Goal: Information Seeking & Learning: Learn about a topic

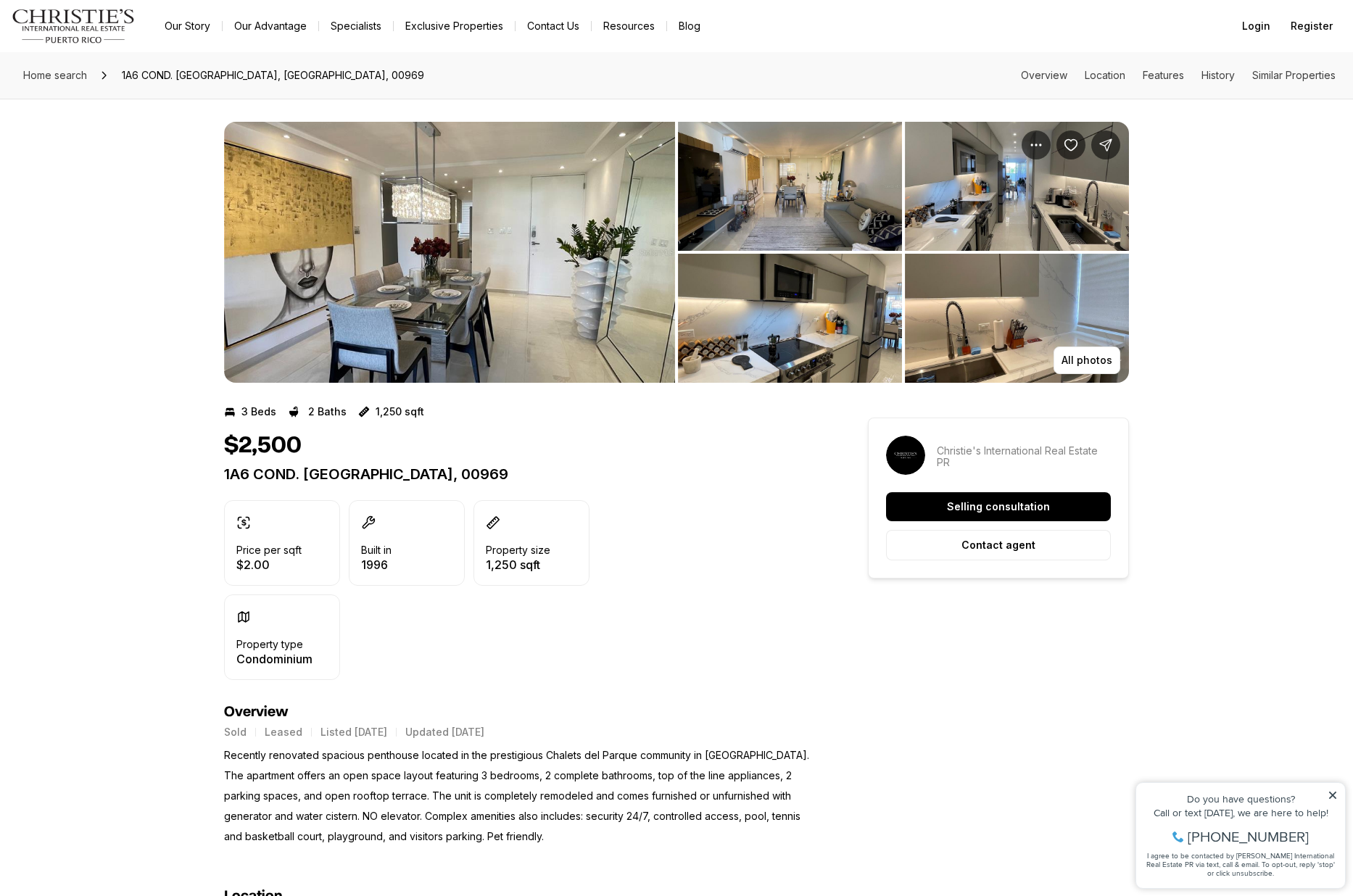
click at [457, 293] on img "View image gallery" at bounding box center [449, 252] width 451 height 261
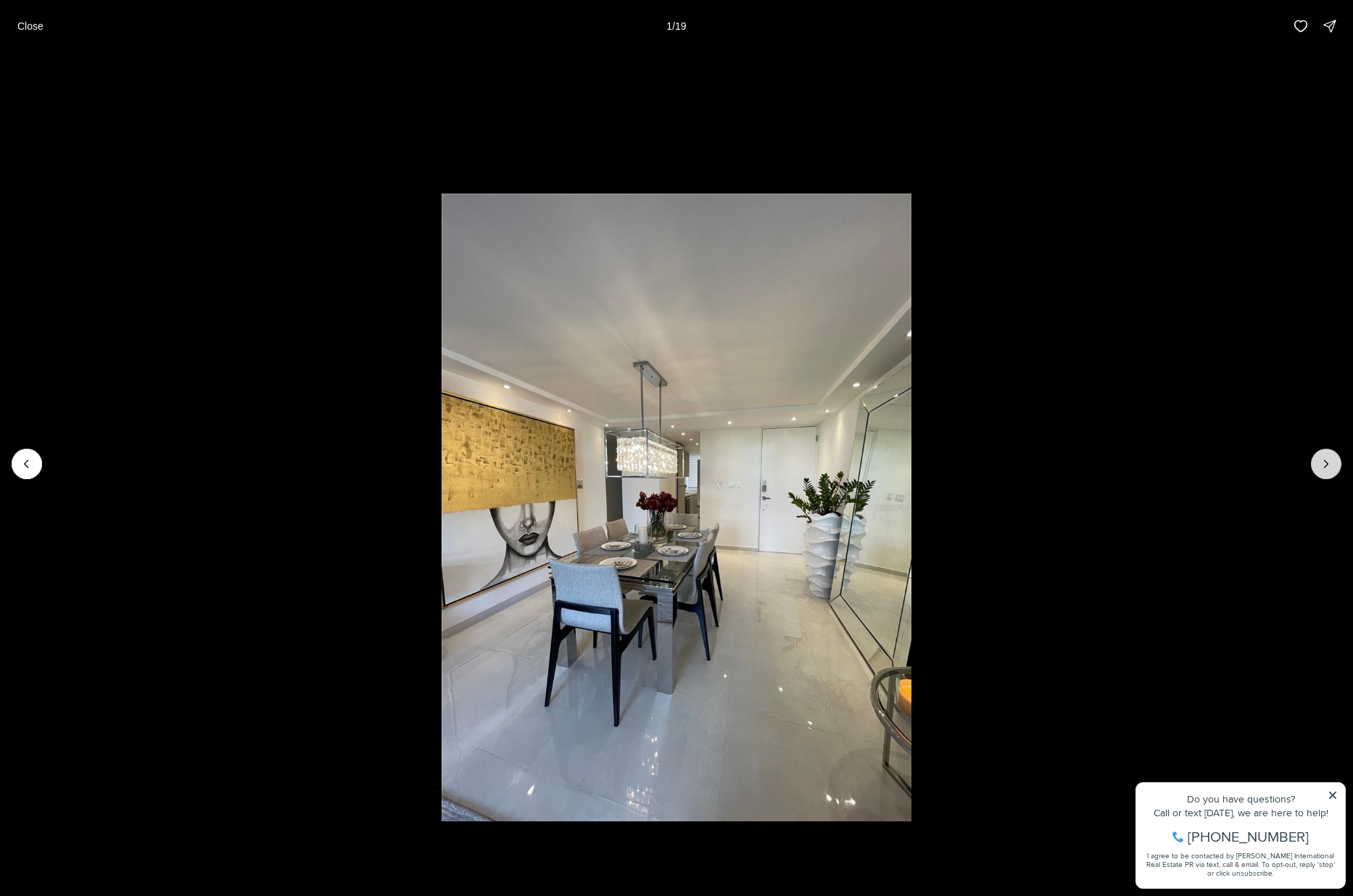
click at [1089, 460] on icon "Next slide" at bounding box center [1326, 463] width 14 height 14
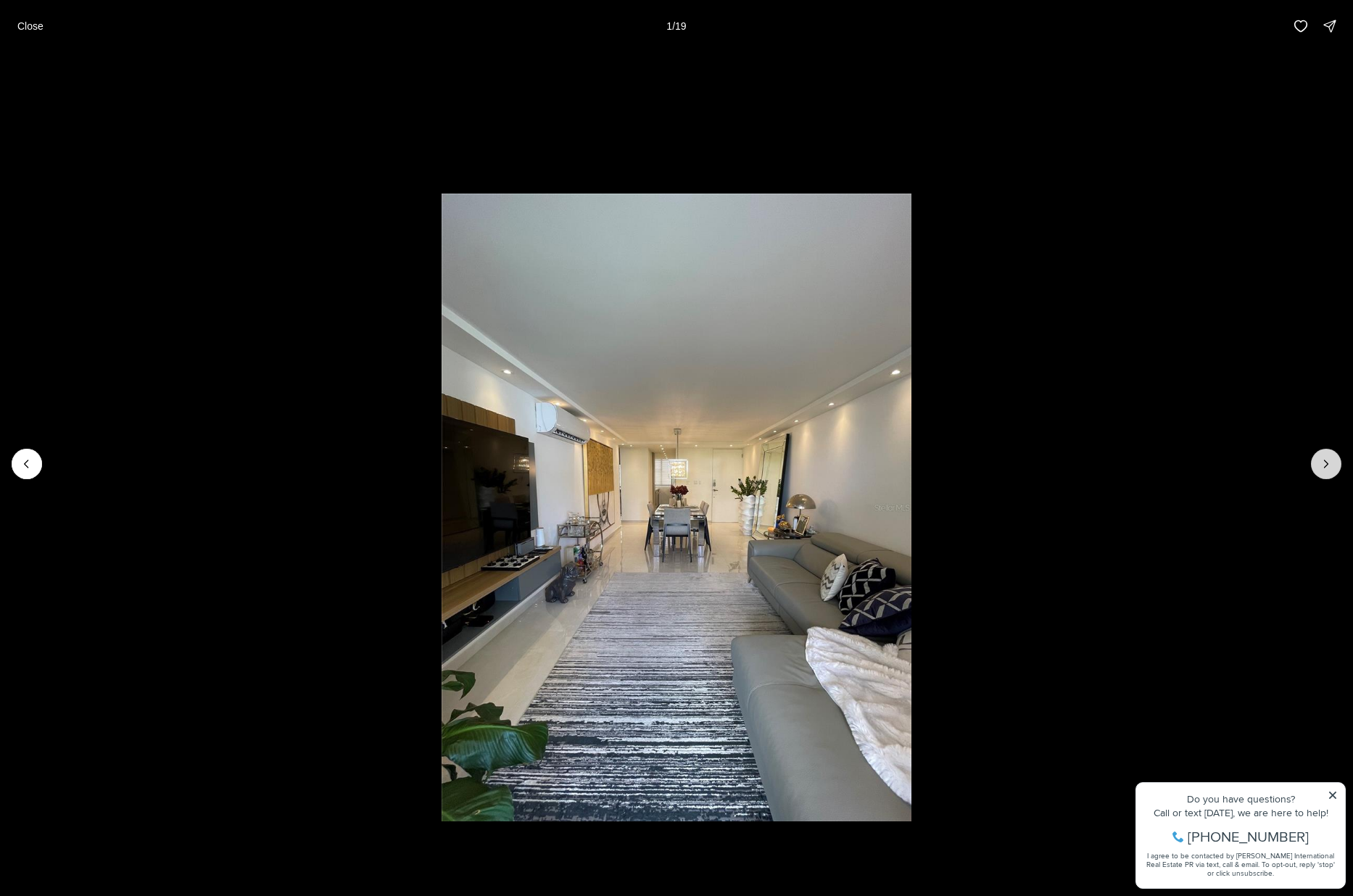
click at [1089, 460] on icon "Next slide" at bounding box center [1326, 463] width 14 height 14
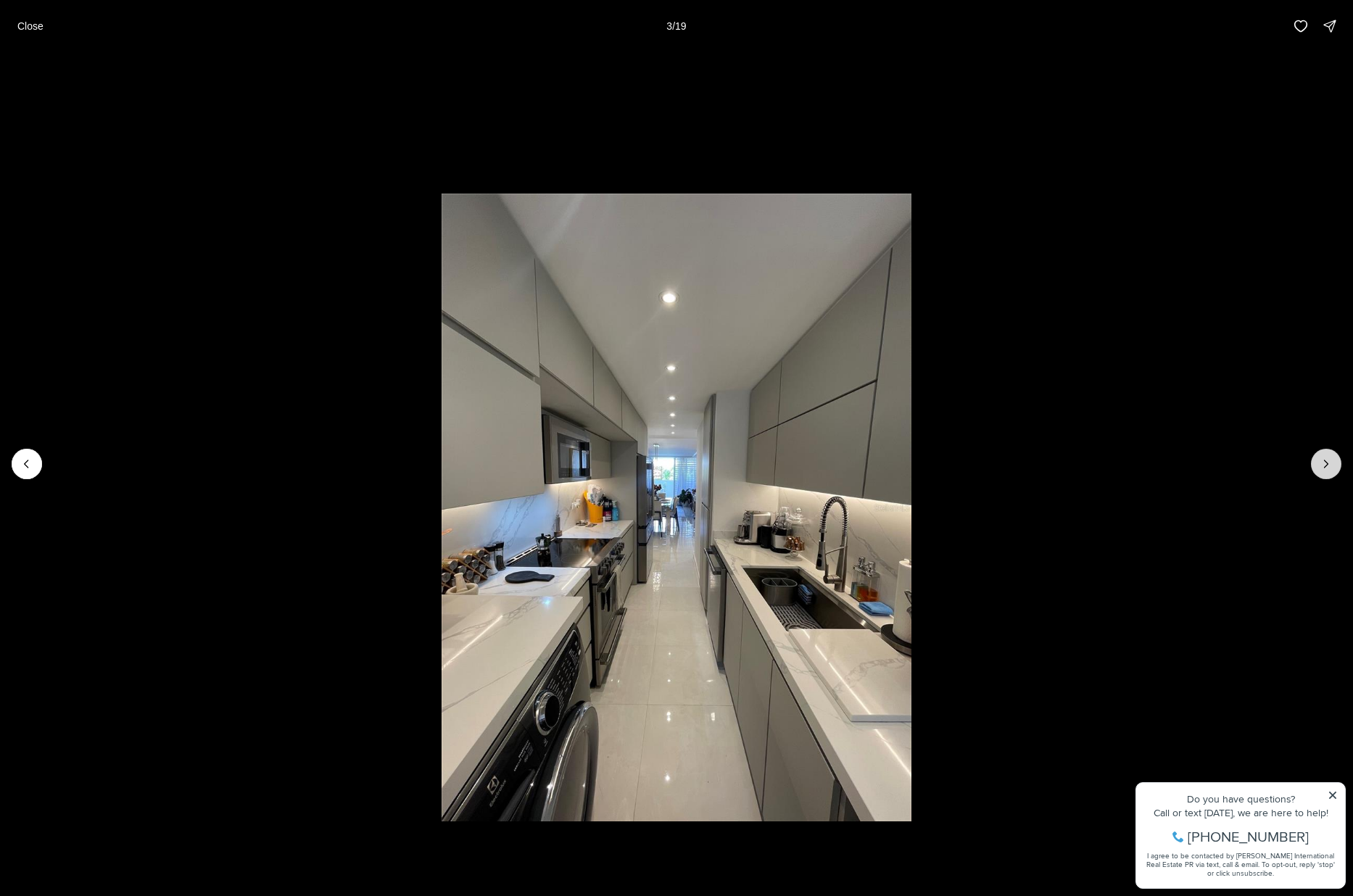
click at [1089, 460] on icon "Next slide" at bounding box center [1326, 463] width 14 height 14
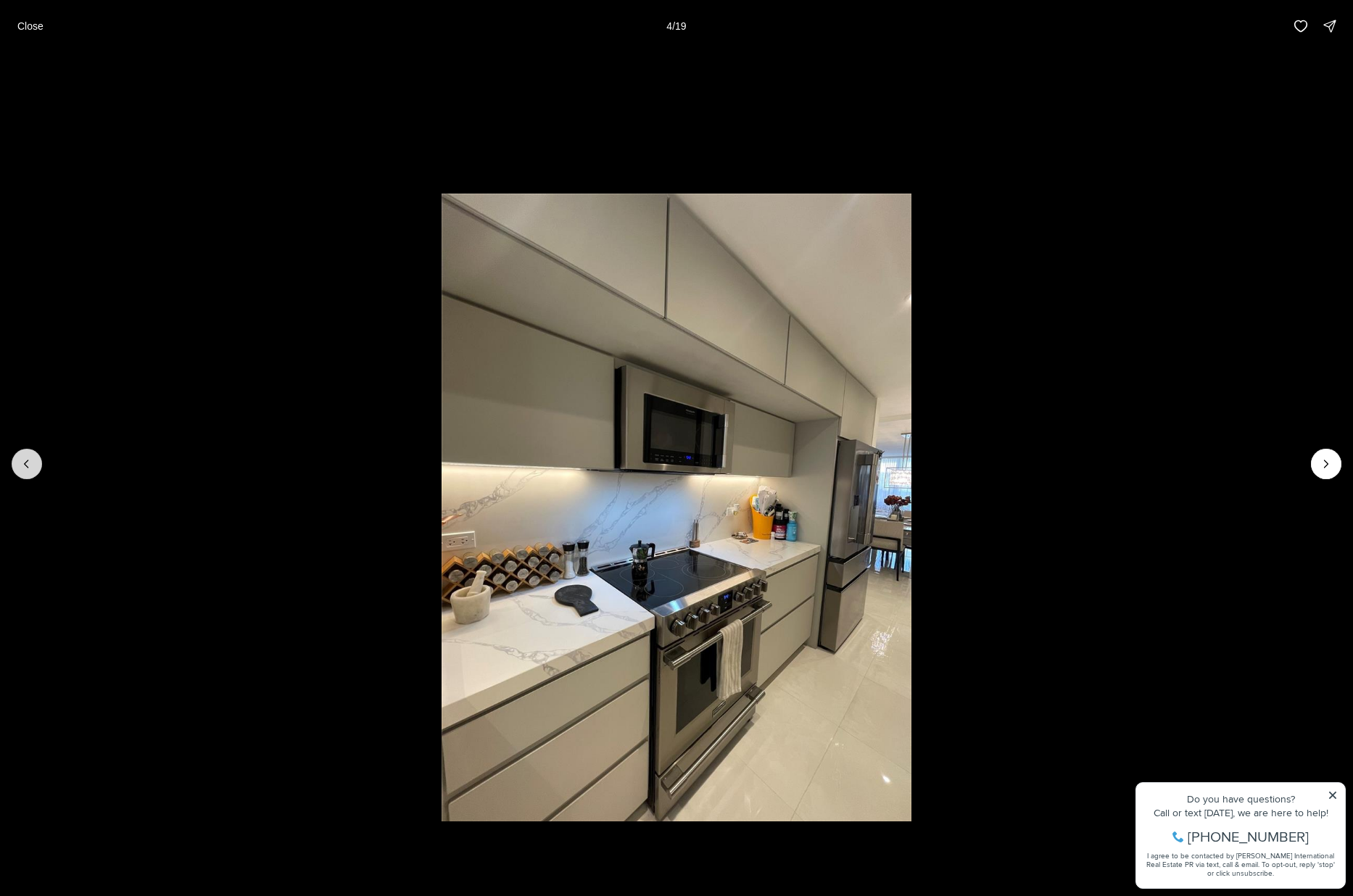
click at [32, 457] on icon "Previous slide" at bounding box center [26, 463] width 14 height 14
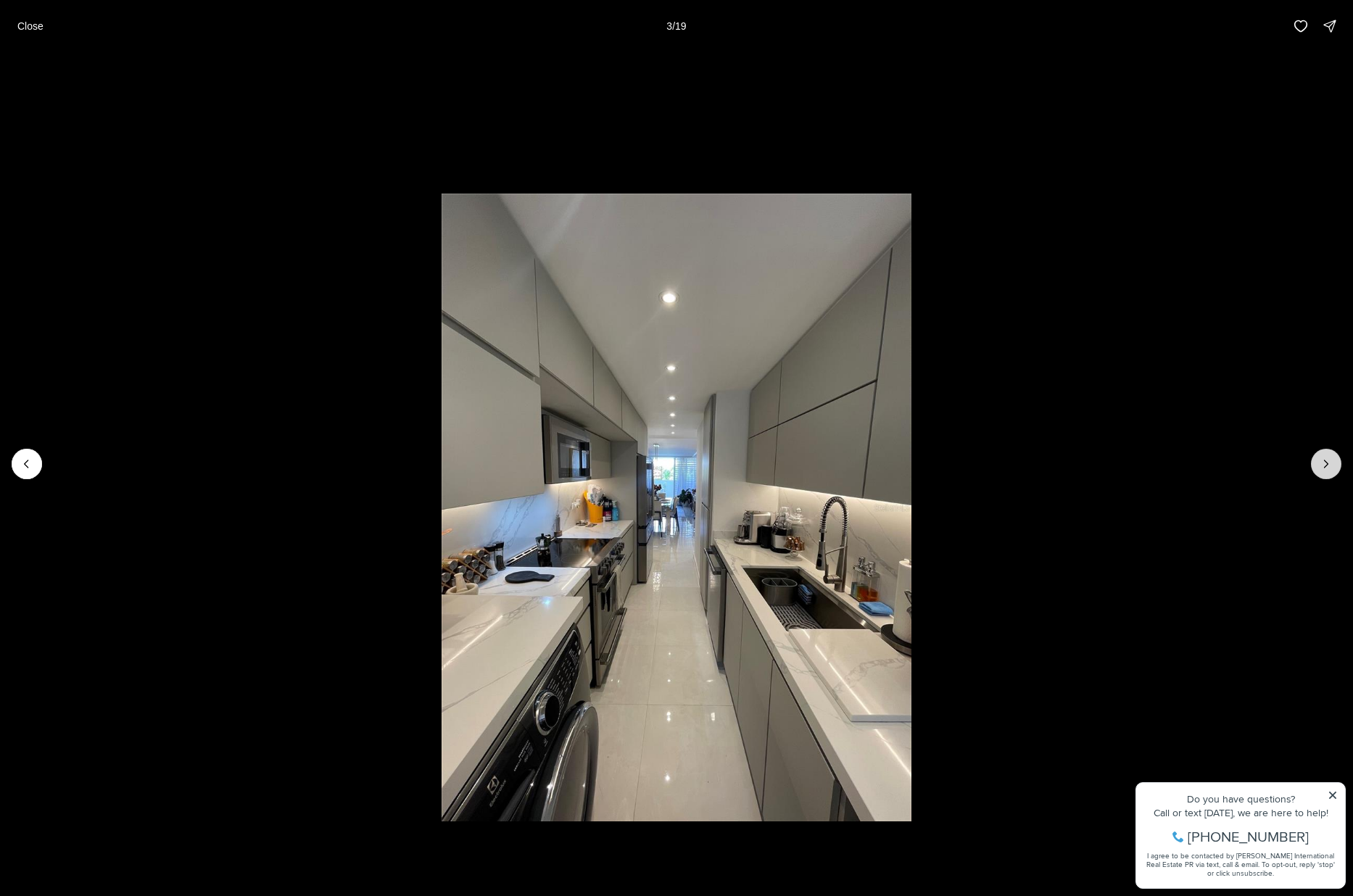
click at [1089, 457] on icon "Next slide" at bounding box center [1326, 463] width 14 height 14
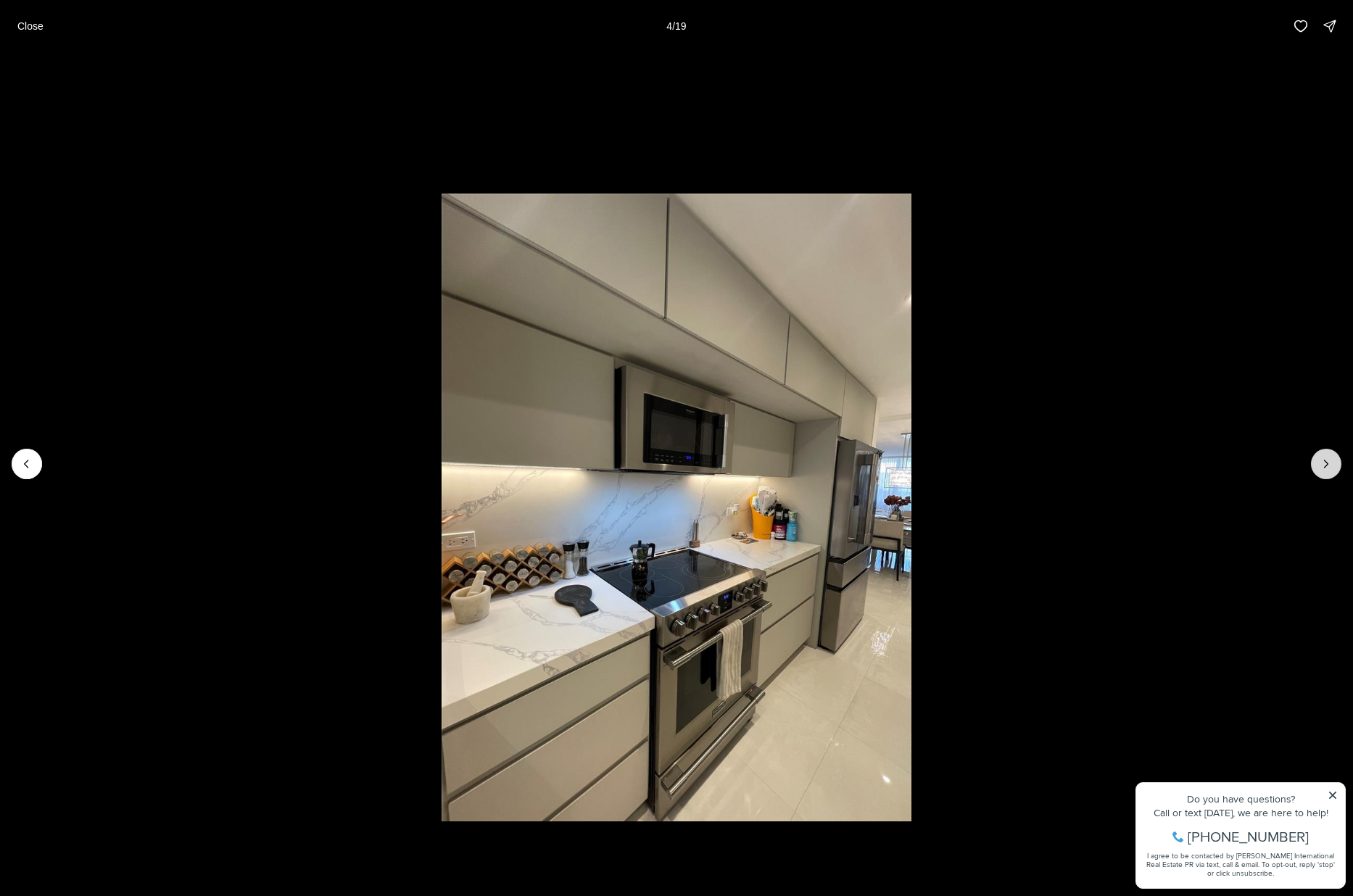
click at [1089, 468] on icon "Next slide" at bounding box center [1326, 463] width 14 height 14
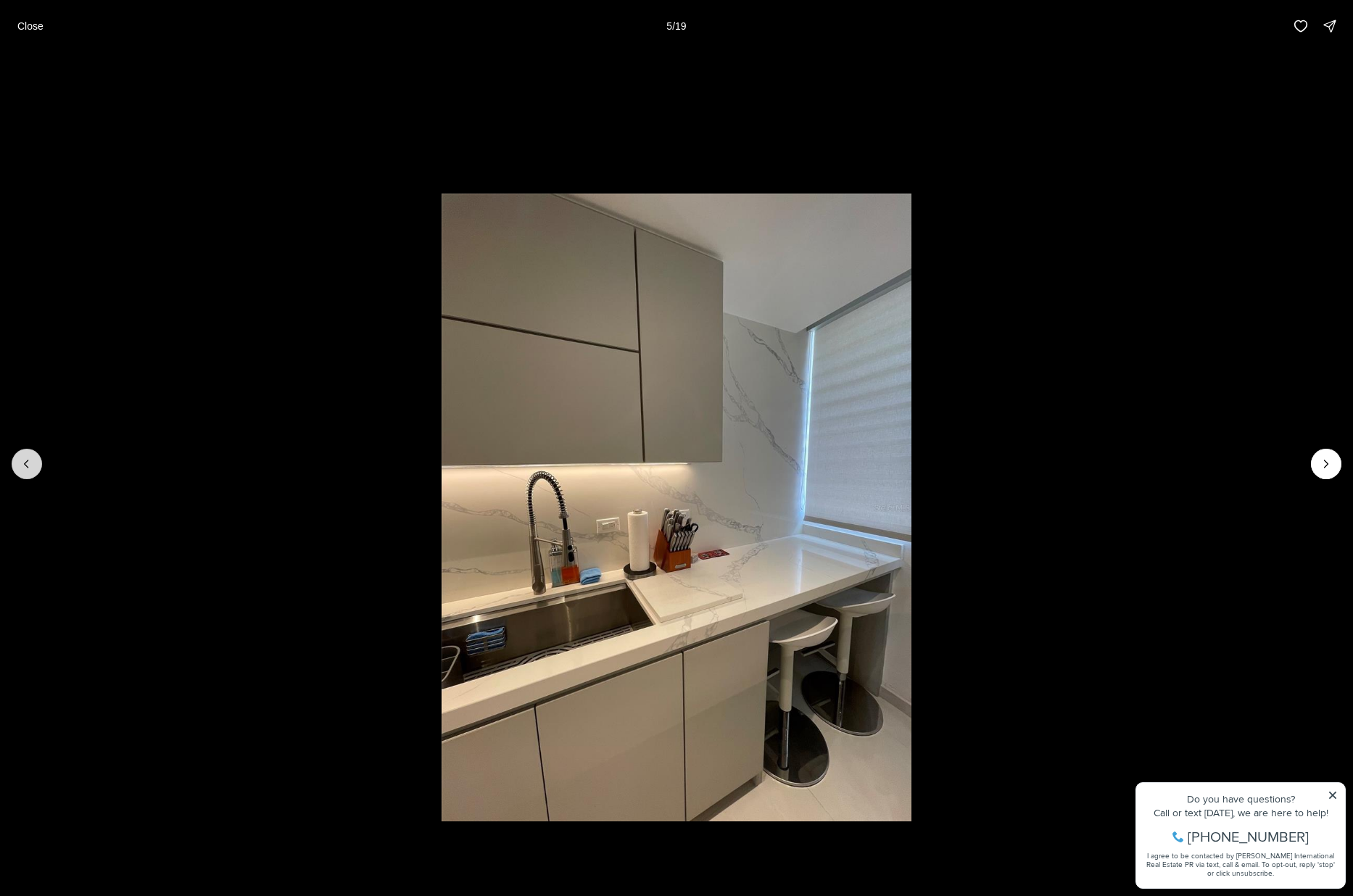
click at [25, 468] on icon "Previous slide" at bounding box center [26, 463] width 14 height 14
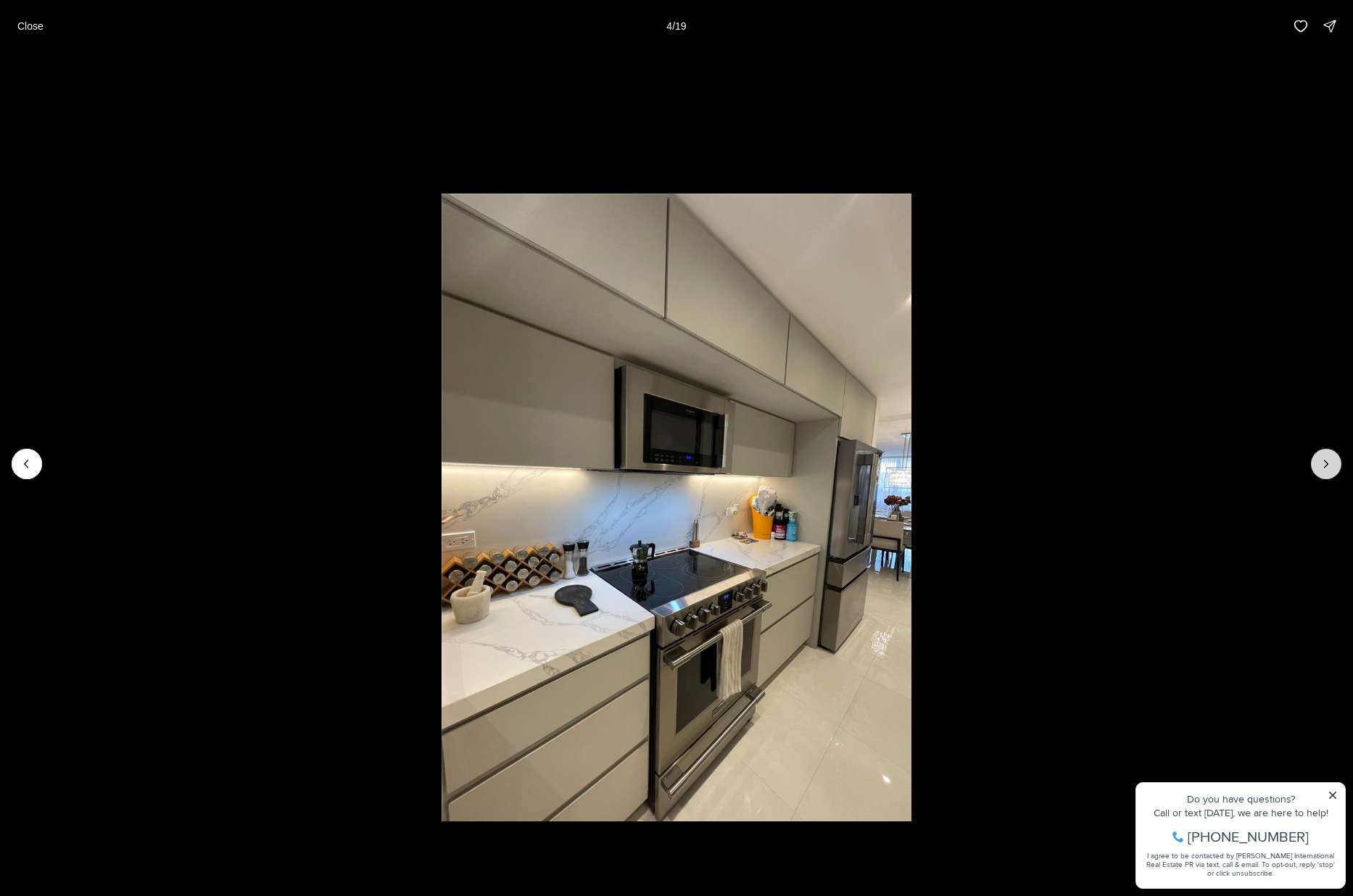
click at [1089, 459] on button "Next slide" at bounding box center [1326, 464] width 31 height 31
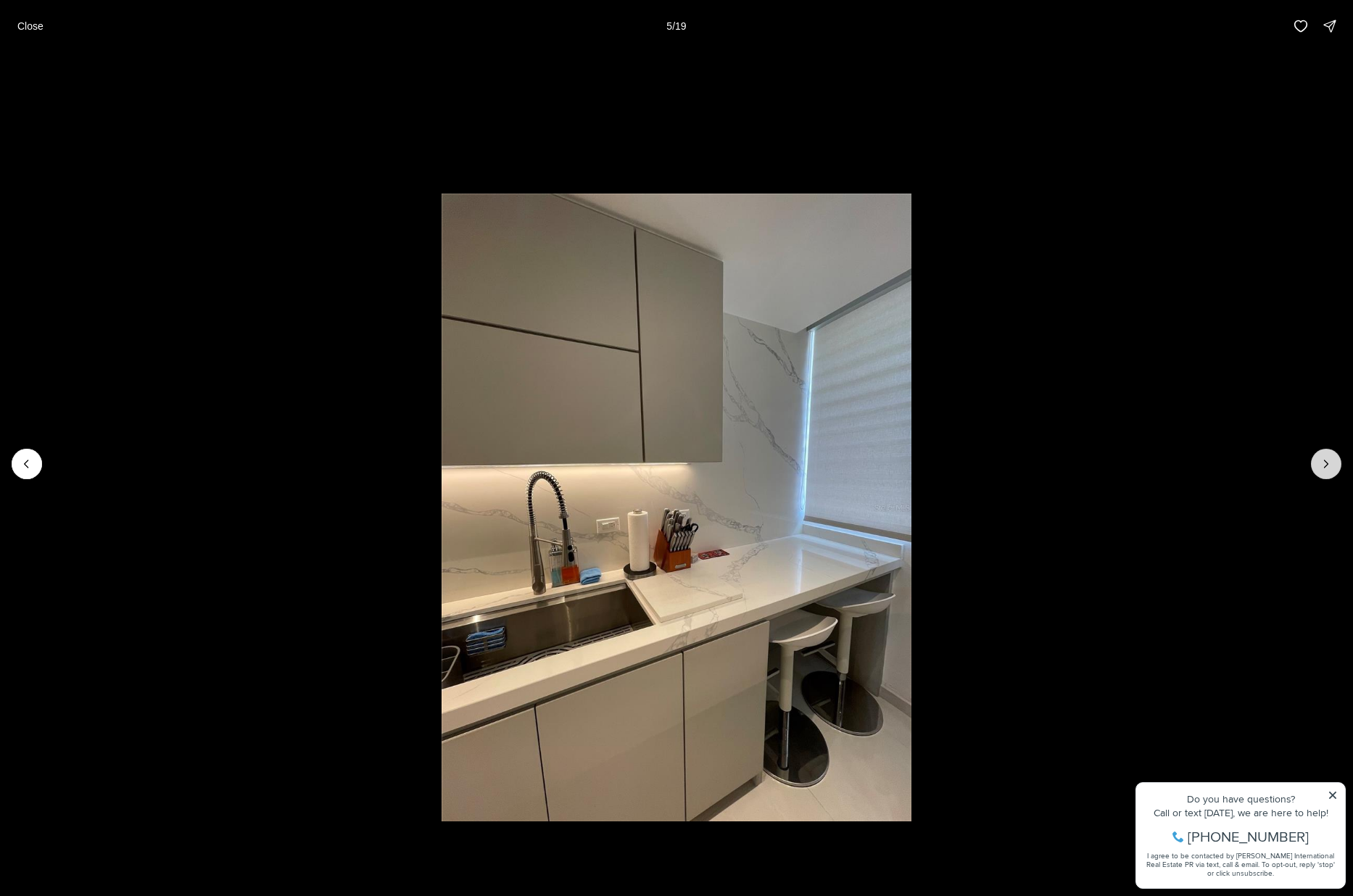
click at [1089, 459] on button "Next slide" at bounding box center [1326, 464] width 31 height 31
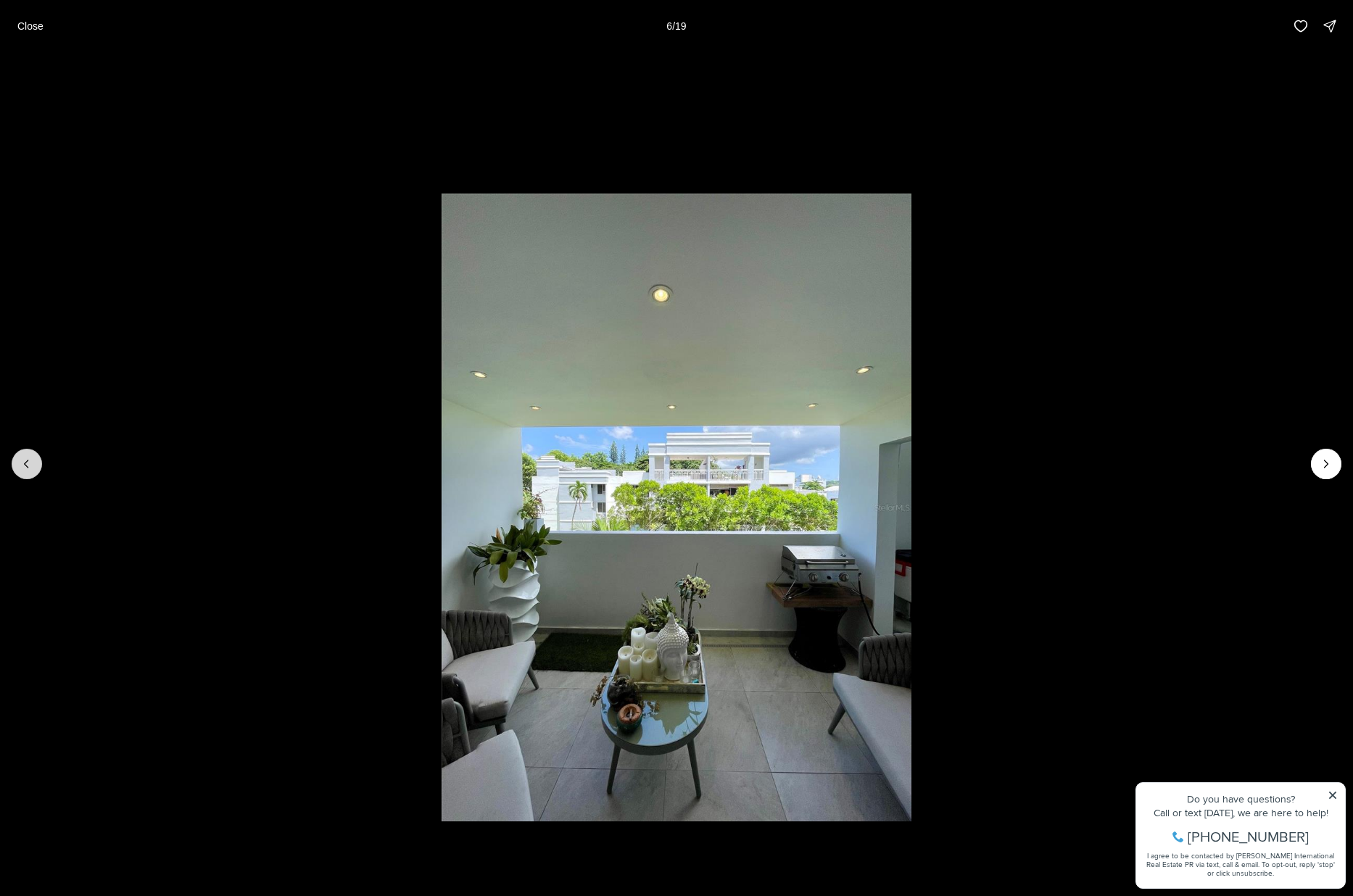
click at [25, 464] on icon "Previous slide" at bounding box center [26, 464] width 4 height 7
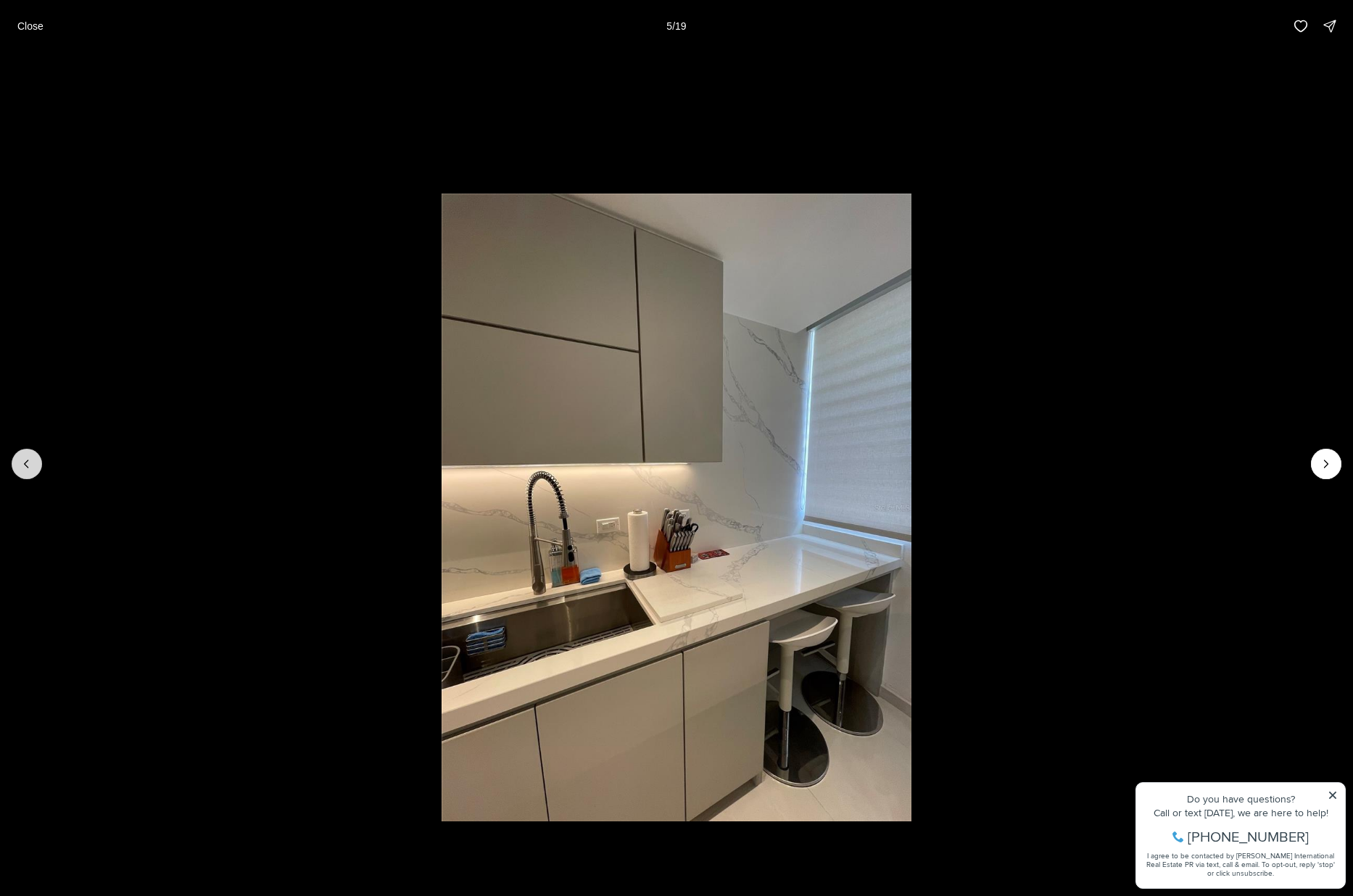
click at [25, 464] on icon "Previous slide" at bounding box center [26, 464] width 4 height 7
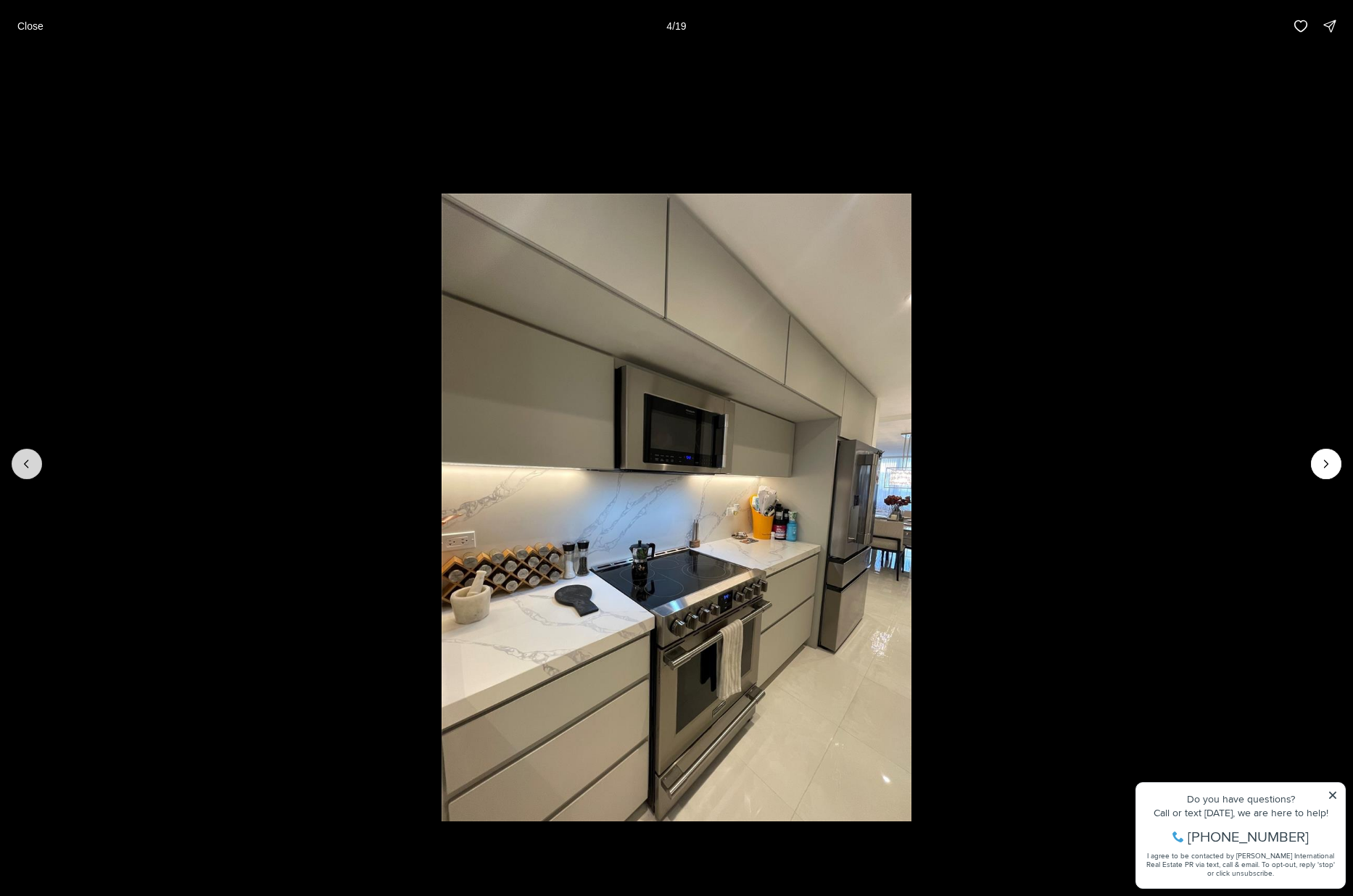
click at [24, 452] on button "Previous slide" at bounding box center [26, 464] width 31 height 31
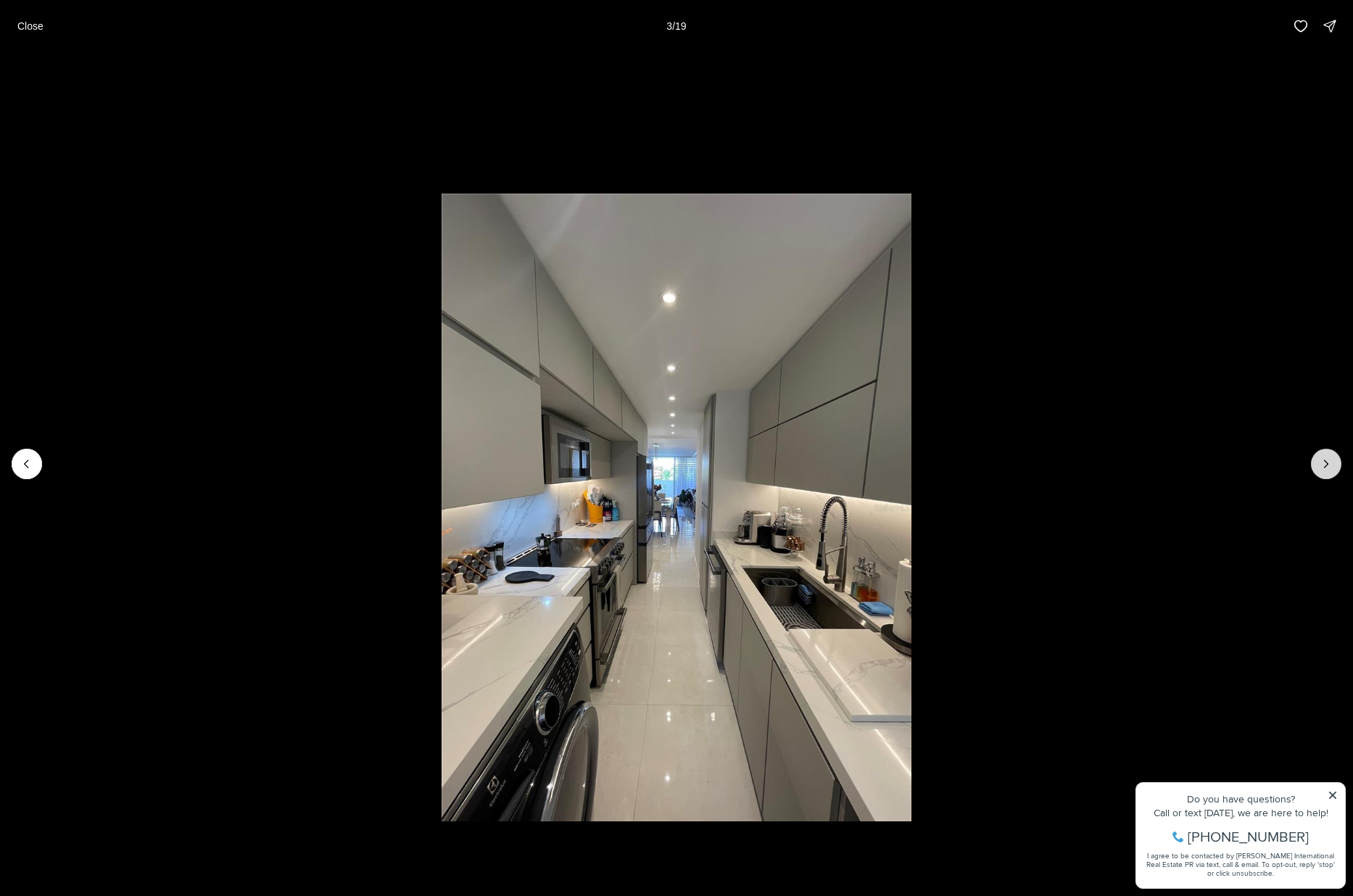
click at [1089, 453] on button "Next slide" at bounding box center [1326, 464] width 31 height 31
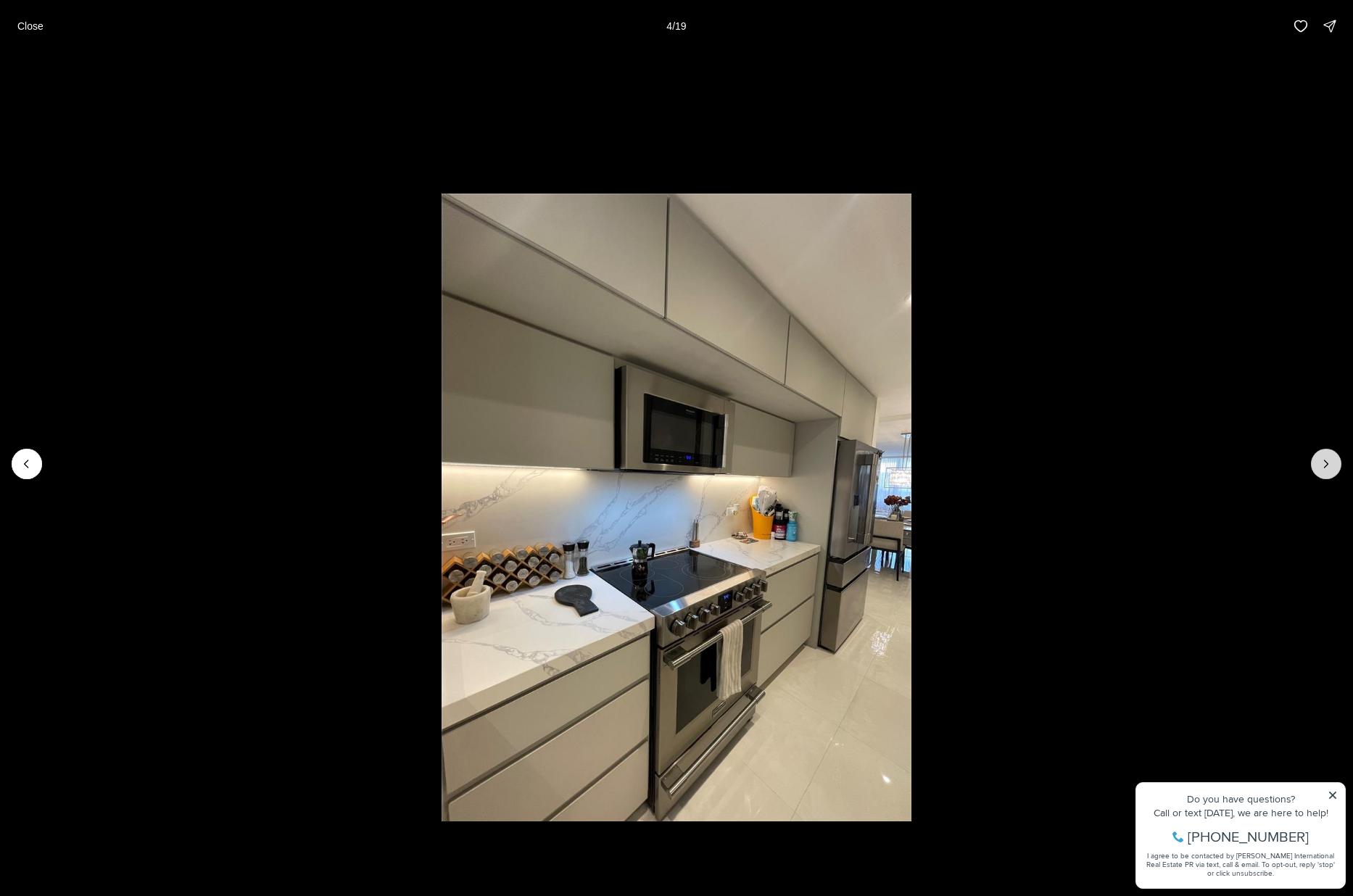
click at [1089, 454] on button "Next slide" at bounding box center [1326, 464] width 31 height 31
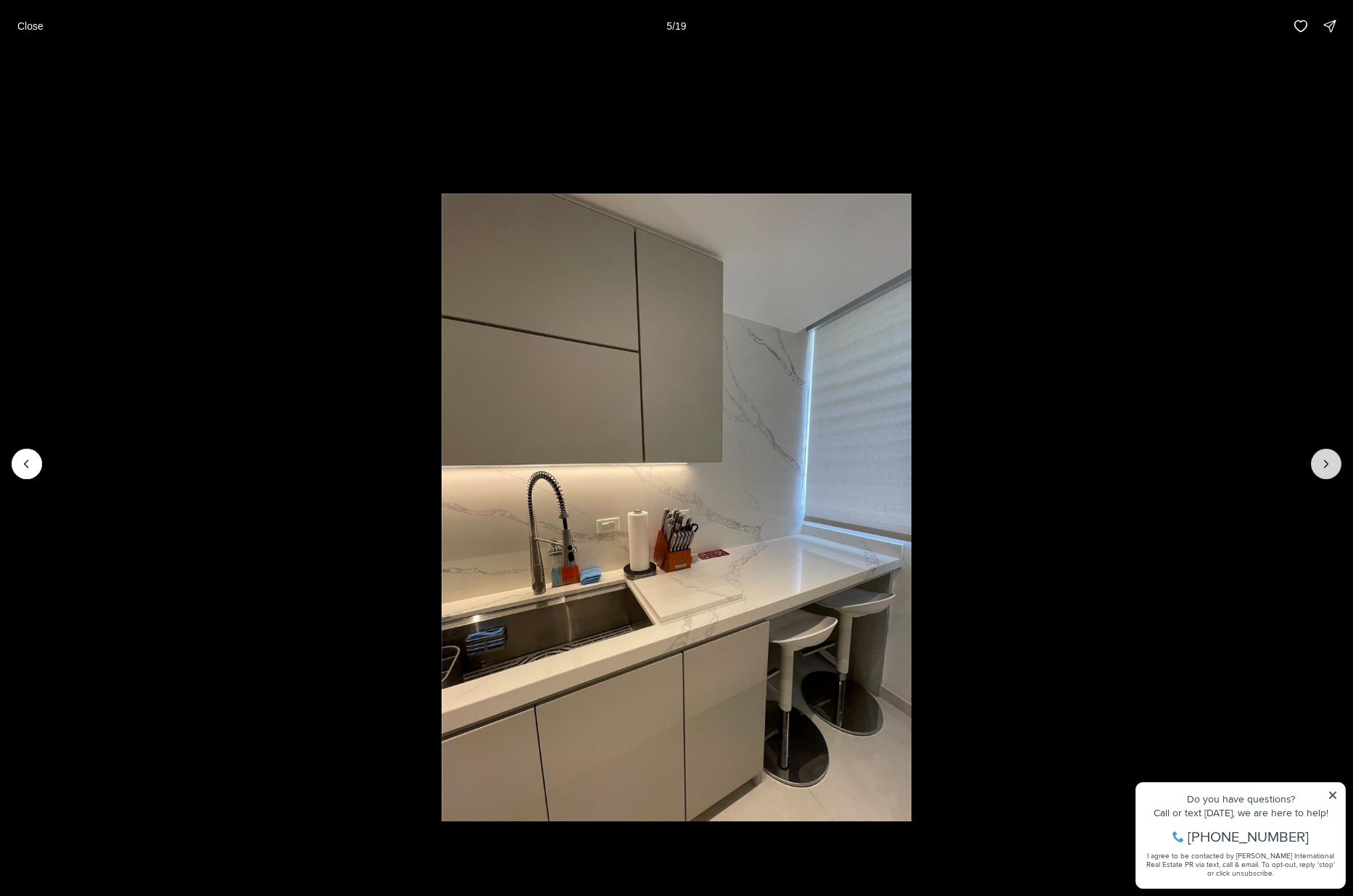
click at [1089, 454] on button "Next slide" at bounding box center [1326, 464] width 31 height 31
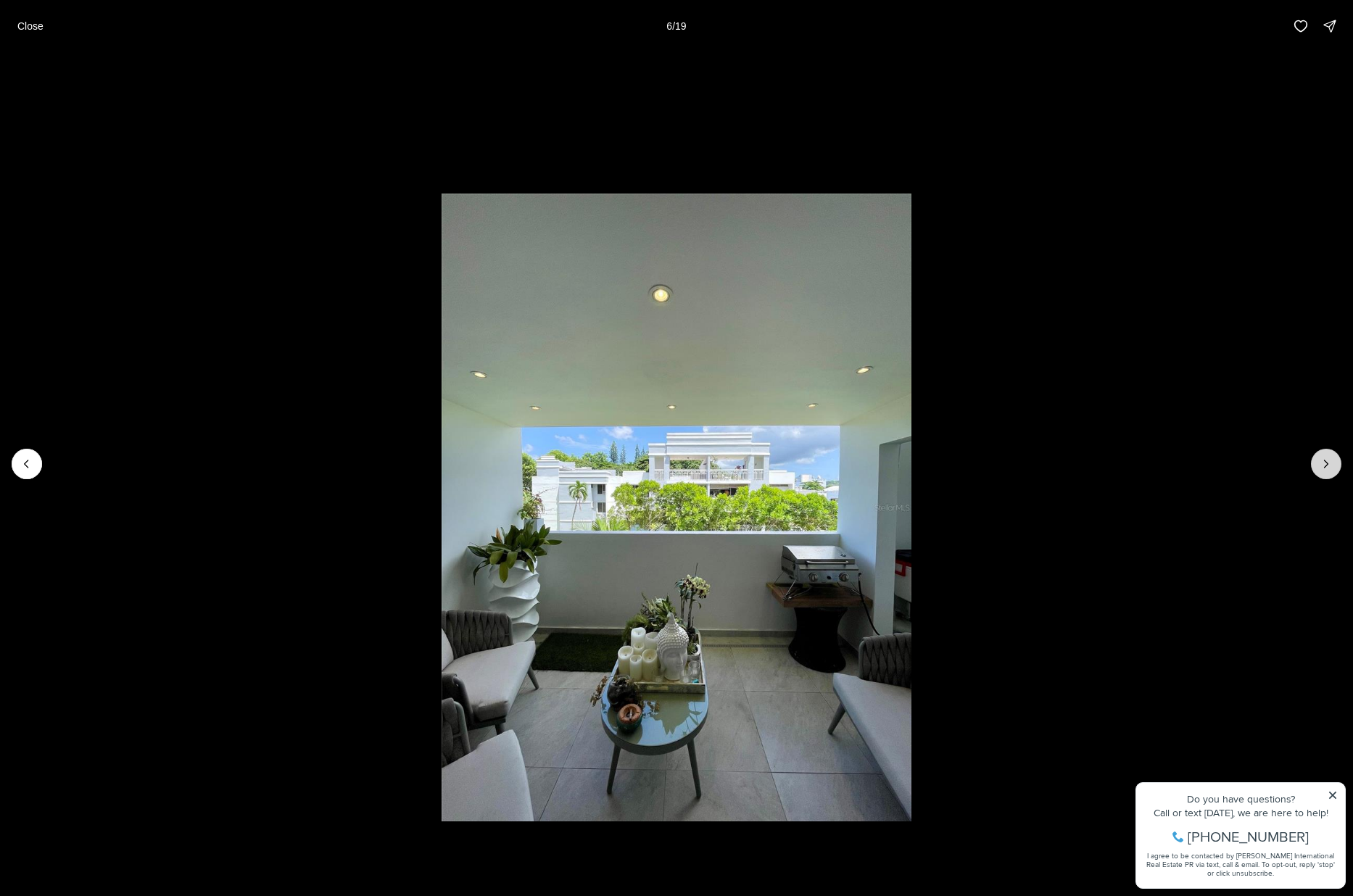
click at [1089, 454] on button "Next slide" at bounding box center [1326, 464] width 31 height 31
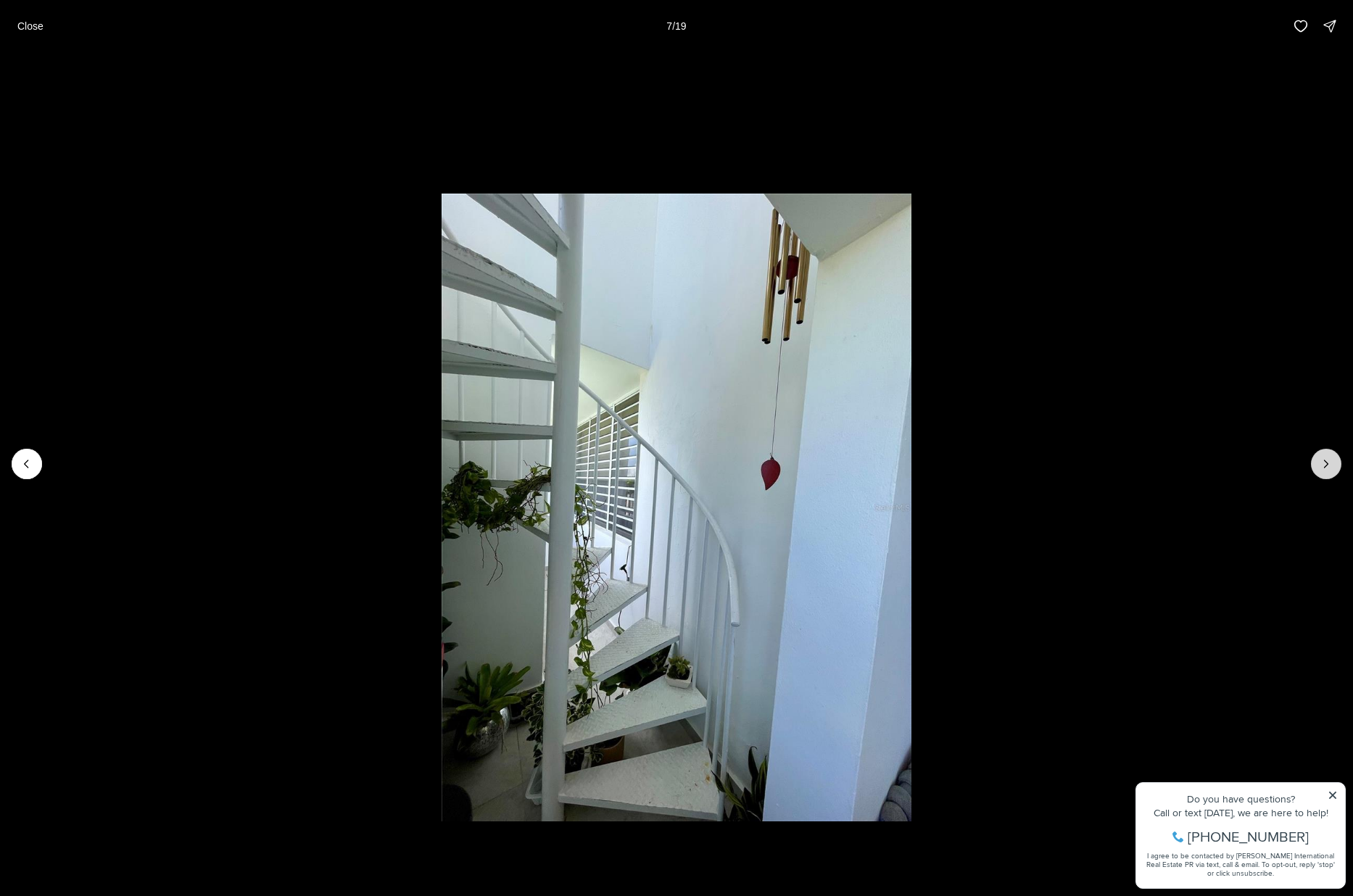
click at [1089, 454] on button "Next slide" at bounding box center [1326, 464] width 31 height 31
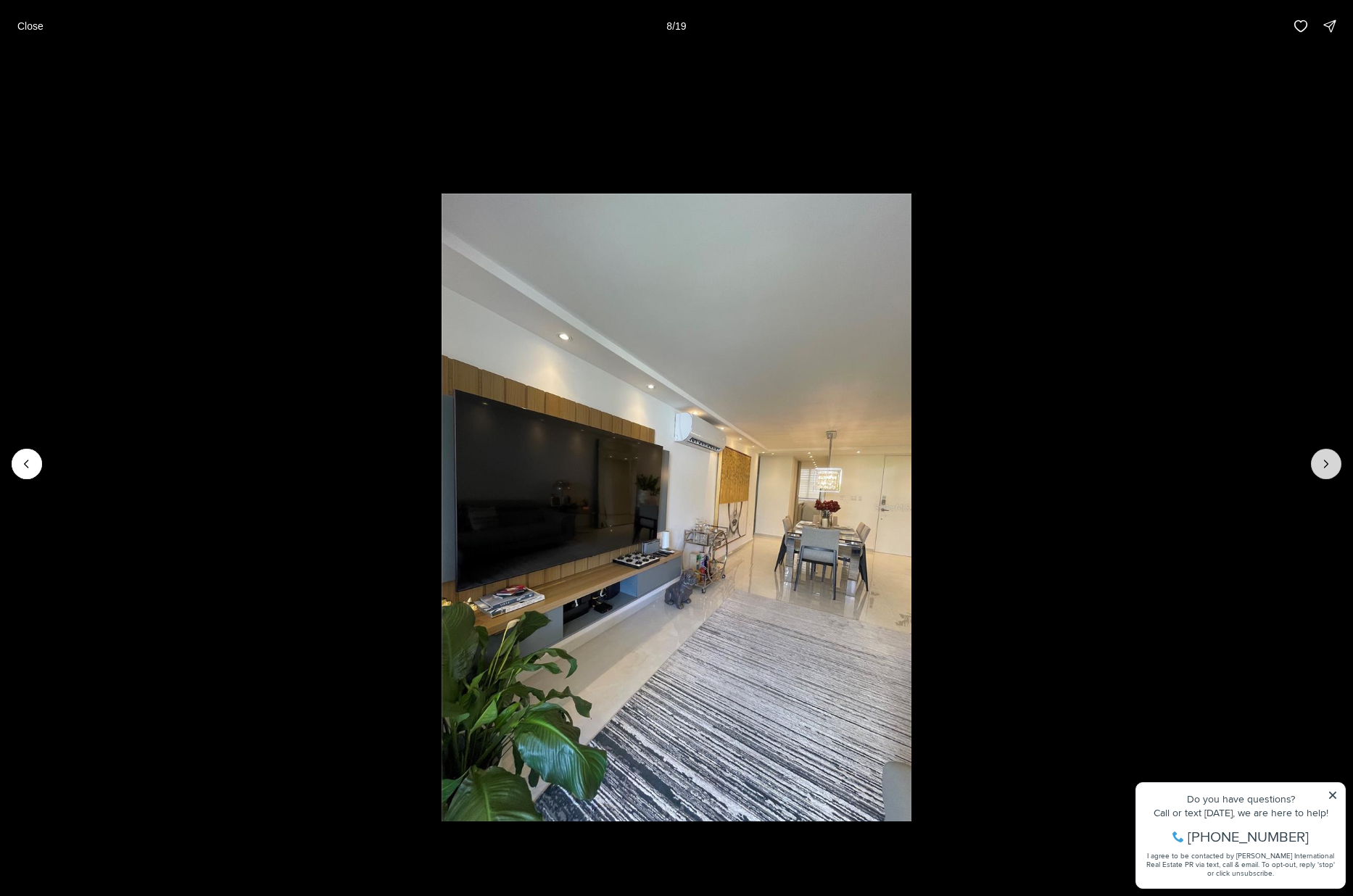
click at [1089, 454] on button "Next slide" at bounding box center [1326, 464] width 31 height 31
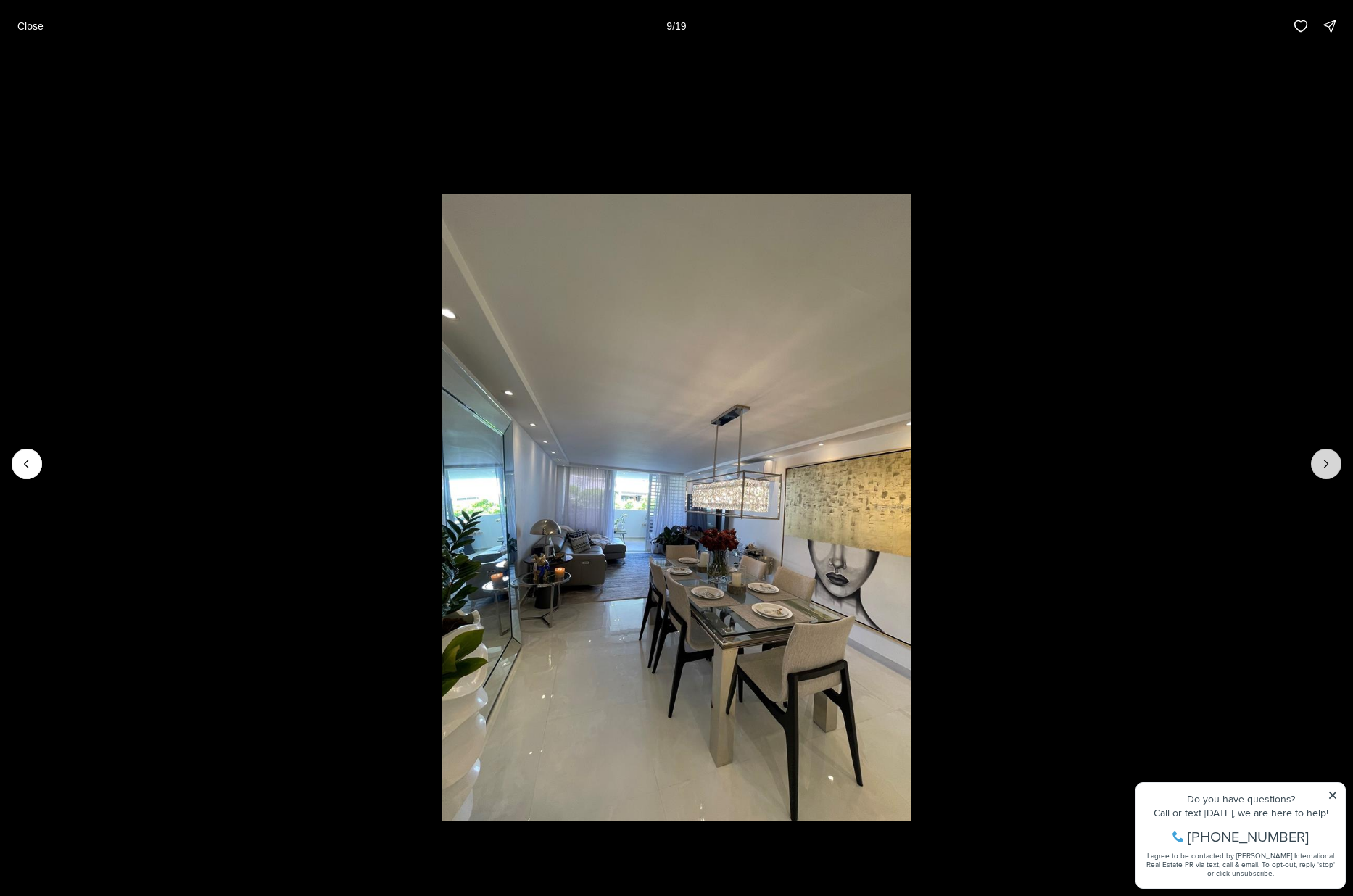
click at [1089, 467] on icon "Next slide" at bounding box center [1326, 463] width 14 height 14
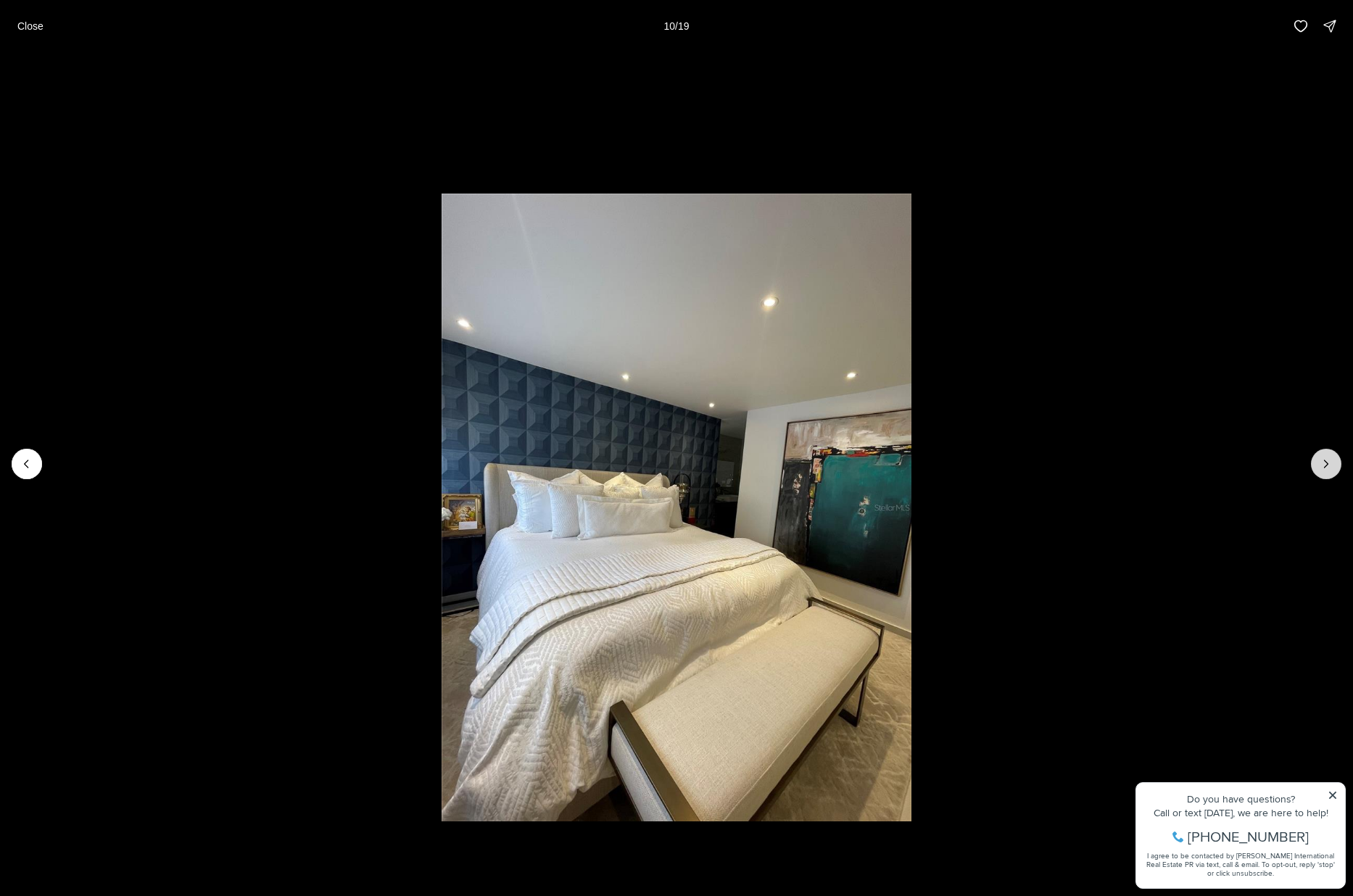
click at [1089, 466] on icon "Next slide" at bounding box center [1326, 463] width 14 height 14
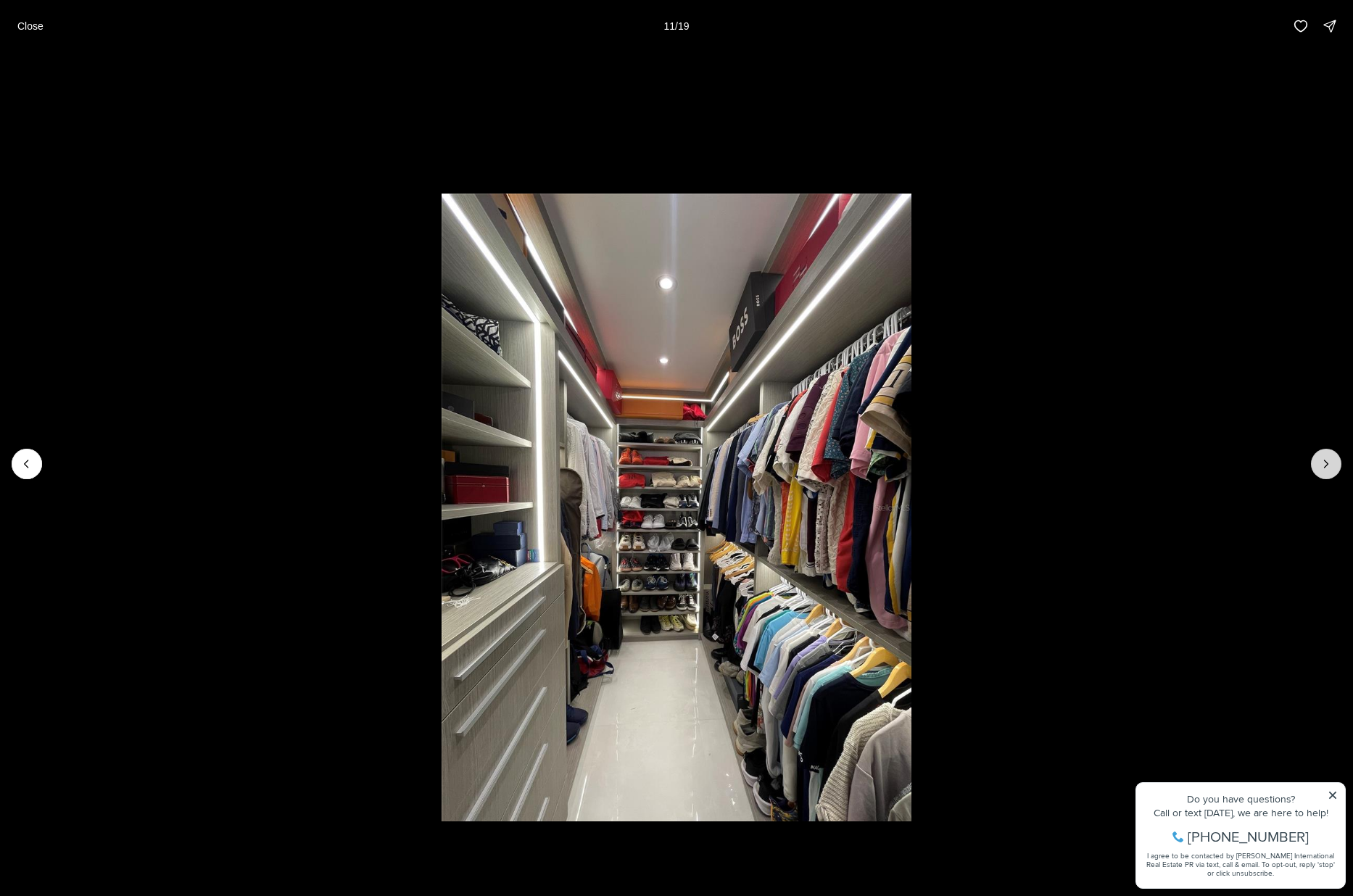
click at [1089, 463] on icon "Next slide" at bounding box center [1326, 463] width 14 height 14
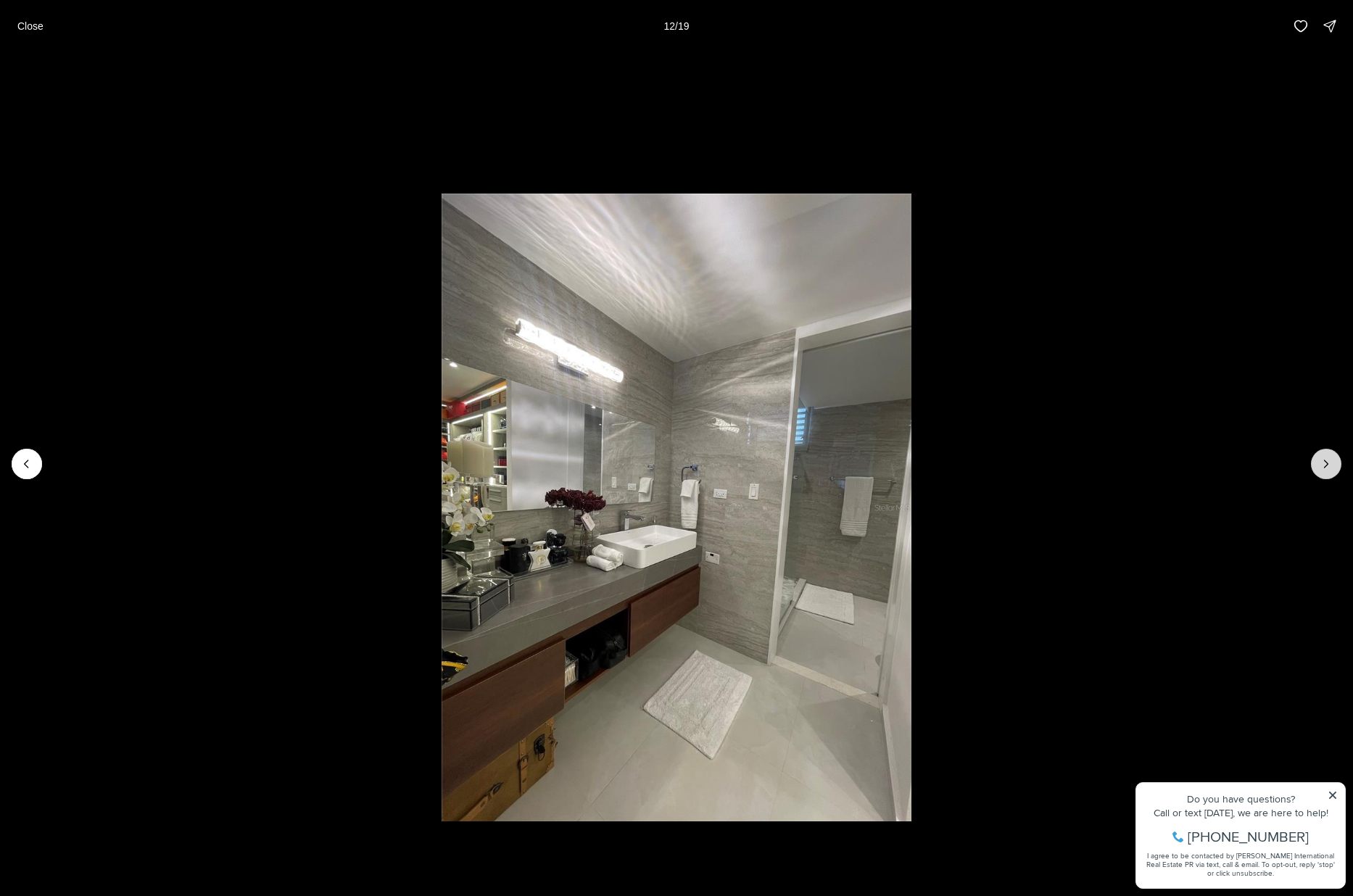
click at [1089, 452] on button "Next slide" at bounding box center [1326, 464] width 31 height 31
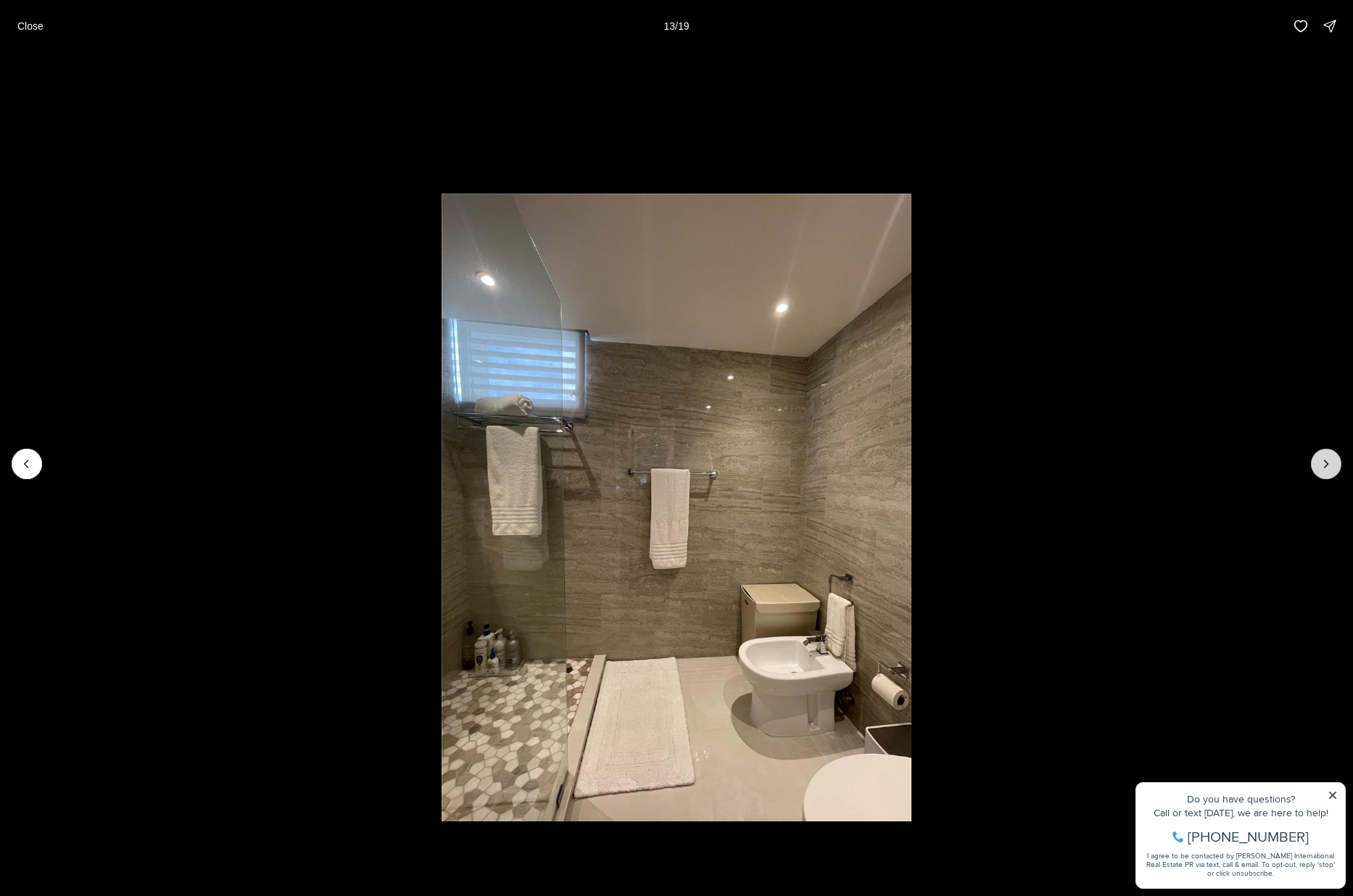
click at [1089, 457] on icon "Next slide" at bounding box center [1326, 463] width 14 height 14
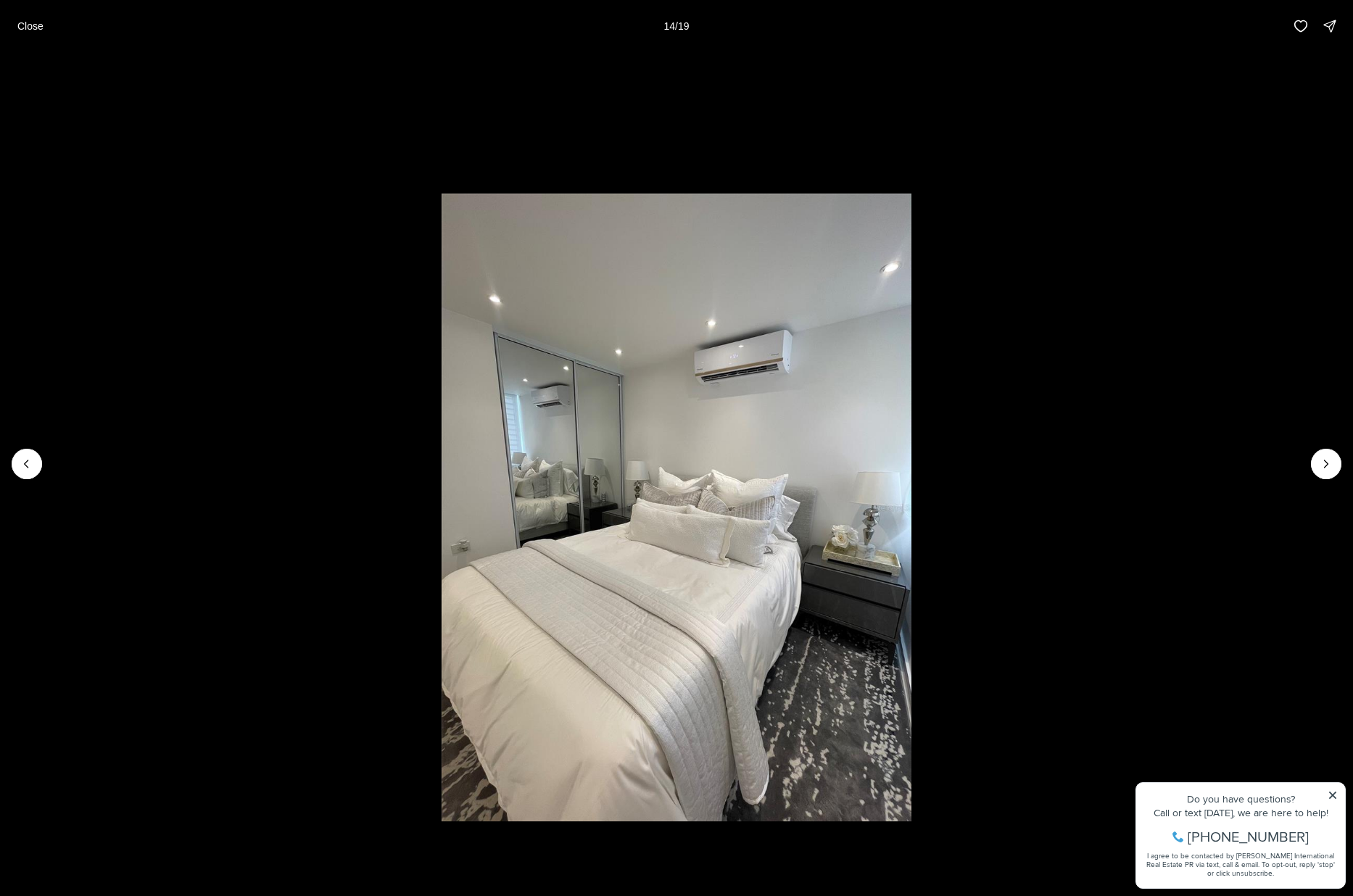
click at [1089, 459] on li "14 of 19" at bounding box center [676, 464] width 1353 height 823
click at [1089, 464] on icon "Next slide" at bounding box center [1326, 463] width 14 height 14
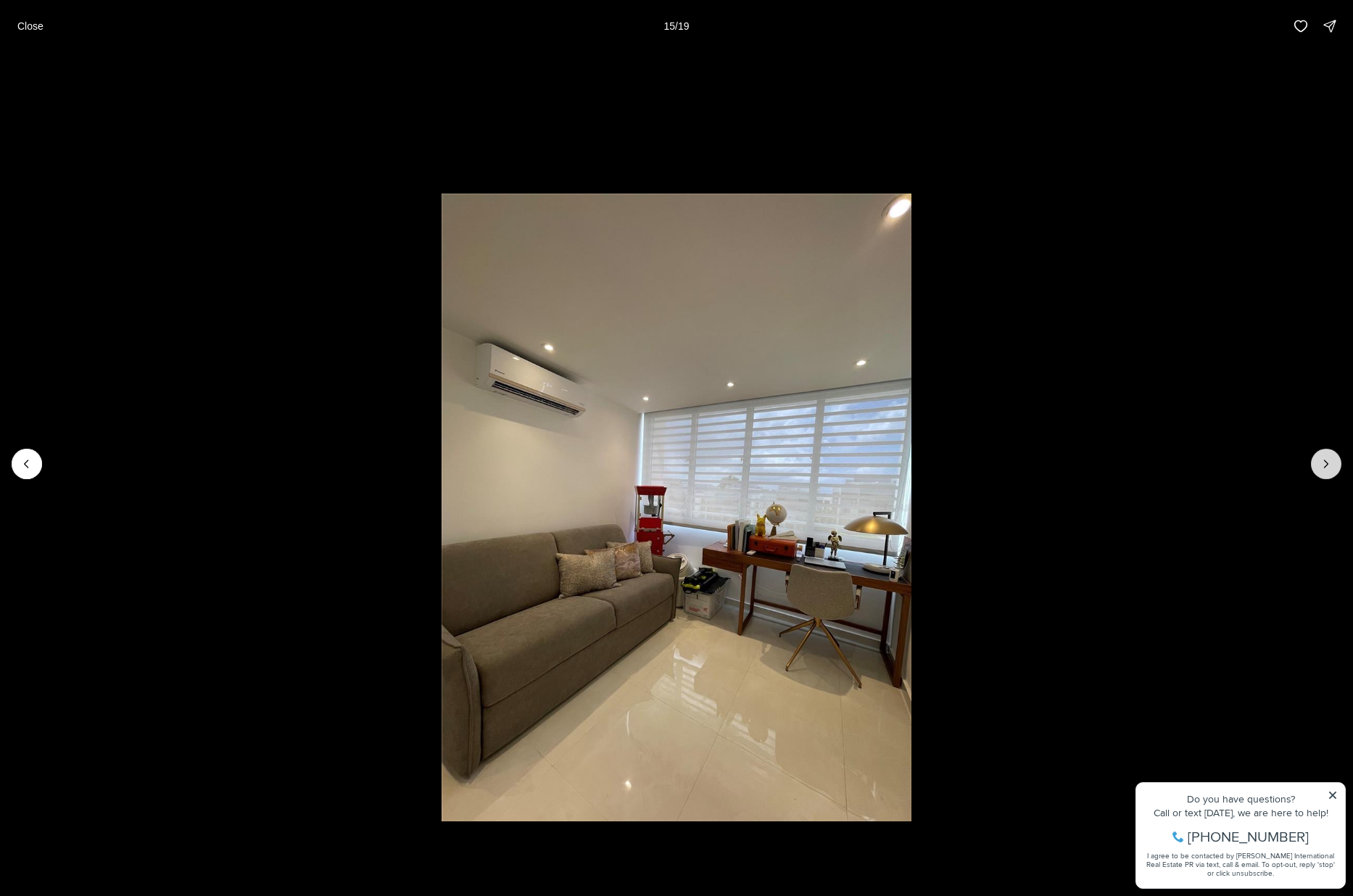
click at [1089, 465] on icon "Next slide" at bounding box center [1326, 463] width 14 height 14
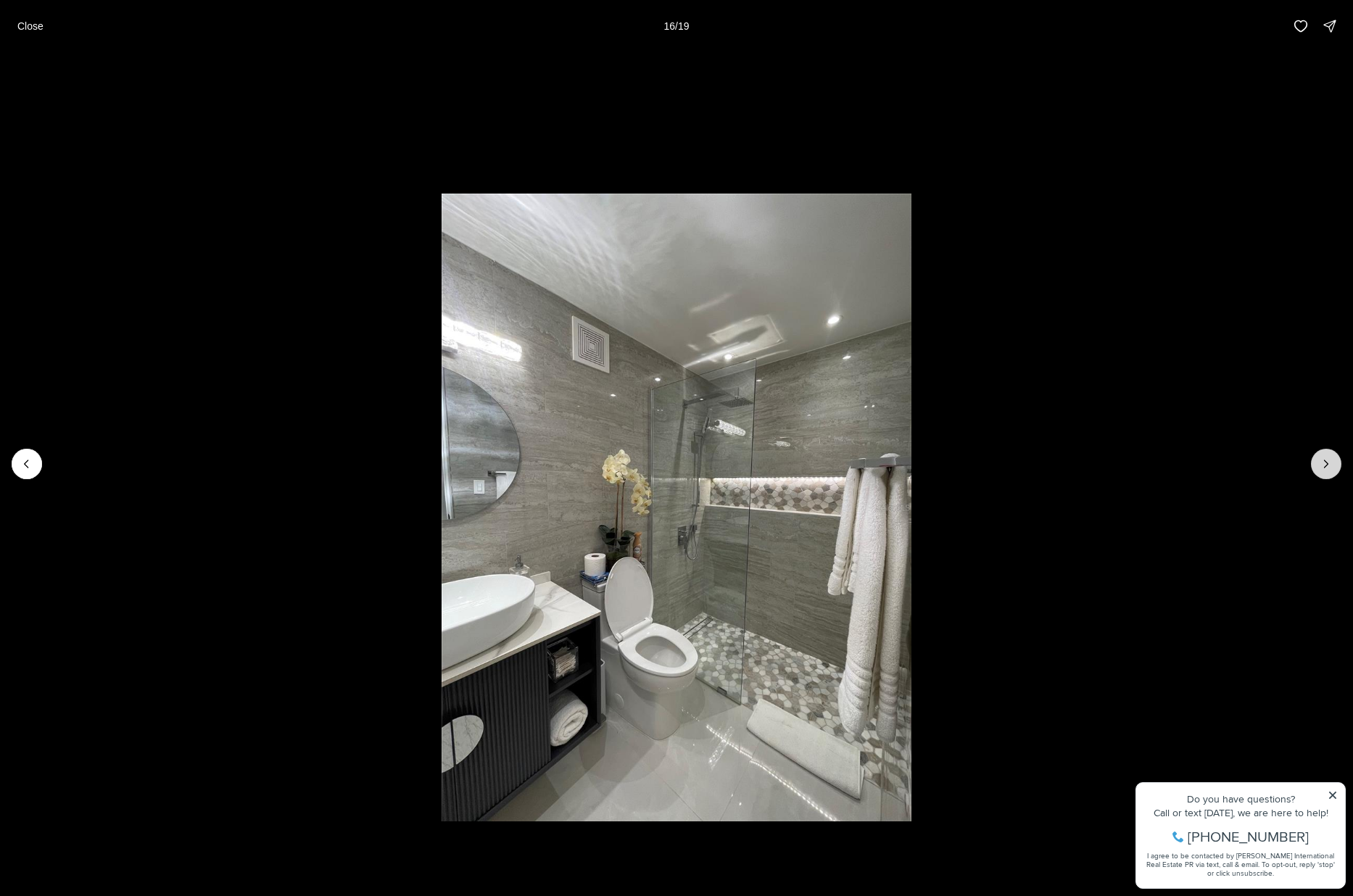
click at [1089, 465] on icon "Next slide" at bounding box center [1326, 463] width 14 height 14
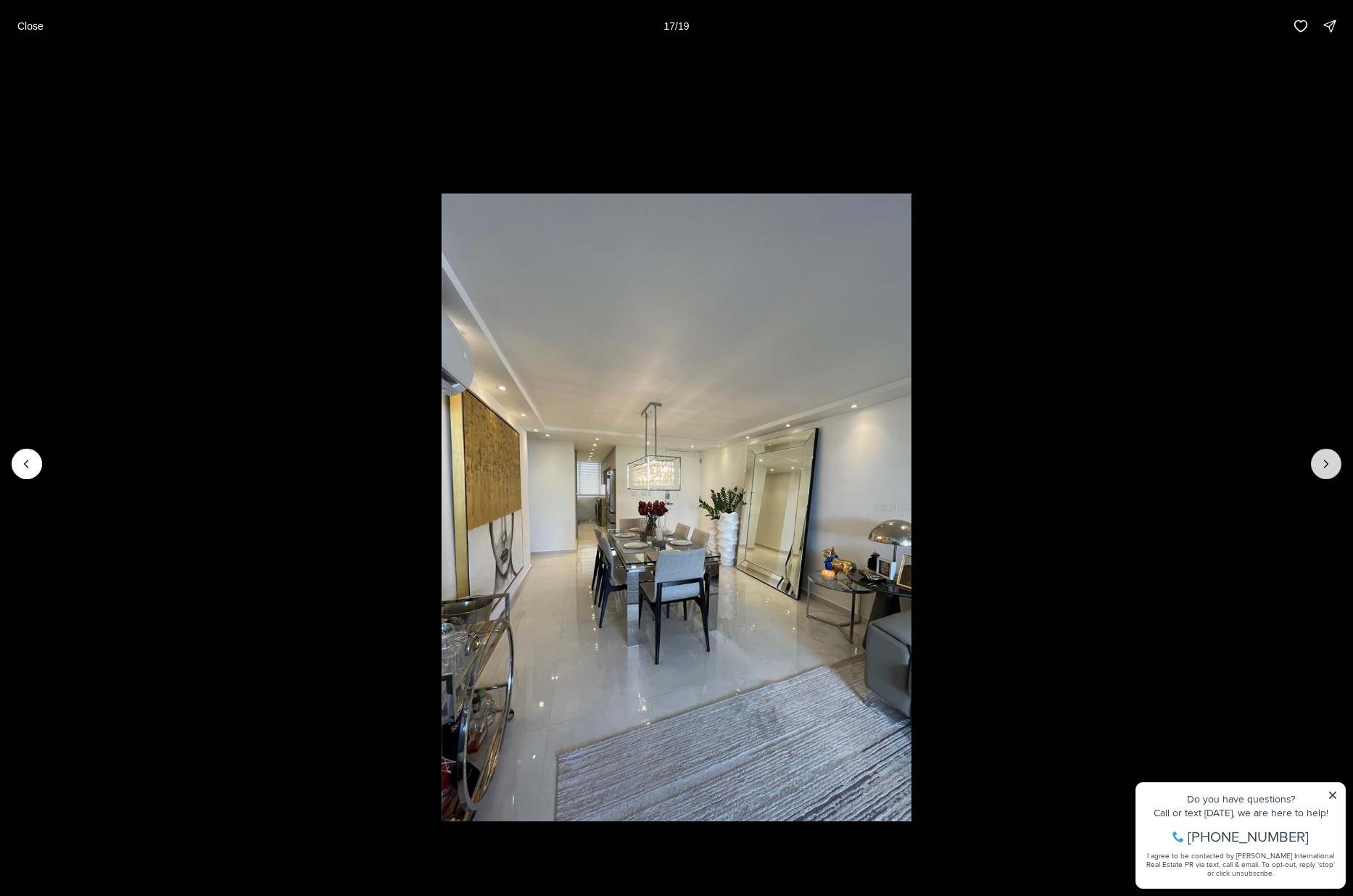
click at [1089, 461] on icon "Next slide" at bounding box center [1326, 463] width 14 height 14
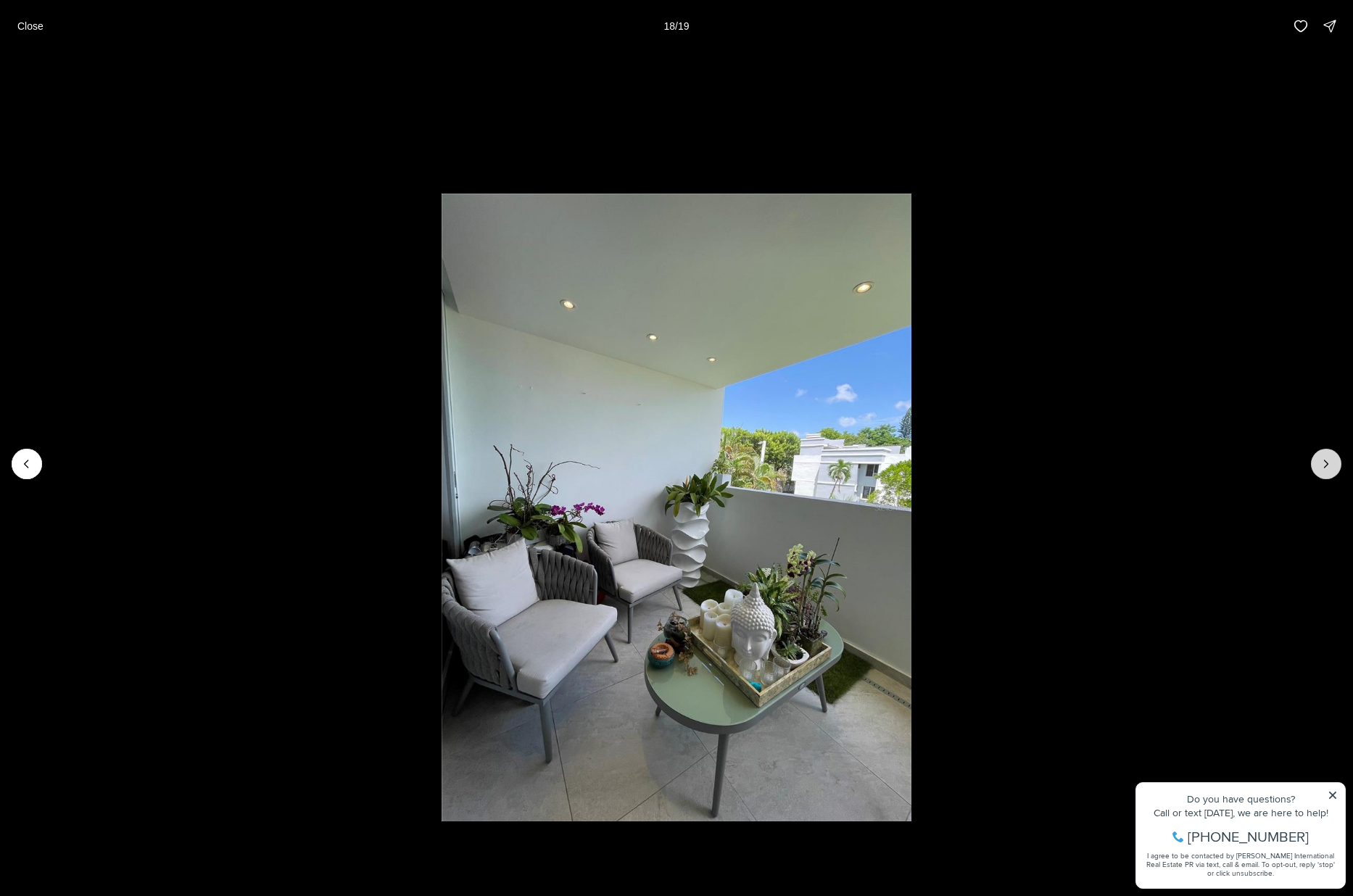
click at [1089, 458] on icon "Next slide" at bounding box center [1326, 463] width 14 height 14
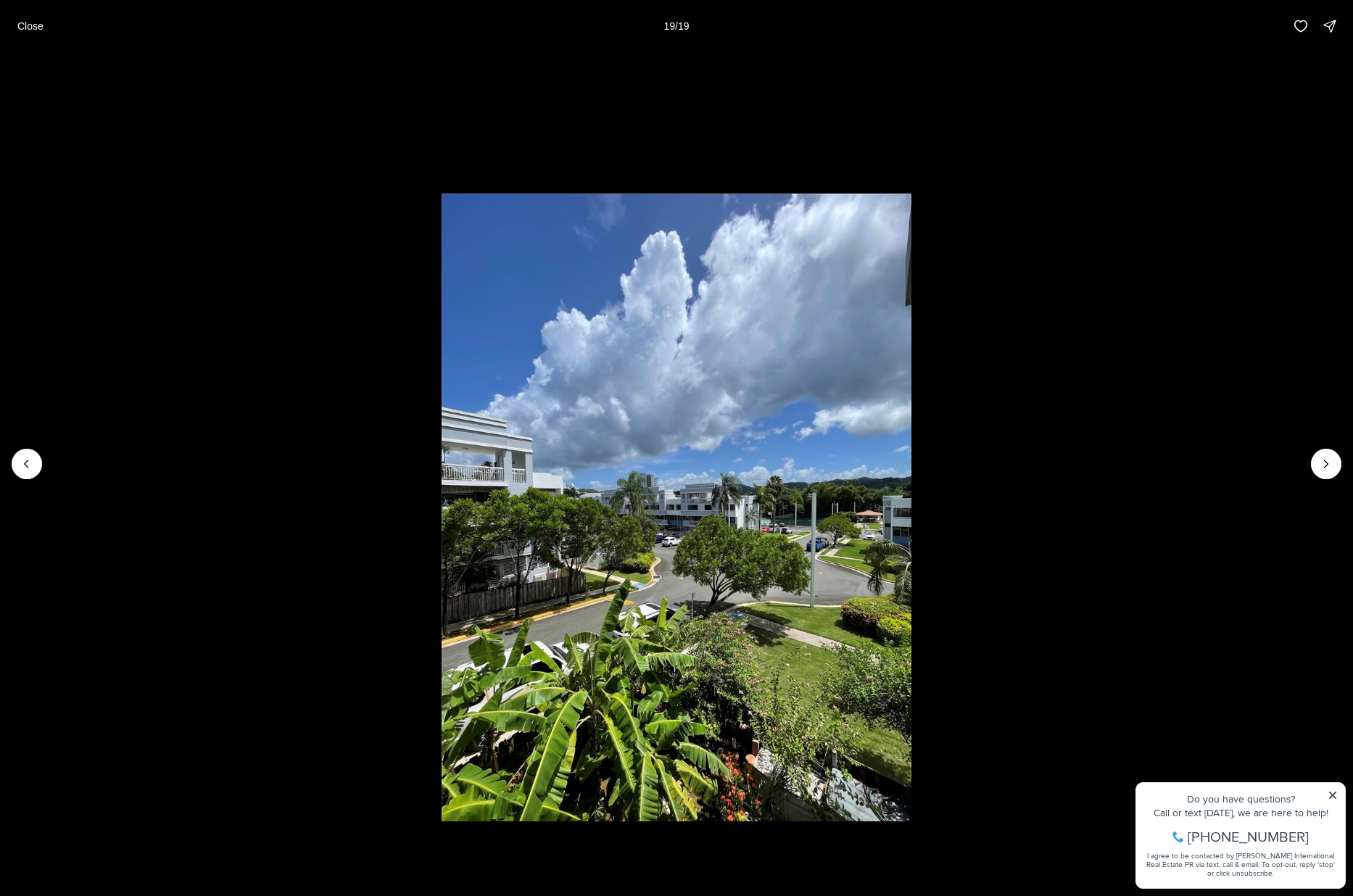
click at [1089, 459] on div at bounding box center [1326, 464] width 31 height 31
click at [1089, 464] on div at bounding box center [1326, 464] width 31 height 31
click at [24, 460] on icon "Previous slide" at bounding box center [26, 463] width 14 height 14
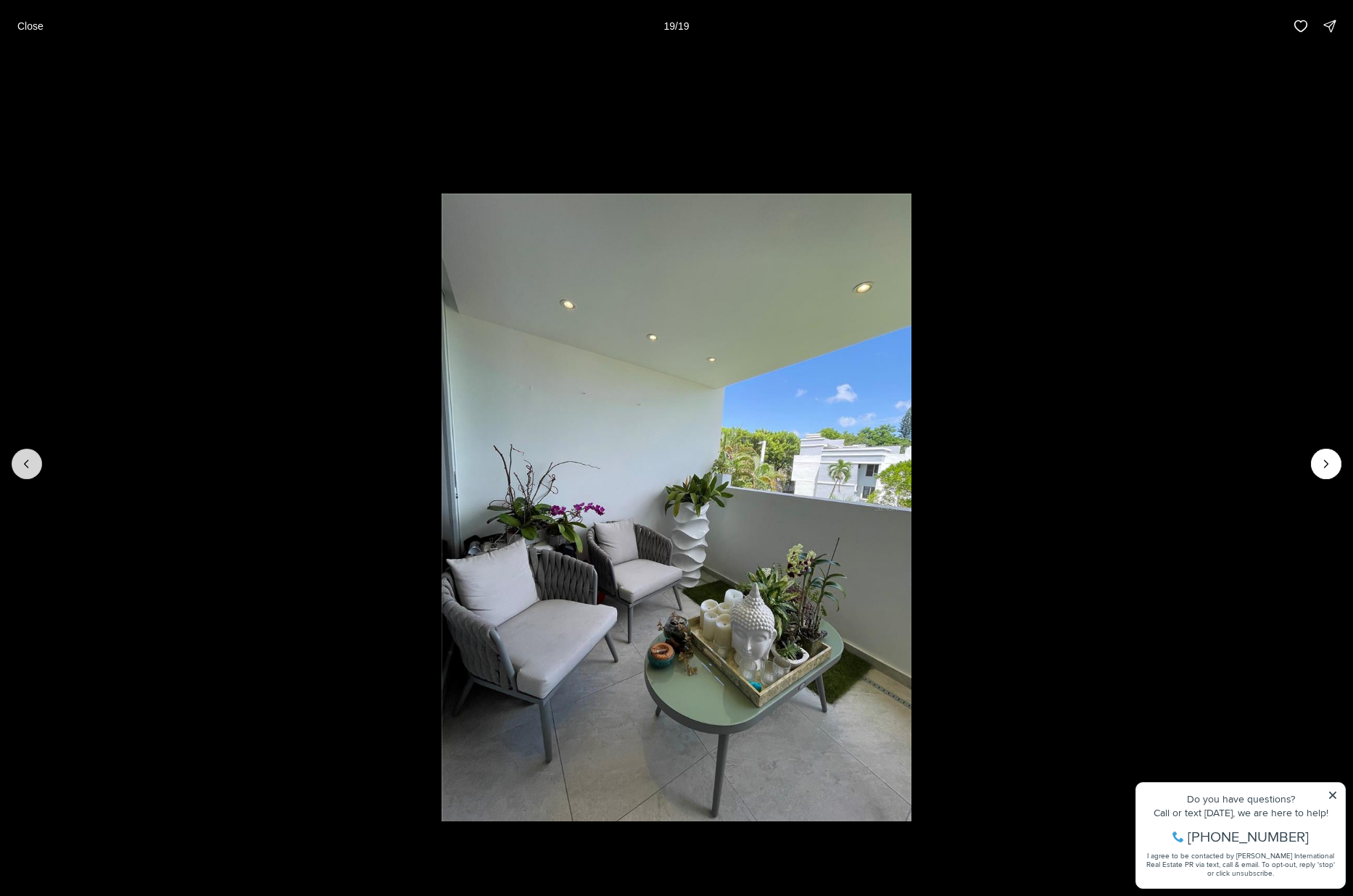
click at [24, 460] on icon "Previous slide" at bounding box center [26, 463] width 14 height 14
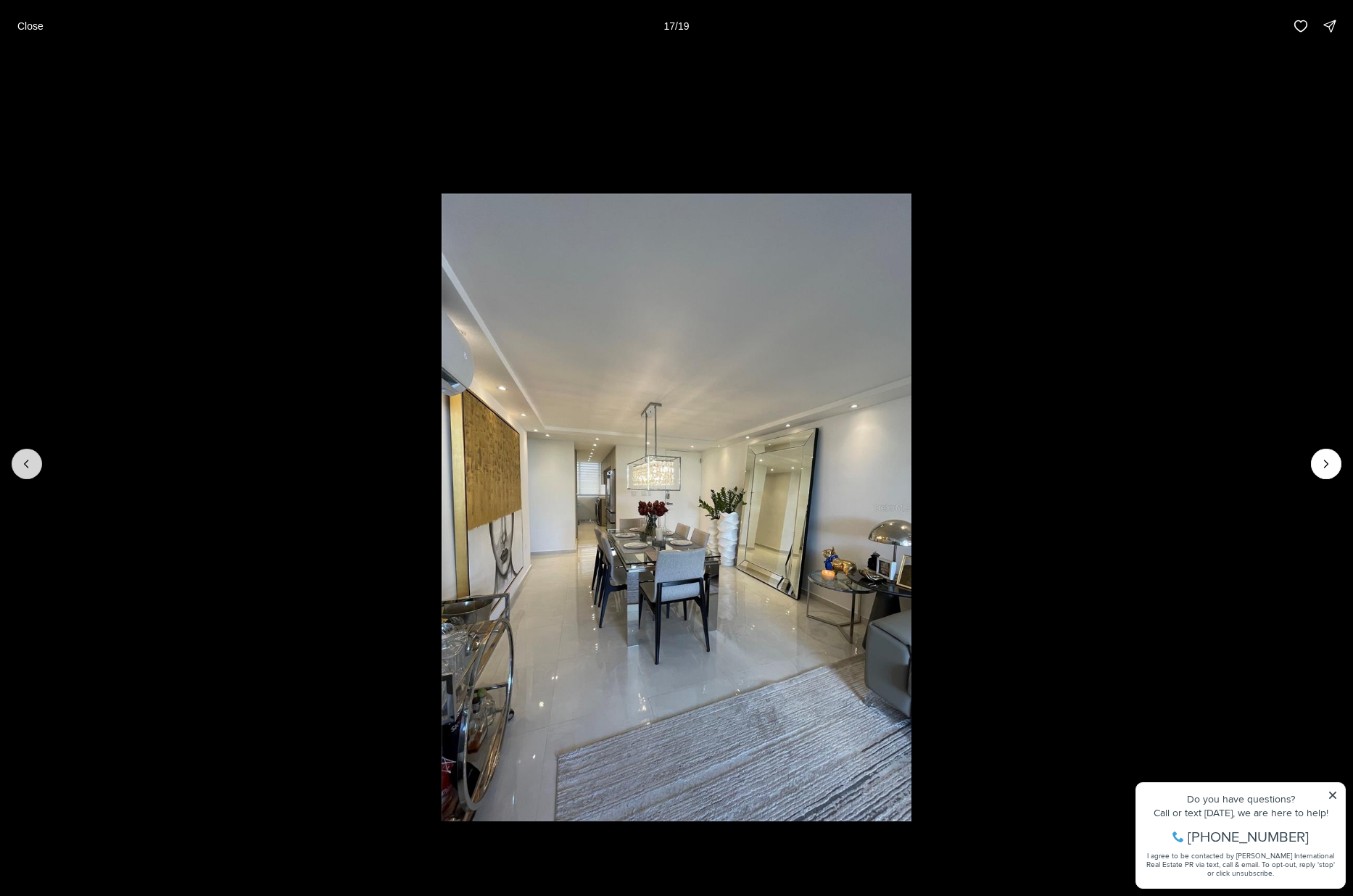
click at [24, 460] on icon "Previous slide" at bounding box center [26, 463] width 14 height 14
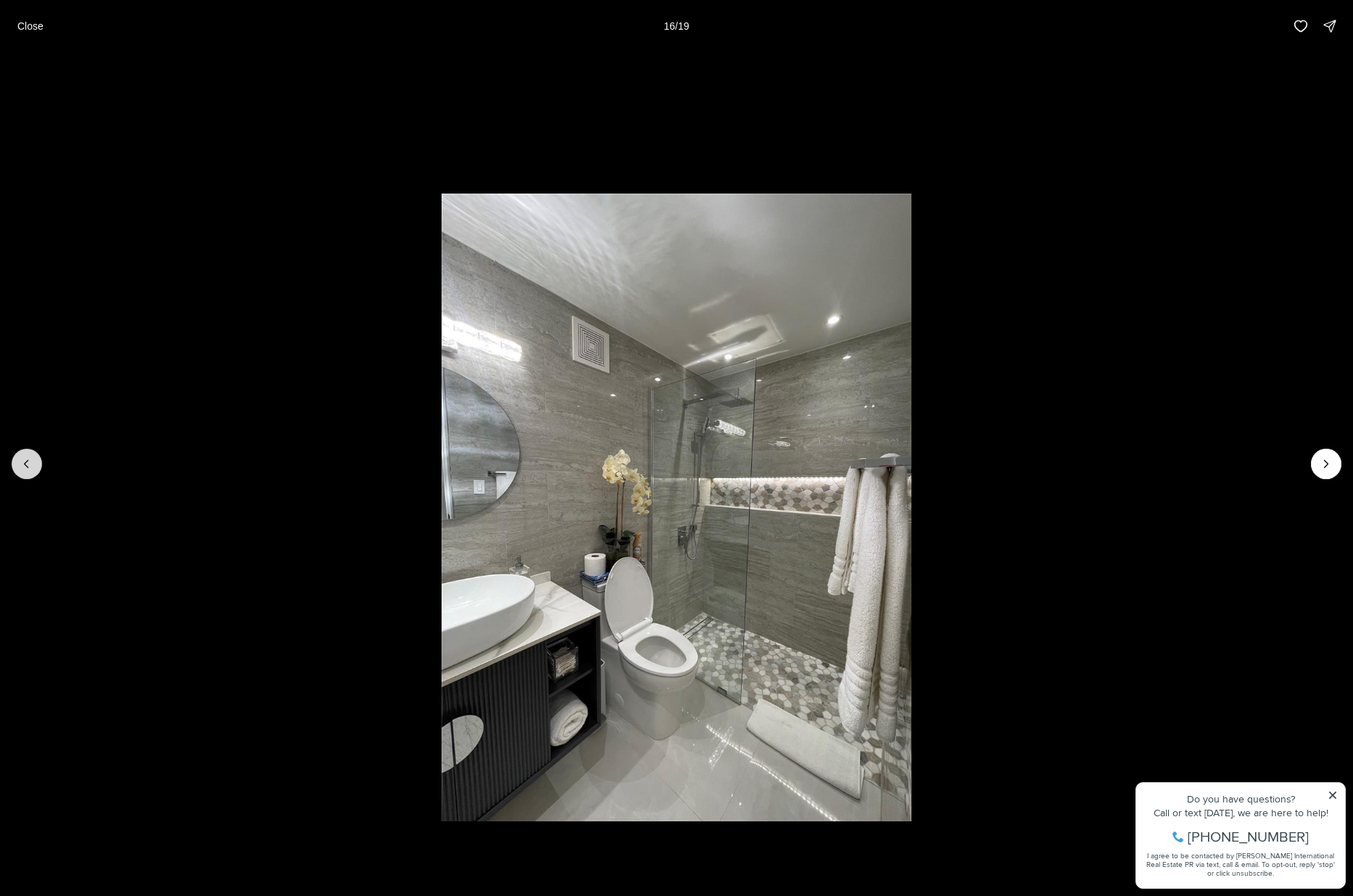
click at [23, 460] on icon "Previous slide" at bounding box center [26, 463] width 14 height 14
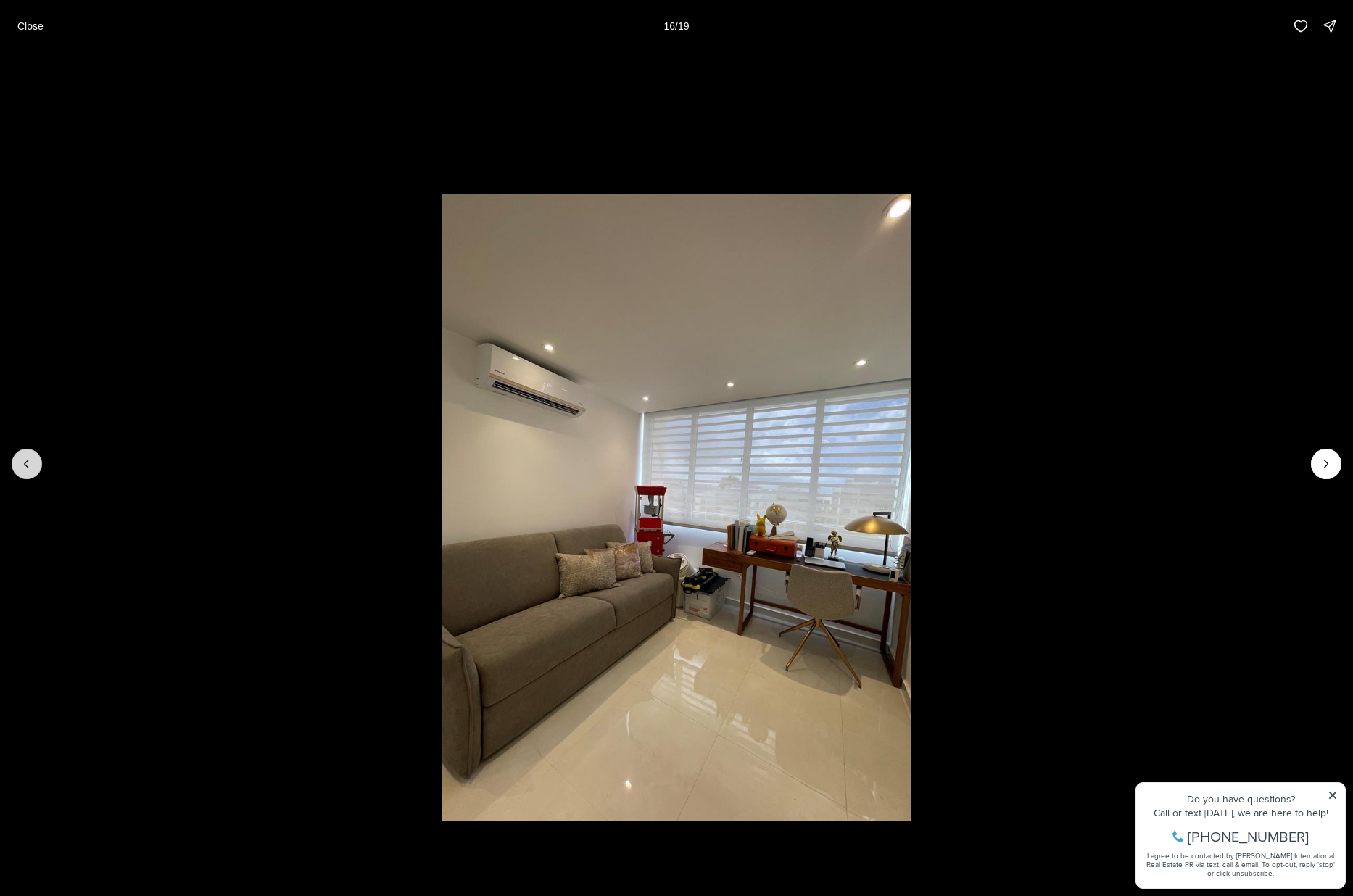
click at [23, 460] on icon "Previous slide" at bounding box center [26, 463] width 14 height 14
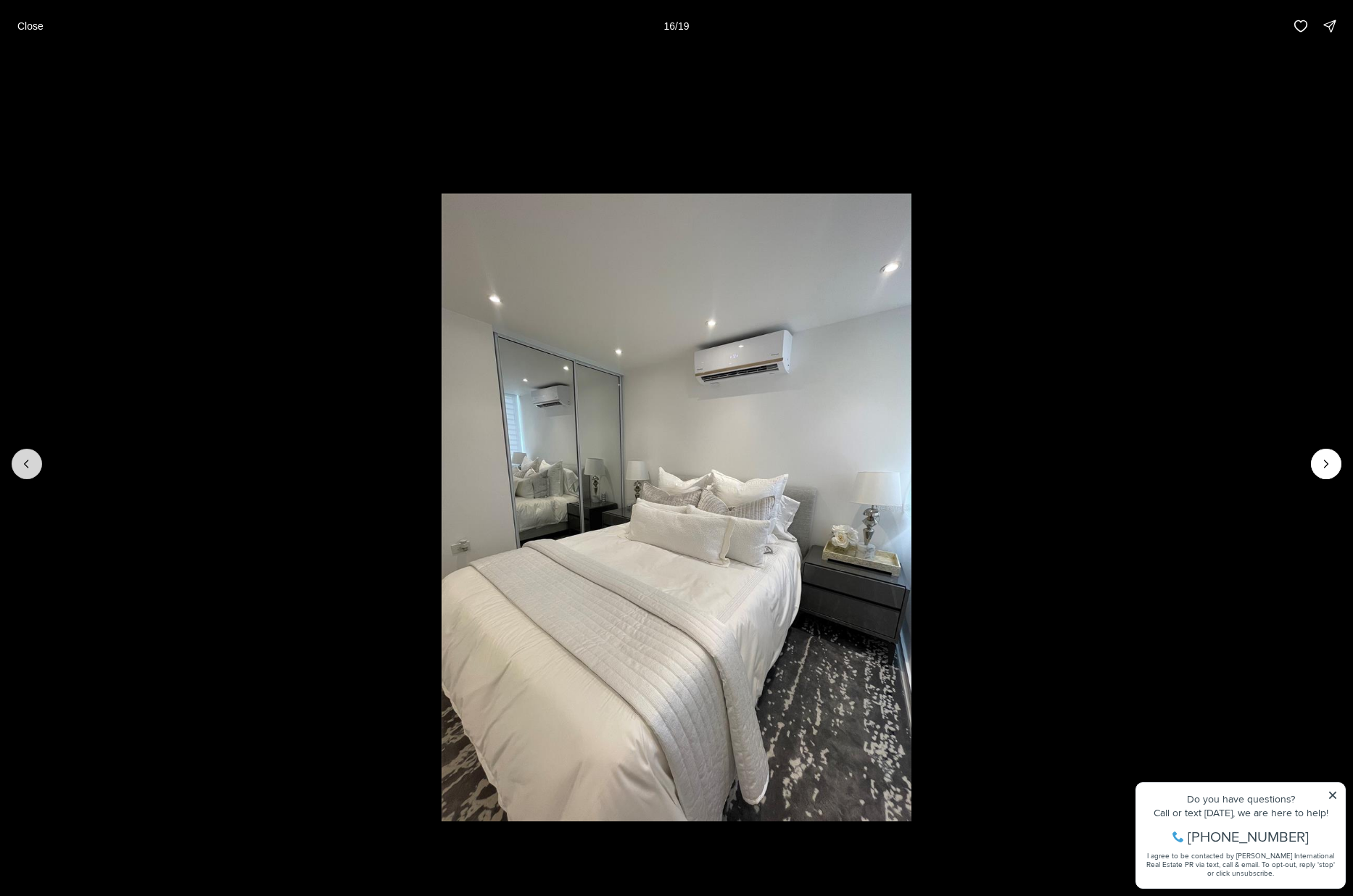
click at [23, 460] on icon "Previous slide" at bounding box center [26, 463] width 14 height 14
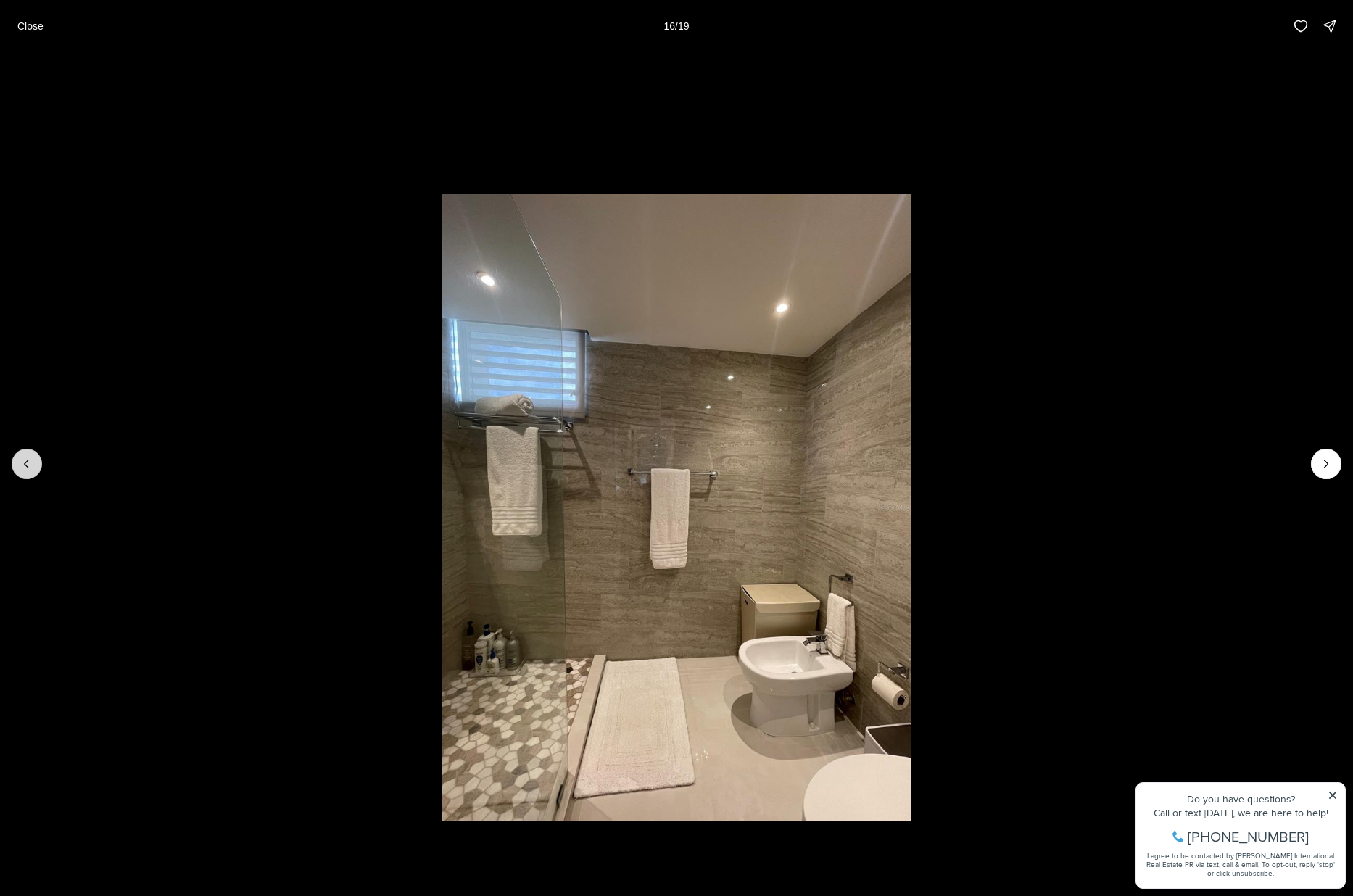
click at [23, 460] on icon "Previous slide" at bounding box center [26, 463] width 14 height 14
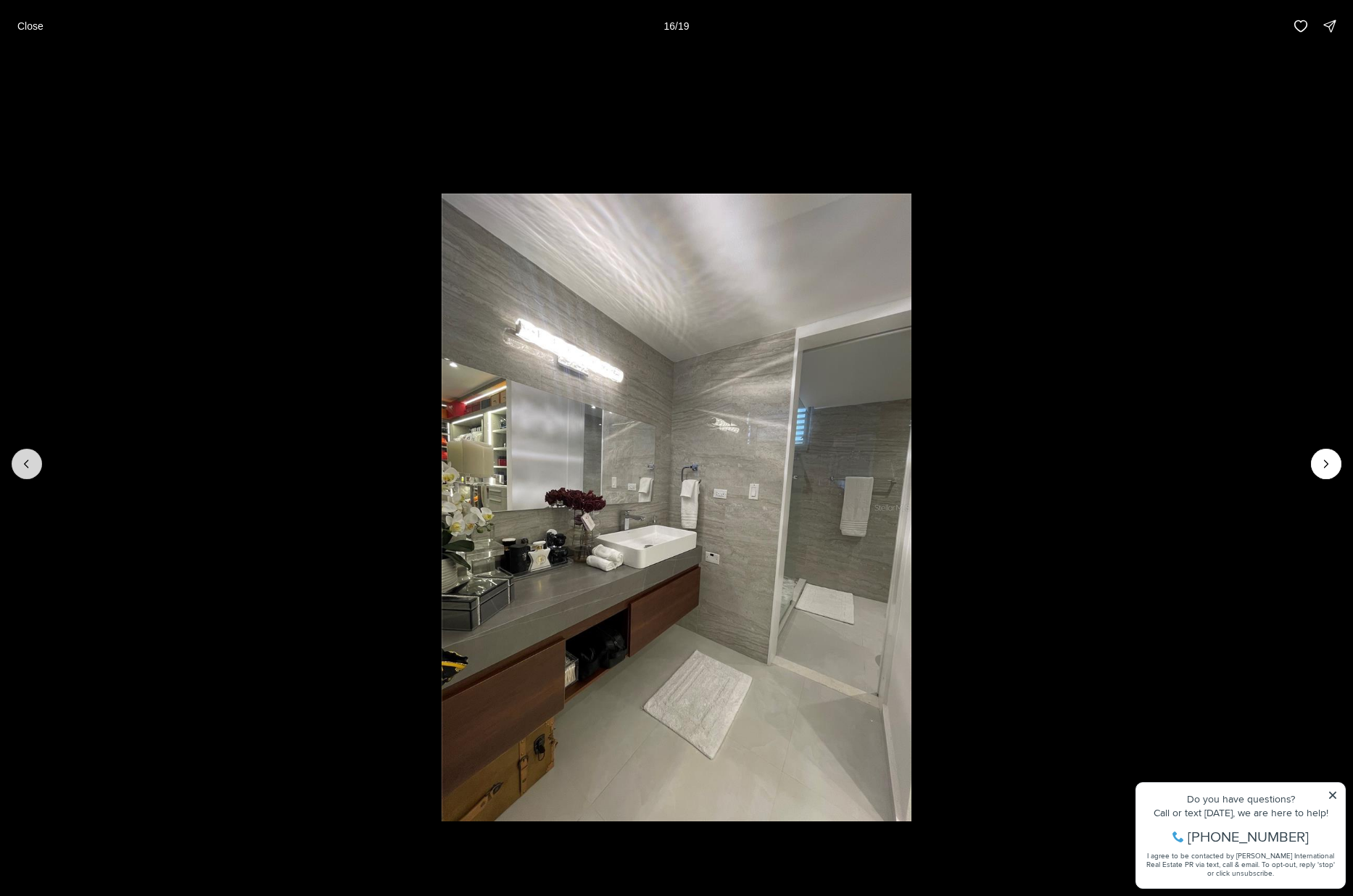
click at [23, 460] on icon "Previous slide" at bounding box center [26, 463] width 14 height 14
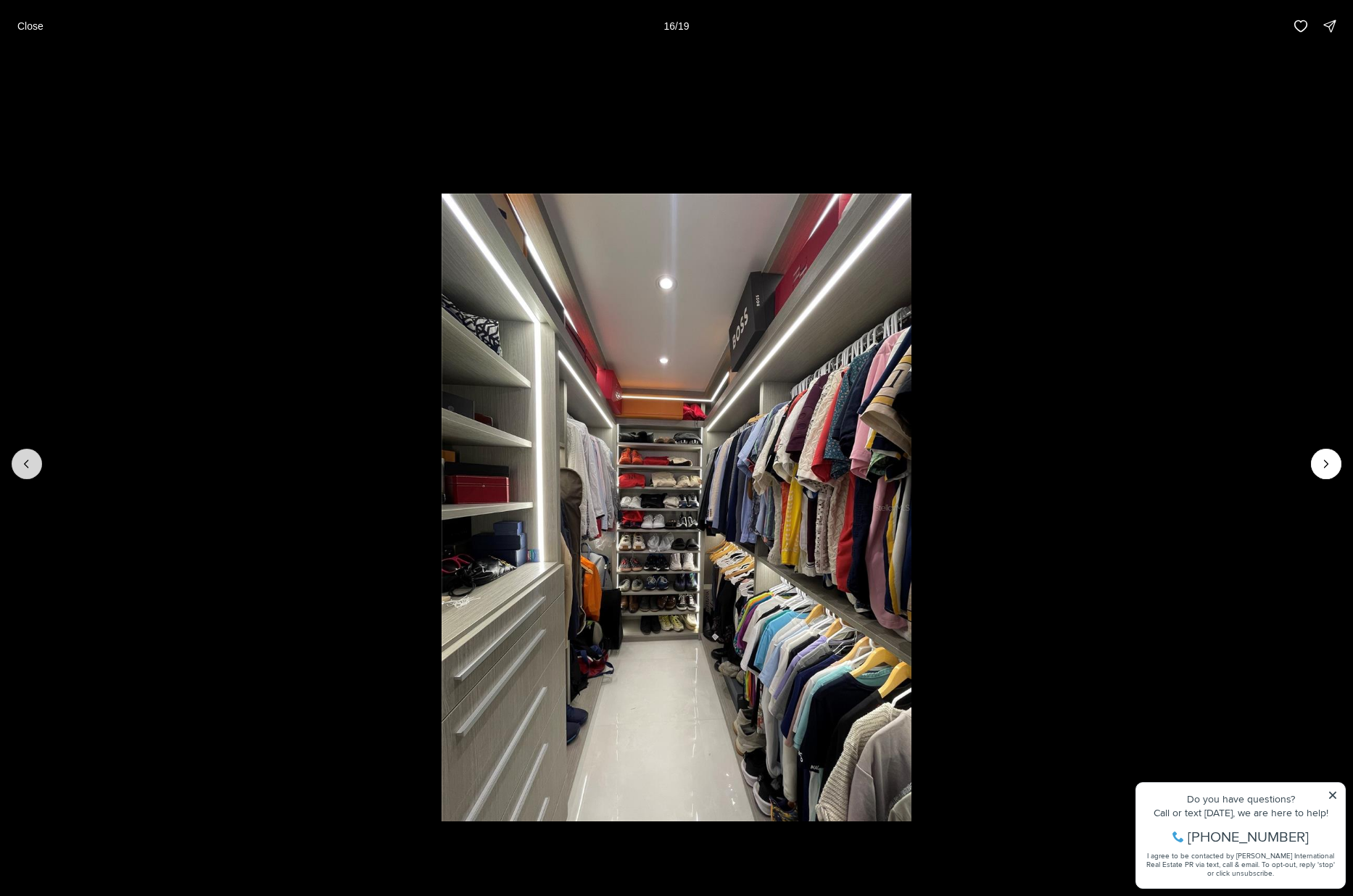
click at [23, 460] on icon "Previous slide" at bounding box center [26, 463] width 14 height 14
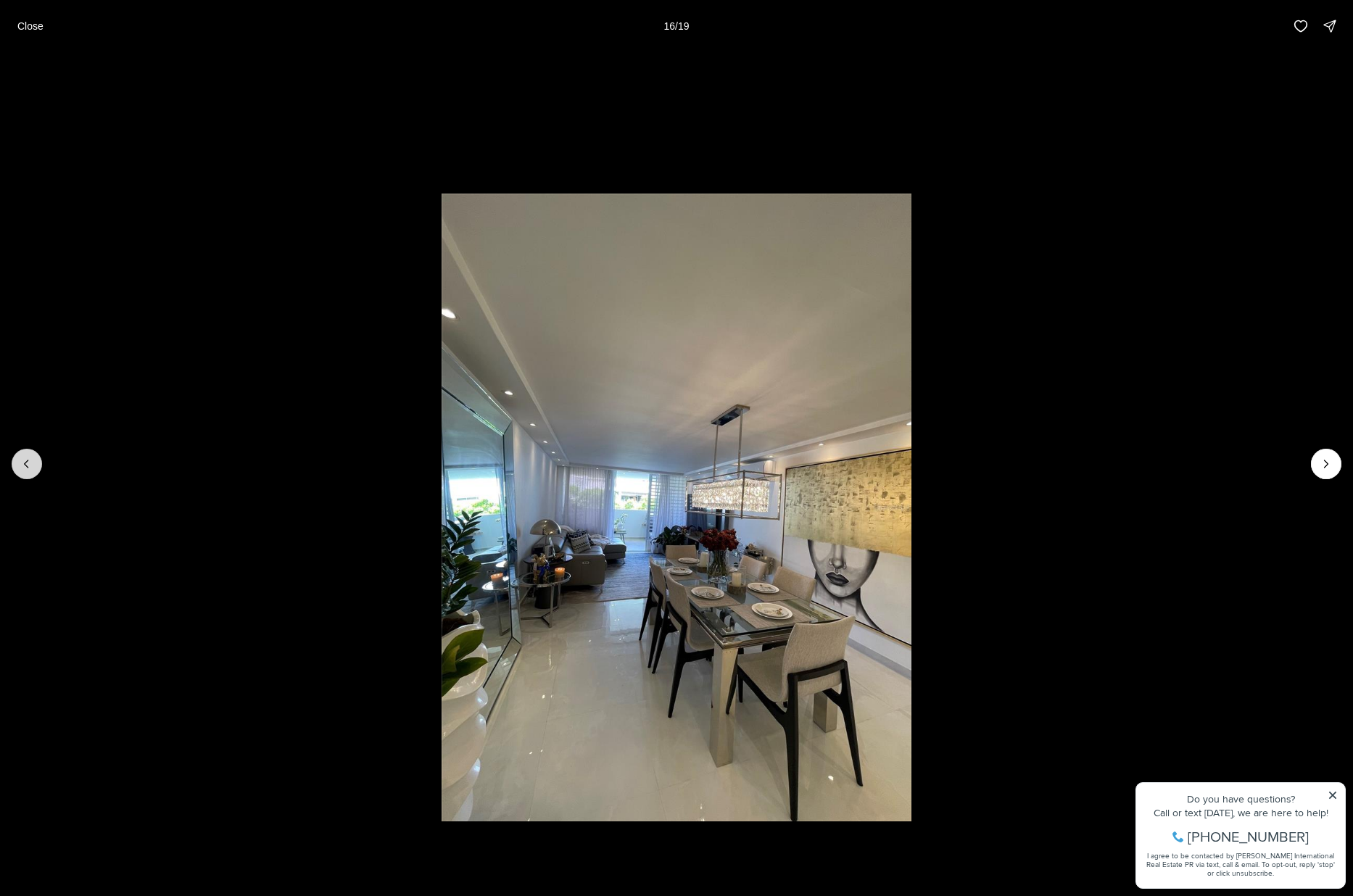
click at [23, 460] on icon "Previous slide" at bounding box center [26, 463] width 14 height 14
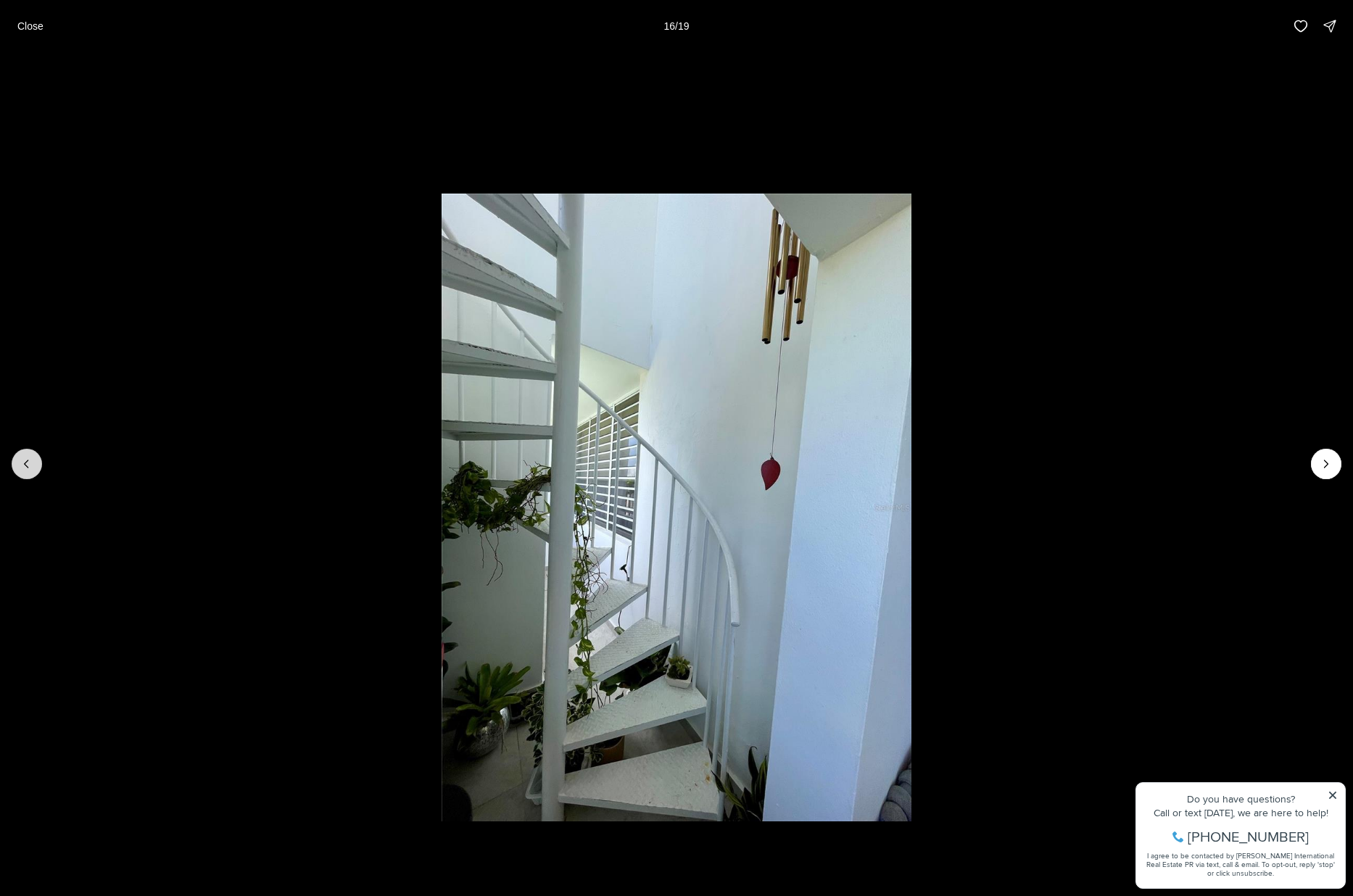
click at [23, 460] on icon "Previous slide" at bounding box center [26, 463] width 14 height 14
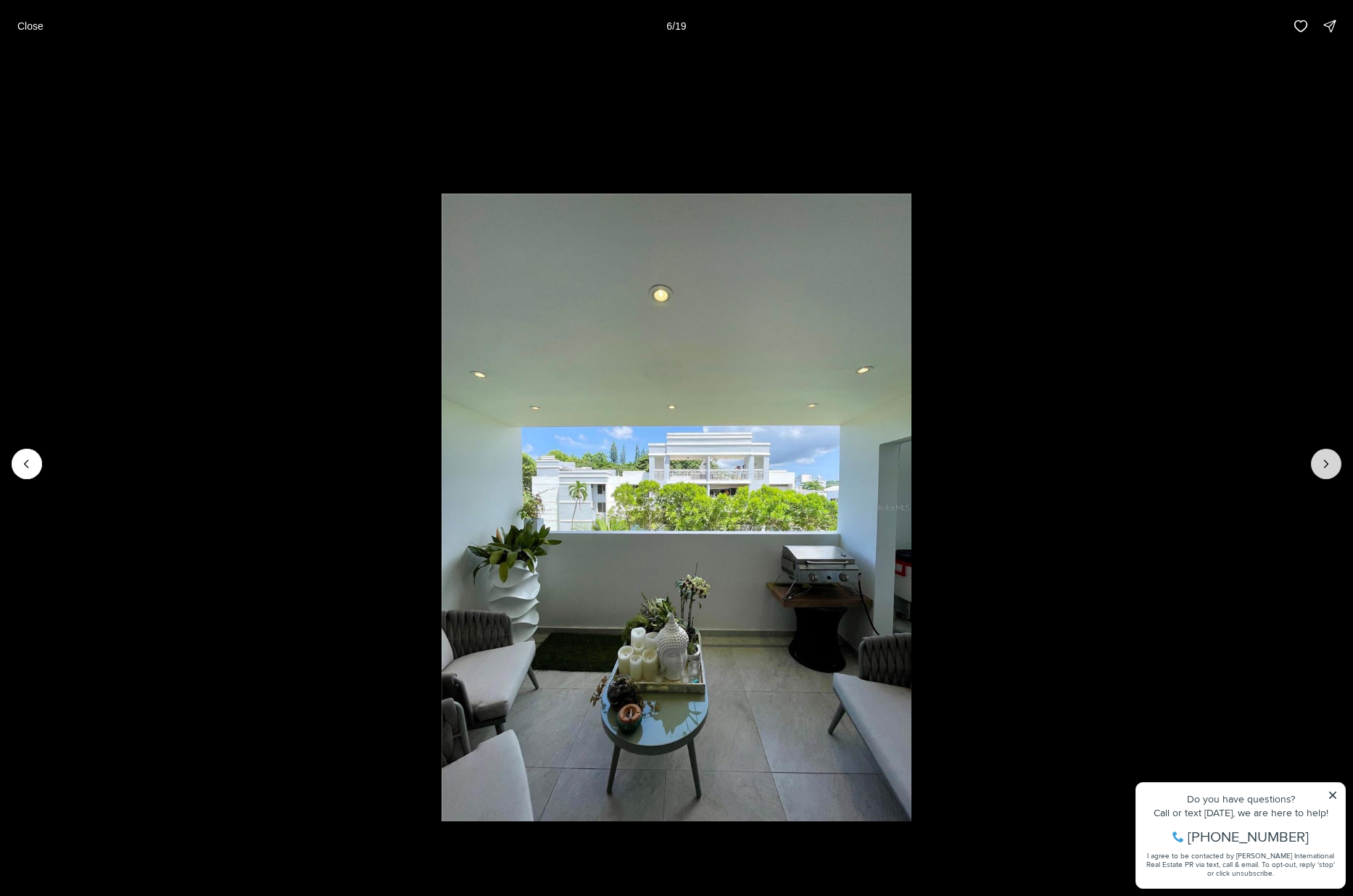
click at [1089, 463] on icon "Next slide" at bounding box center [1326, 463] width 14 height 14
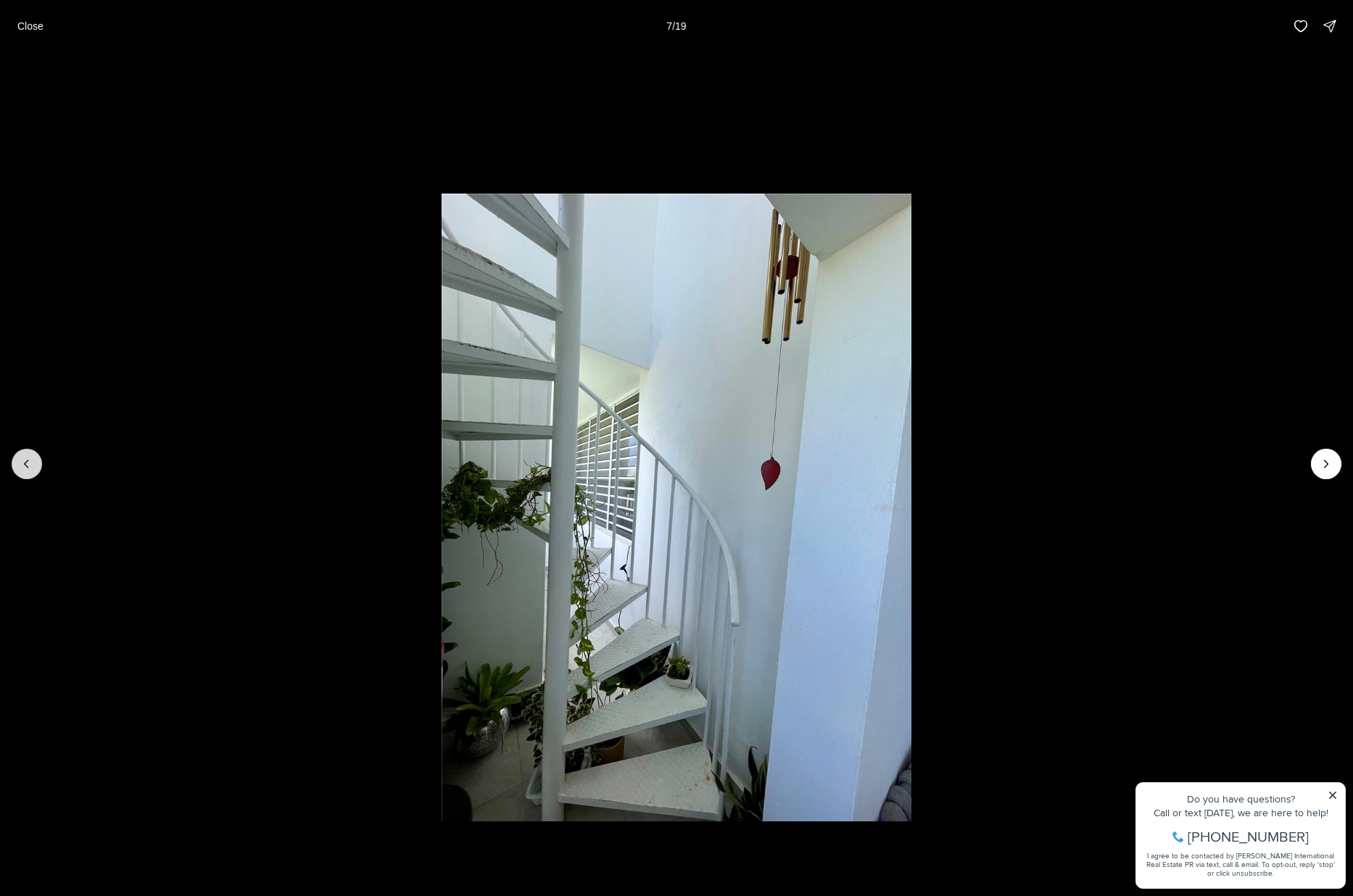
click at [37, 459] on button "Previous slide" at bounding box center [26, 464] width 31 height 31
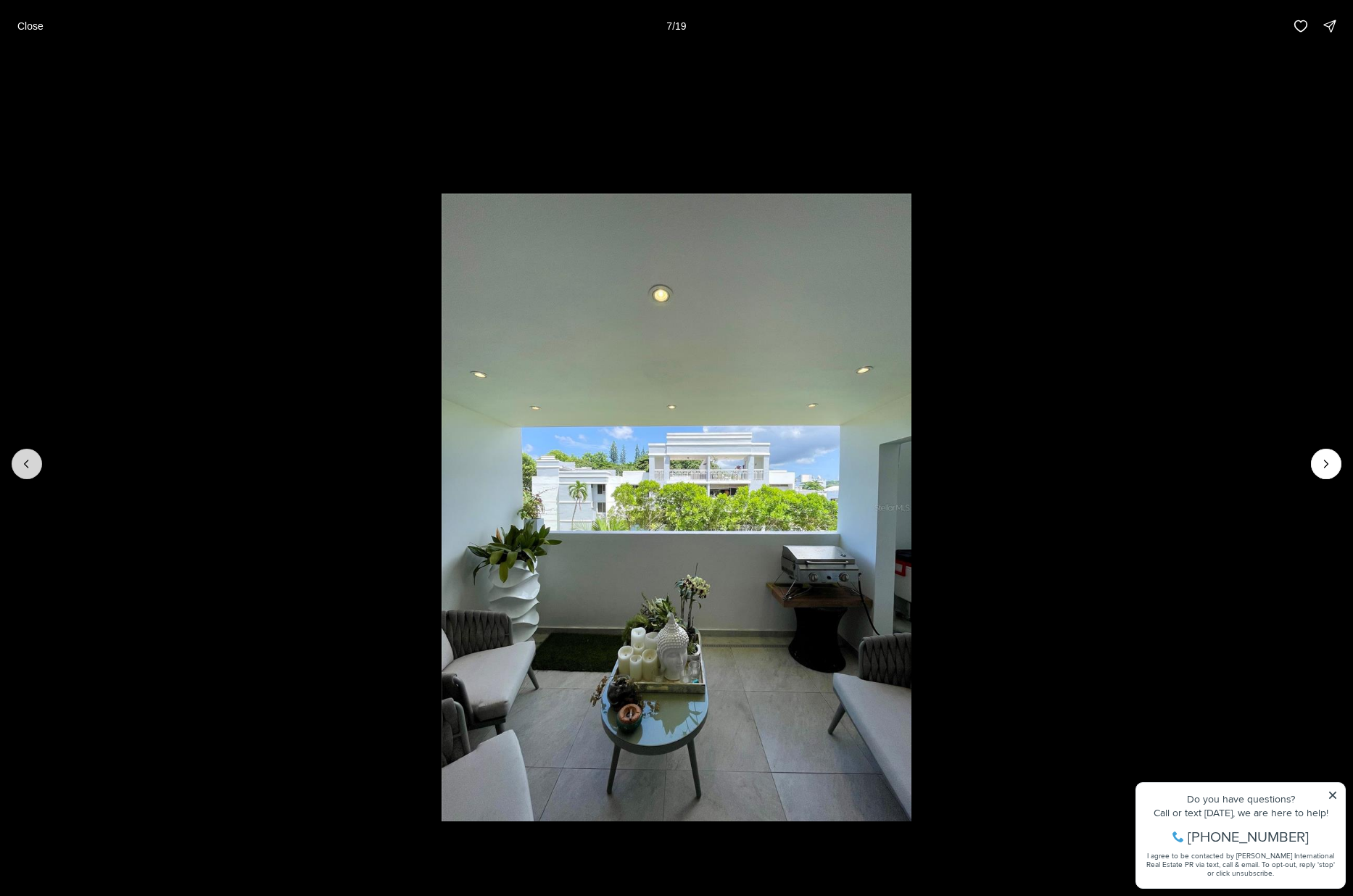
click at [37, 459] on button "Previous slide" at bounding box center [26, 464] width 31 height 31
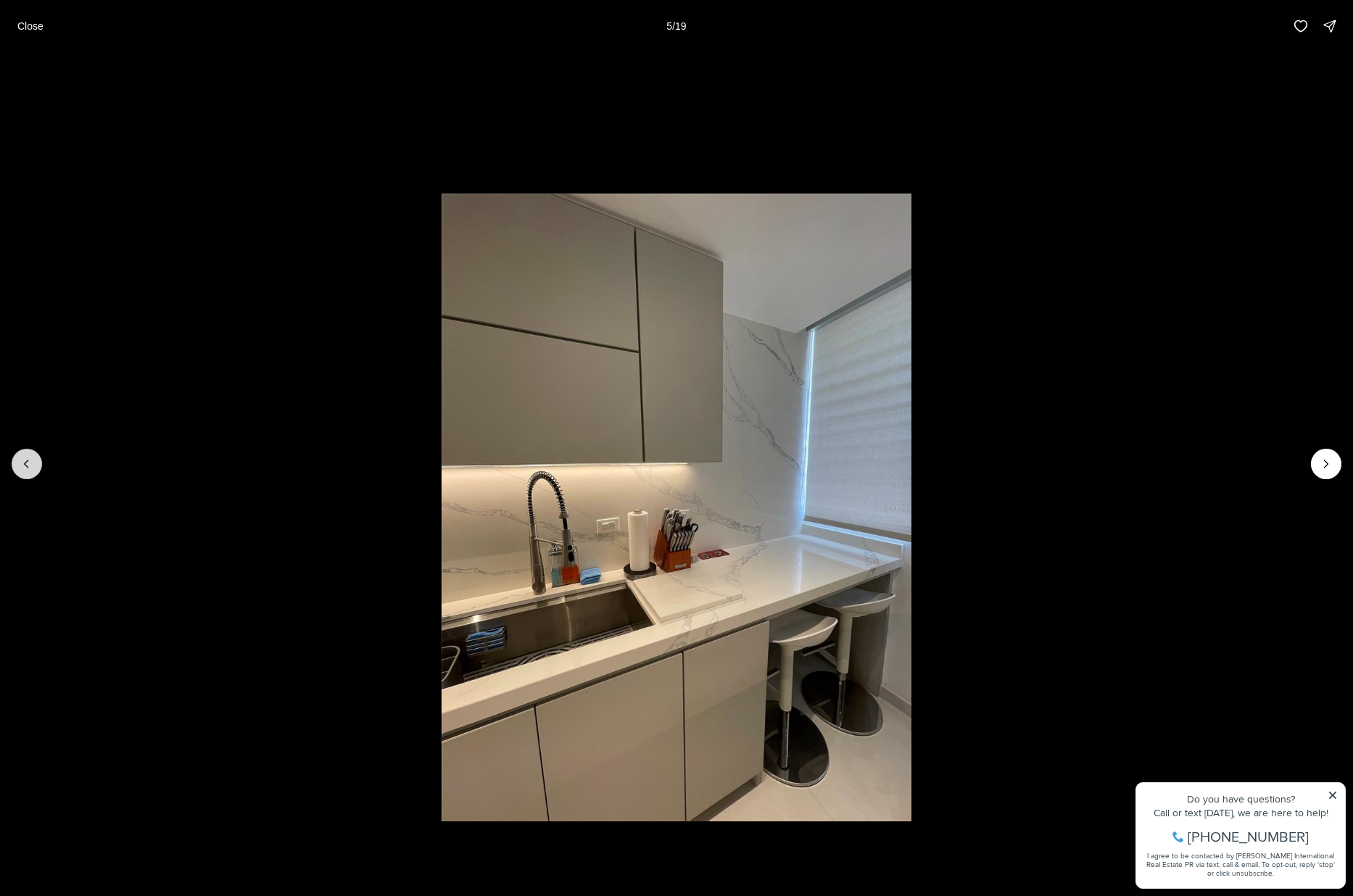
click at [36, 460] on button "Previous slide" at bounding box center [26, 464] width 31 height 31
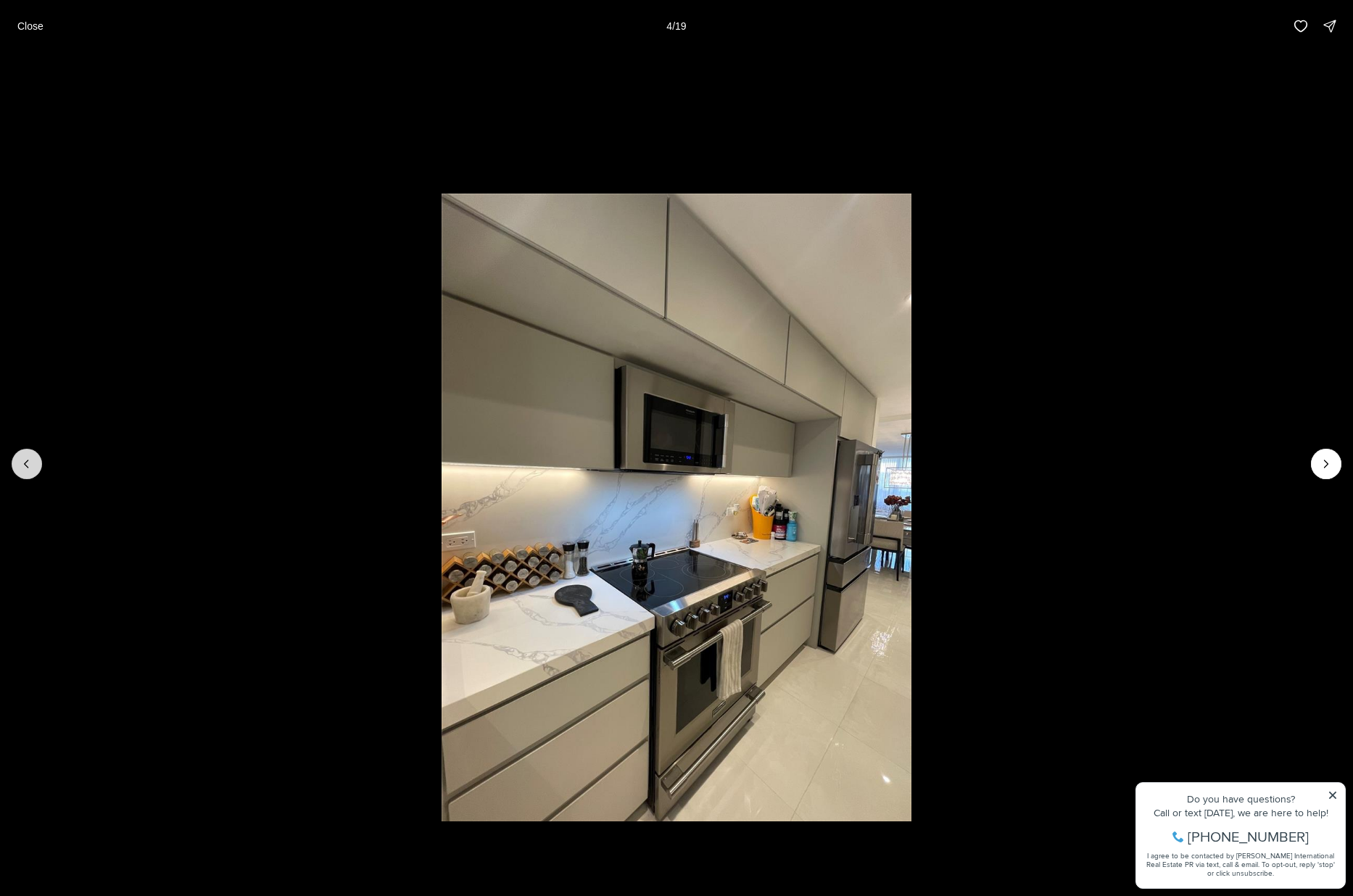
click at [36, 460] on button "Previous slide" at bounding box center [26, 464] width 31 height 31
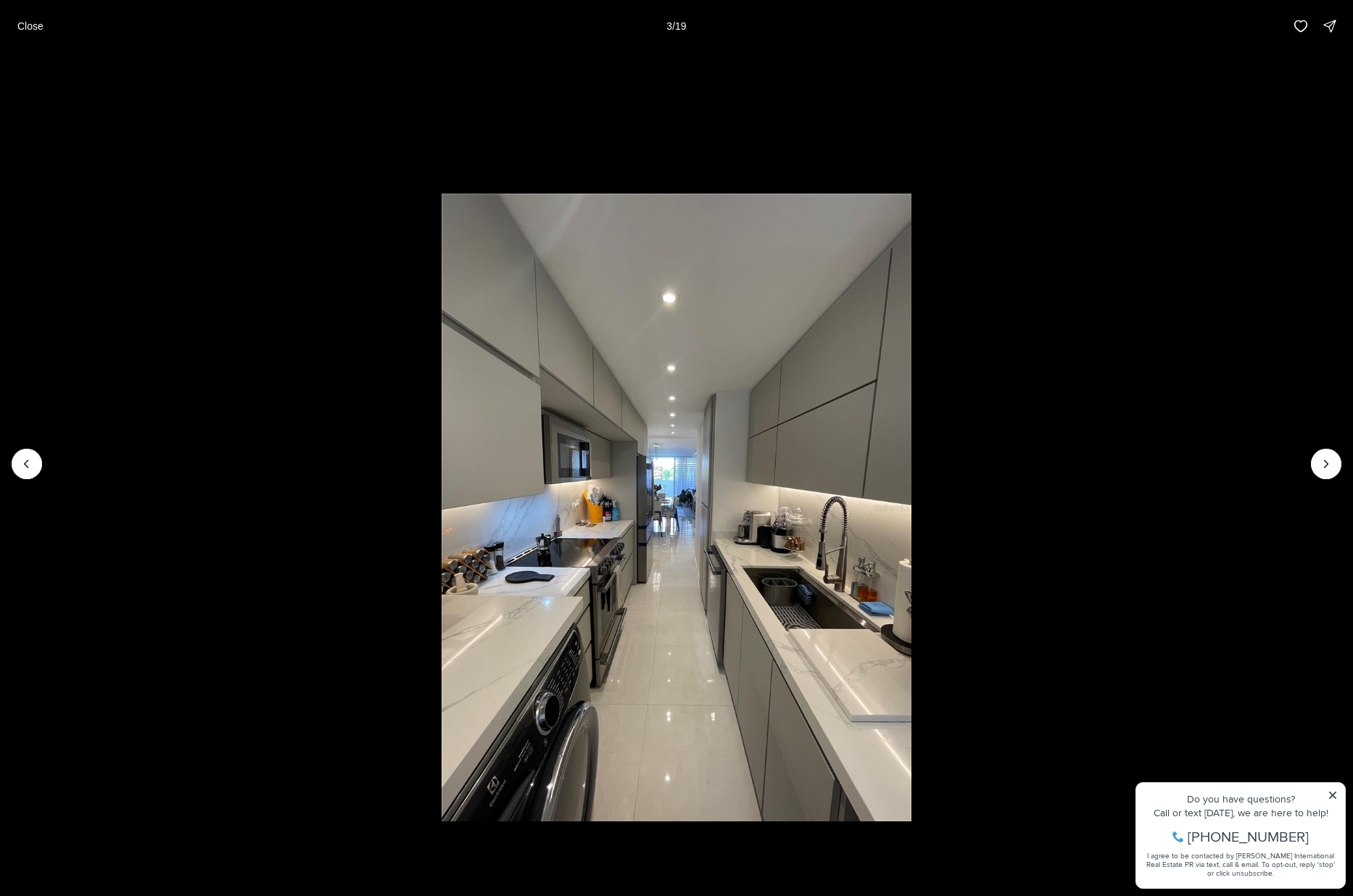
click at [1089, 795] on li "3 of 19" at bounding box center [676, 464] width 1353 height 823
click at [1089, 793] on li "3 of 19" at bounding box center [676, 464] width 1353 height 823
click at [1089, 795] on li "3 of 19" at bounding box center [676, 464] width 1353 height 823
click at [19, 450] on button "Previous slide" at bounding box center [26, 464] width 31 height 31
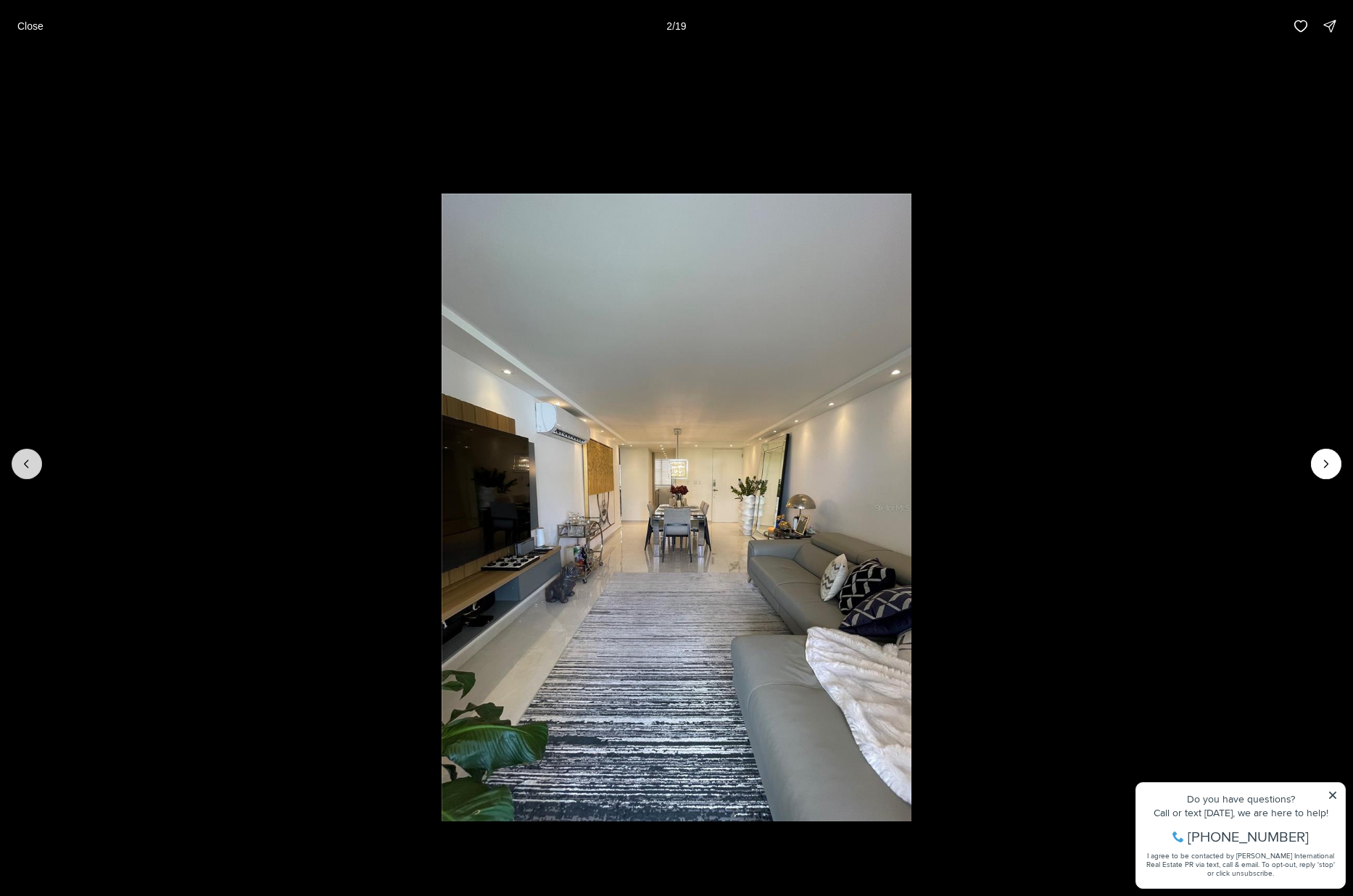
click at [34, 467] on button "Previous slide" at bounding box center [26, 464] width 31 height 31
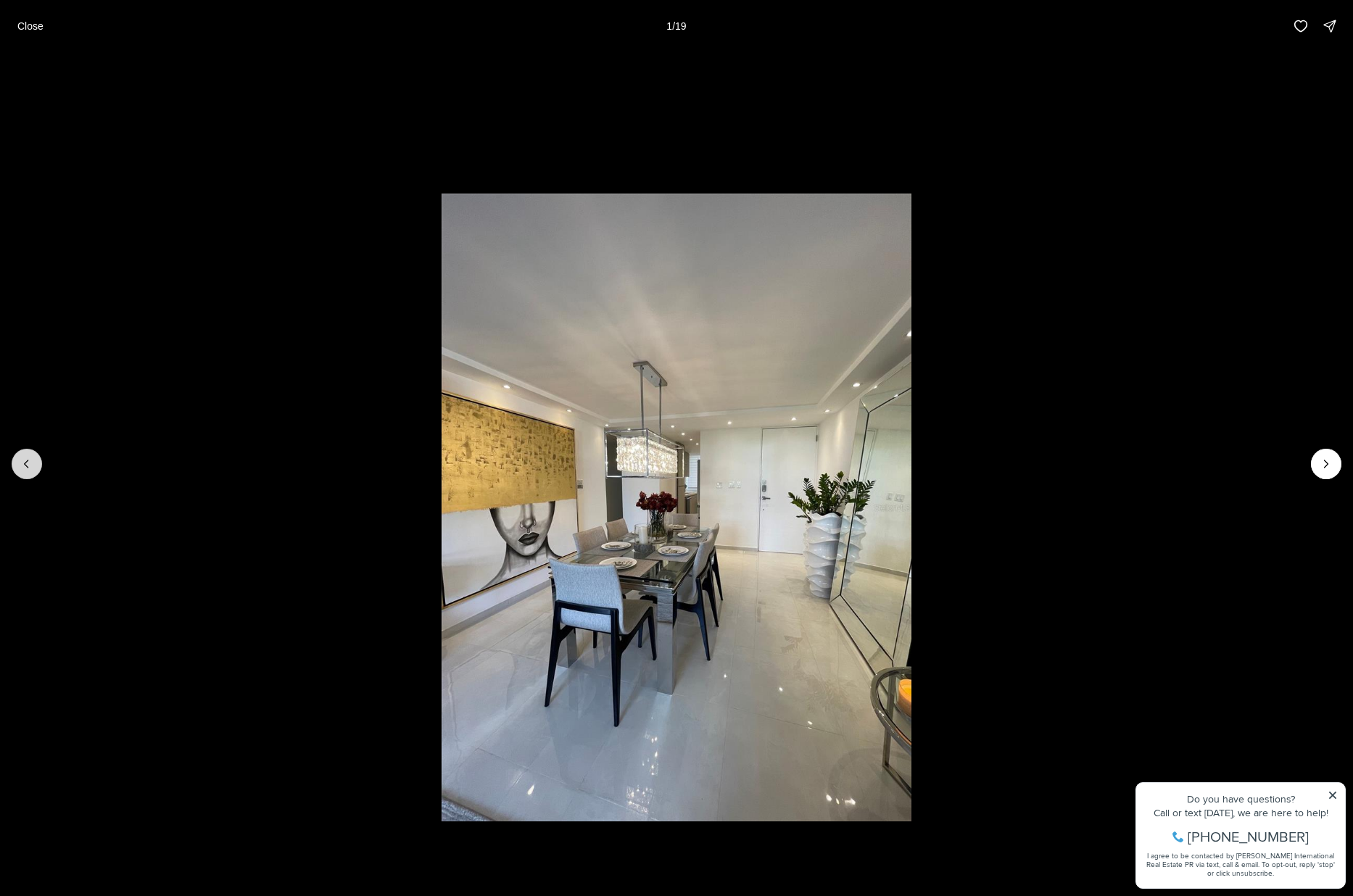
click at [34, 467] on div at bounding box center [26, 464] width 31 height 31
click at [32, 22] on p "Close" at bounding box center [30, 25] width 26 height 11
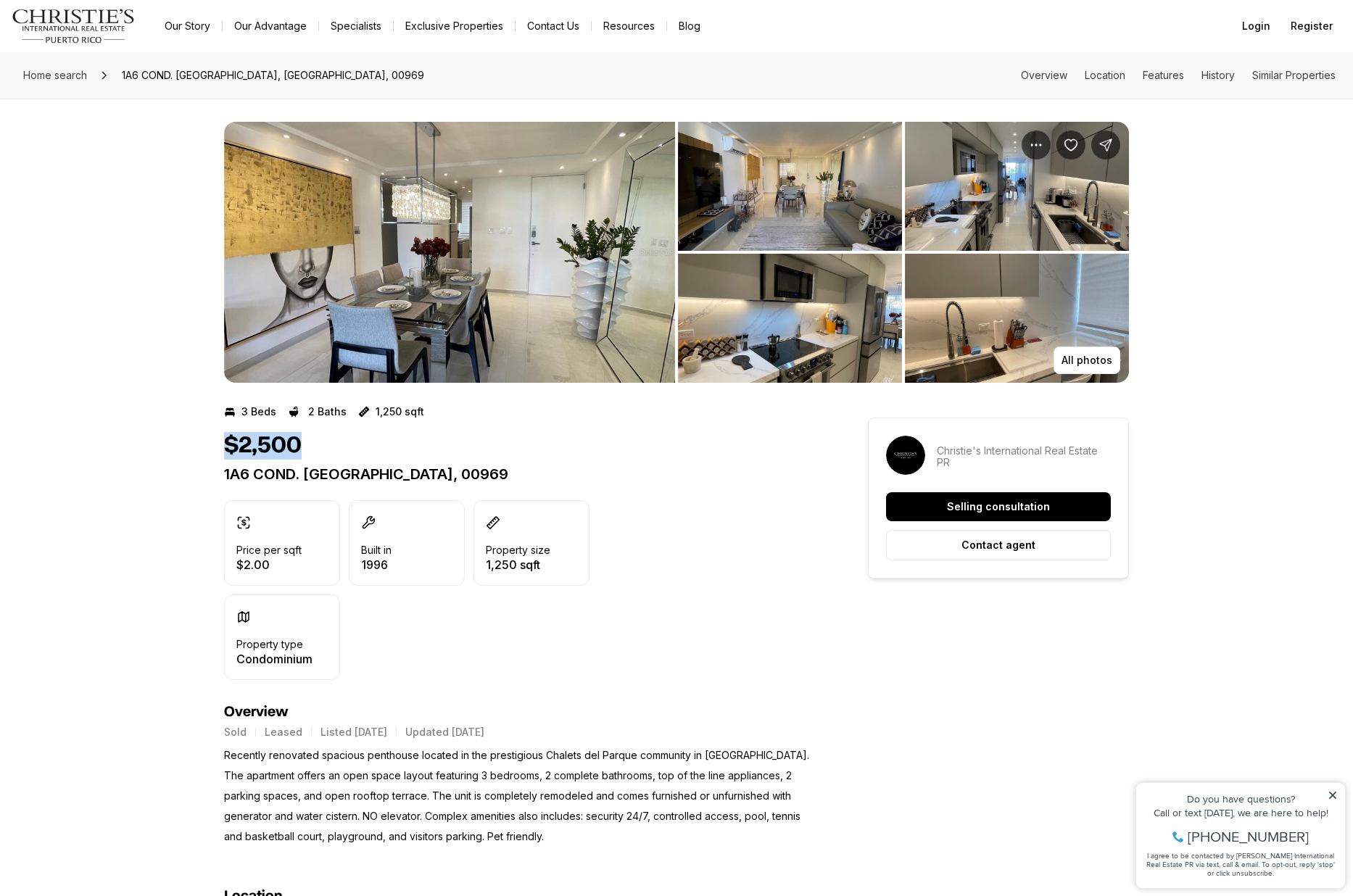
drag, startPoint x: 227, startPoint y: 448, endPoint x: 374, endPoint y: 439, distance: 147.3
click at [374, 439] on div "$2,500" at bounding box center [520, 445] width 592 height 28
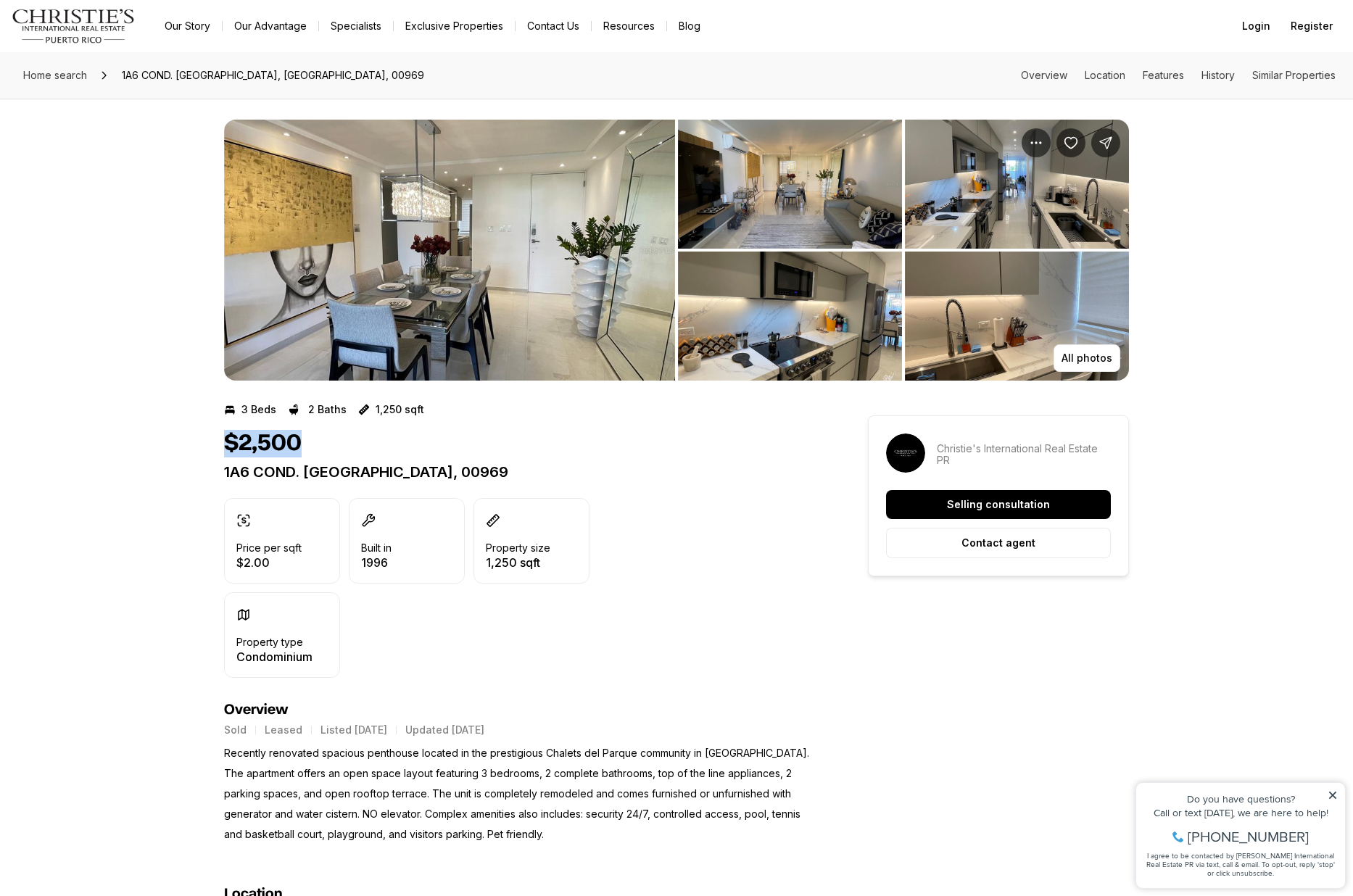
scroll to position [3, 0]
click at [478, 559] on div "Property size 1,250 sqft" at bounding box center [531, 540] width 116 height 85
drag, startPoint x: 487, startPoint y: 558, endPoint x: 524, endPoint y: 556, distance: 37.1
click at [524, 556] on p "1,250 sqft" at bounding box center [518, 561] width 64 height 11
click at [492, 561] on p "1,250 sqft" at bounding box center [518, 561] width 64 height 11
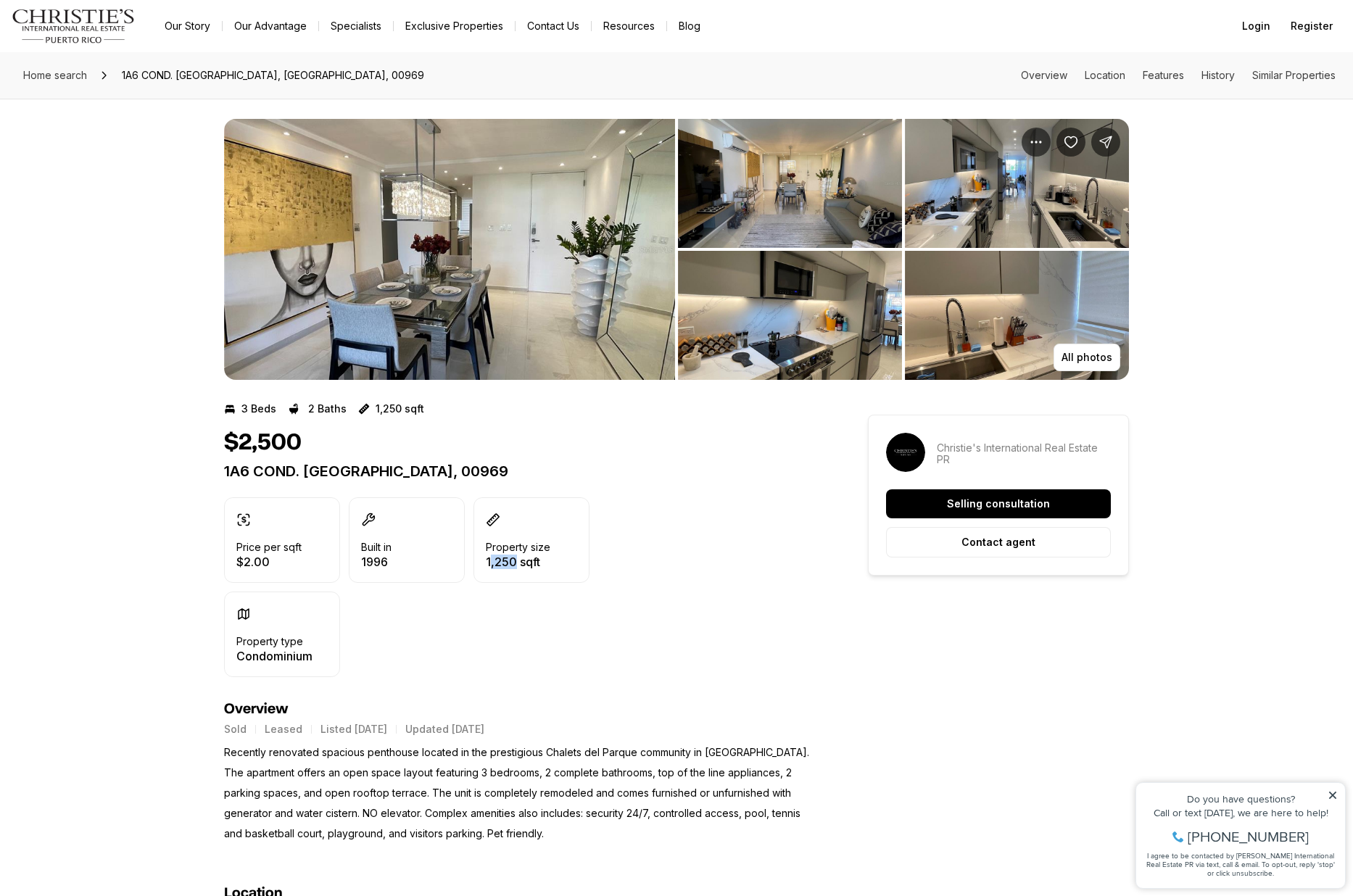
drag, startPoint x: 488, startPoint y: 560, endPoint x: 508, endPoint y: 540, distance: 28.3
click at [515, 556] on p "1,250 sqft" at bounding box center [518, 561] width 64 height 11
drag, startPoint x: 489, startPoint y: 558, endPoint x: 518, endPoint y: 555, distance: 29.2
click at [518, 556] on p "1,250 sqft" at bounding box center [518, 561] width 64 height 11
click at [520, 585] on div "Price per sqft $2.00 Built in [DATE] Property size 1,250 sqft Property type Con…" at bounding box center [407, 587] width 365 height 180
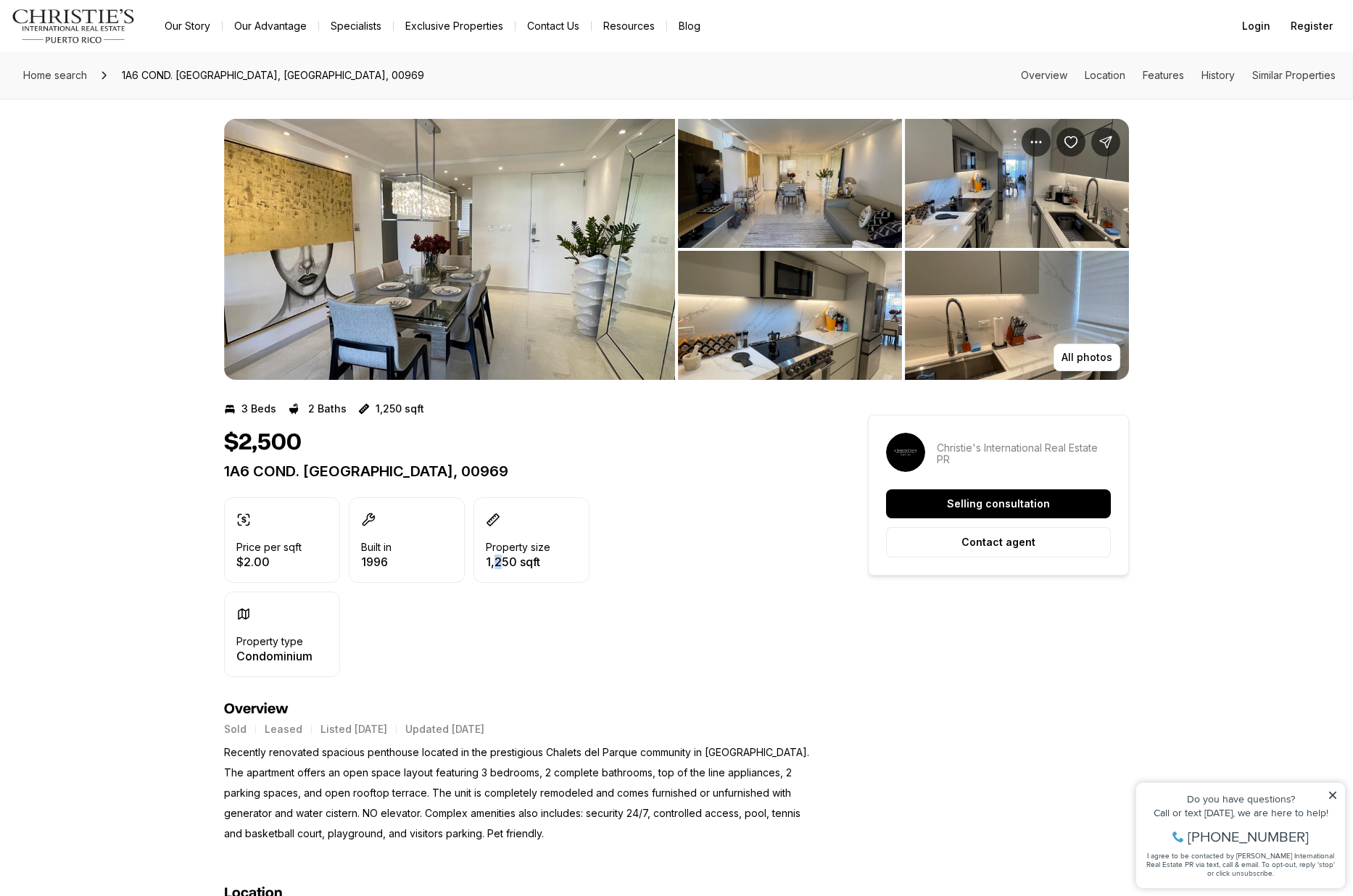
drag, startPoint x: 493, startPoint y: 564, endPoint x: 517, endPoint y: 564, distance: 24.0
click at [512, 564] on p "1,250 sqft" at bounding box center [518, 561] width 64 height 11
click at [505, 591] on div "Price per sqft $2.00 Built in [DATE] Property size 1,250 sqft Property type Con…" at bounding box center [407, 587] width 365 height 180
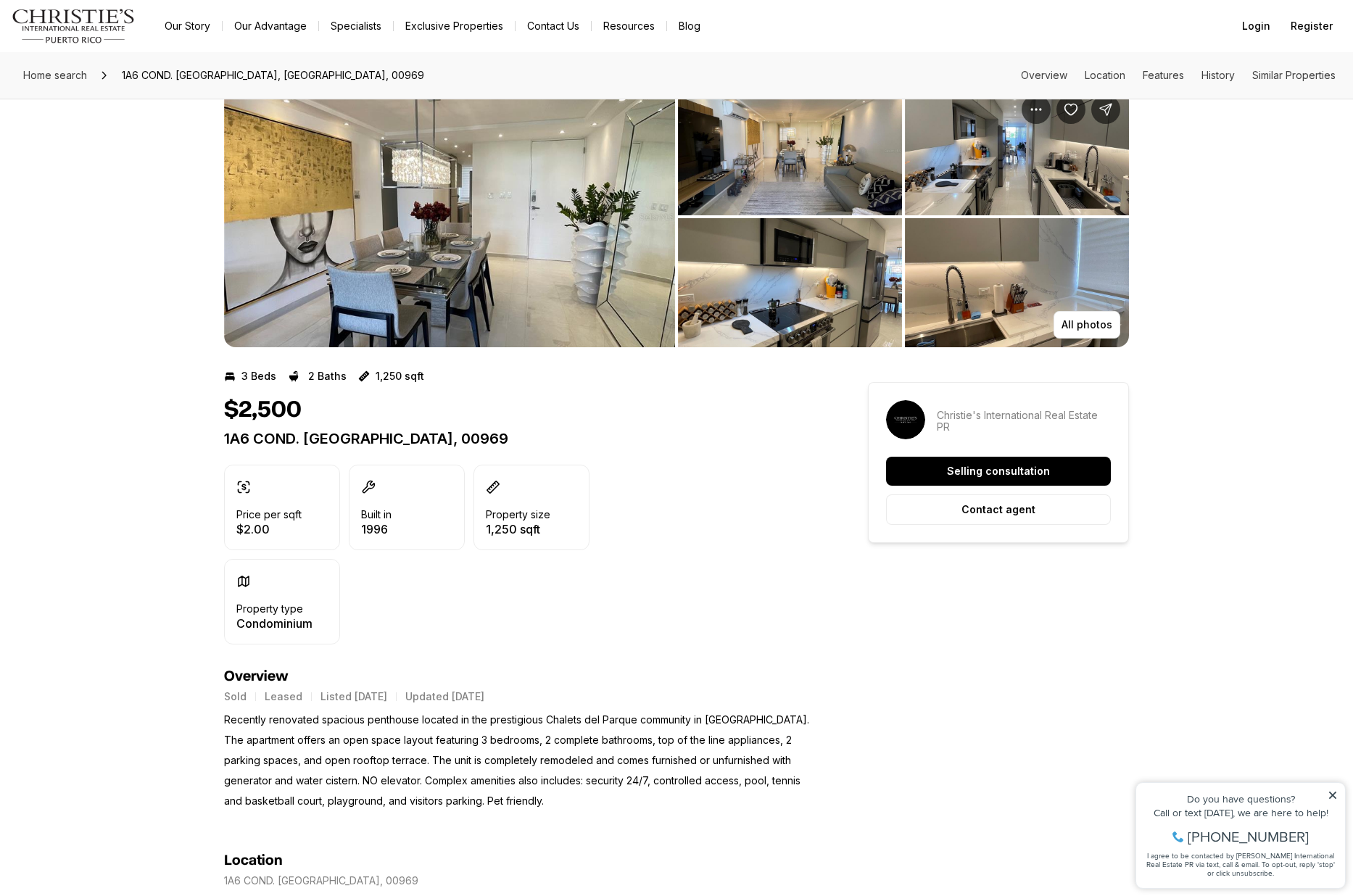
scroll to position [52, 0]
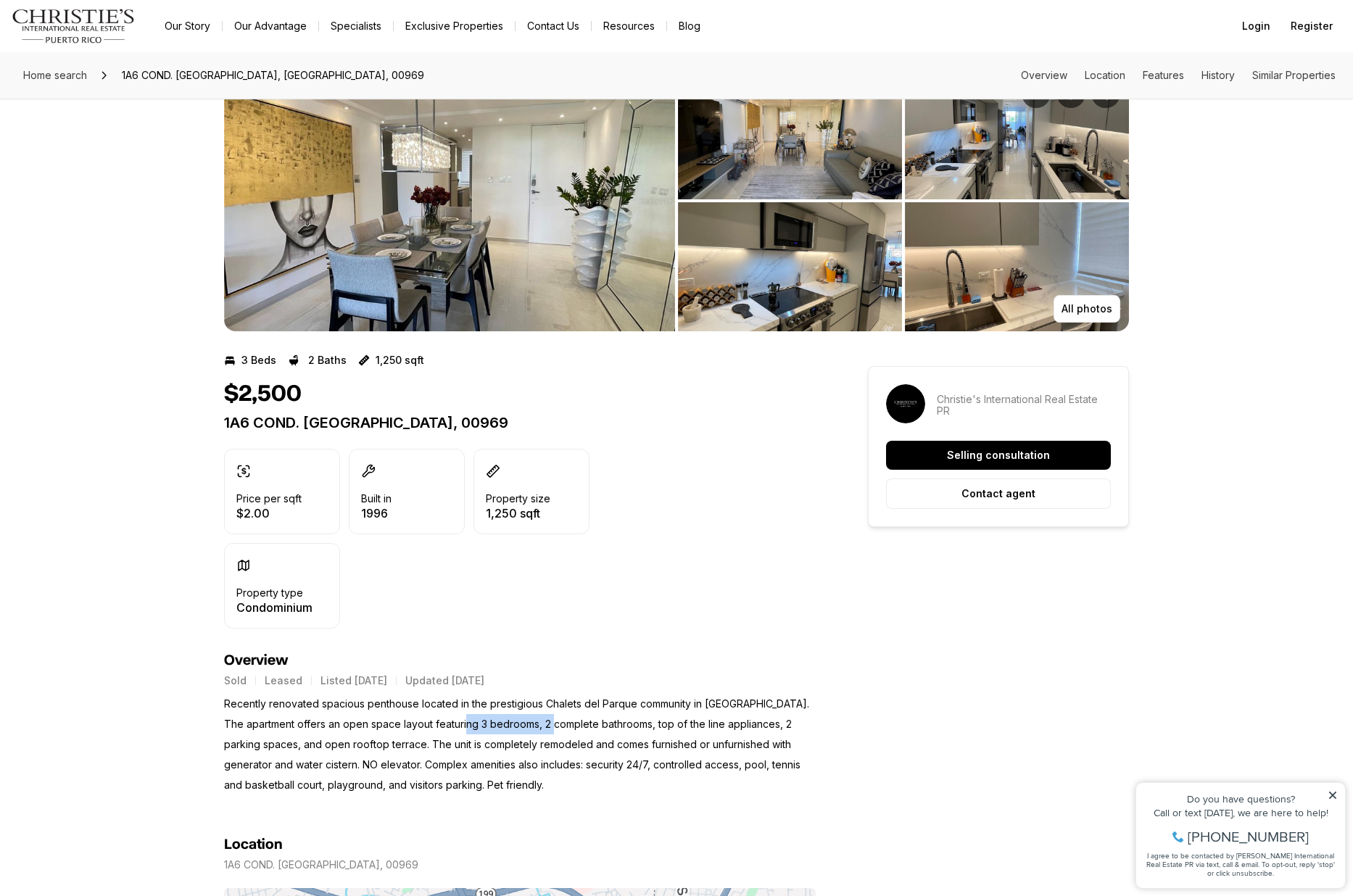
drag, startPoint x: 523, startPoint y: 719, endPoint x: 627, endPoint y: 707, distance: 104.7
click at [578, 715] on p "Recently renovated spacious penthouse located in the prestigious Chalets del Pa…" at bounding box center [520, 745] width 592 height 102
drag, startPoint x: 800, startPoint y: 720, endPoint x: 896, endPoint y: 707, distance: 96.9
click at [343, 767] on p "Recently renovated spacious penthouse located in the prestigious Chalets del Pa…" at bounding box center [520, 745] width 592 height 102
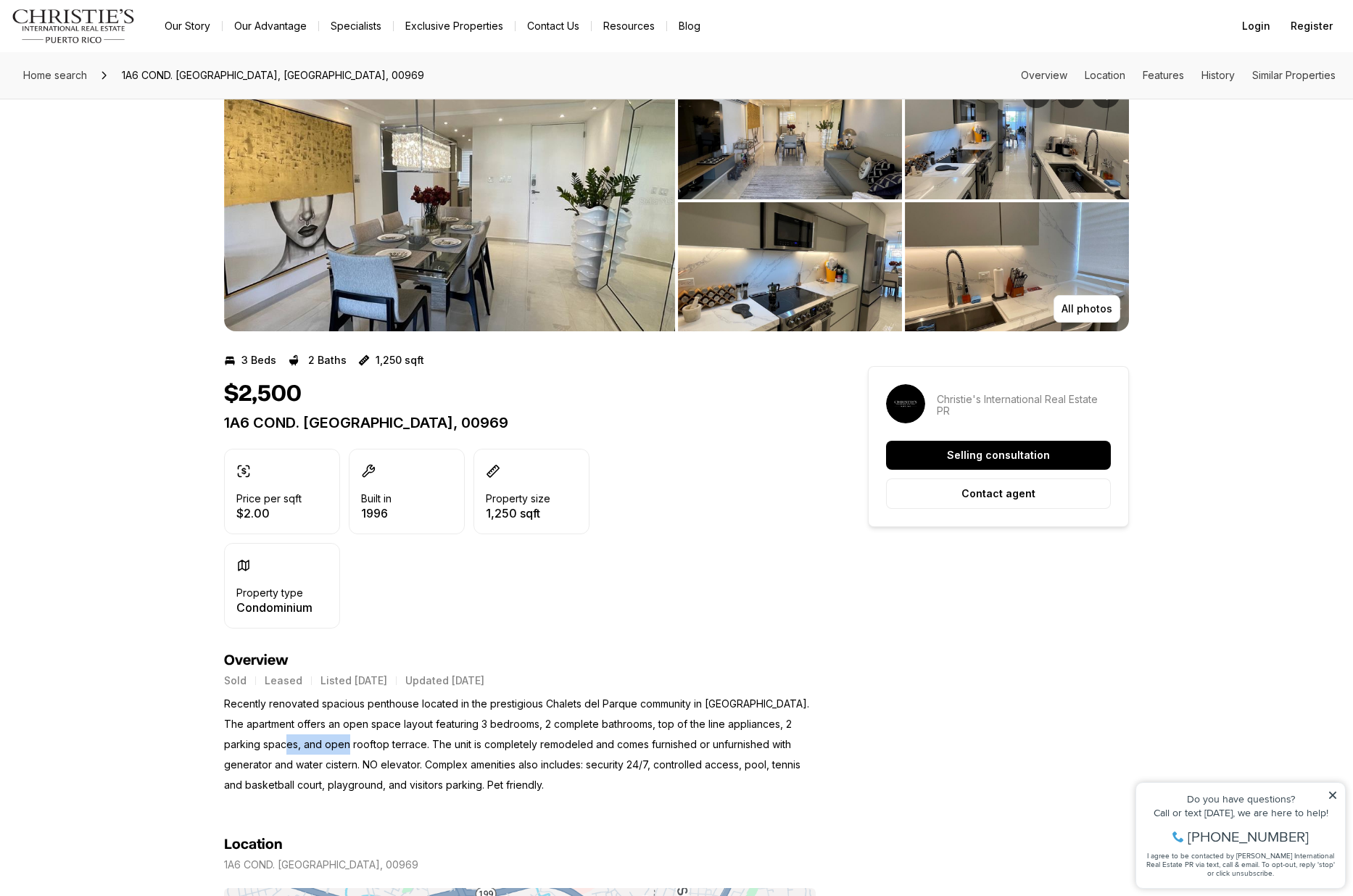
drag, startPoint x: 294, startPoint y: 743, endPoint x: 421, endPoint y: 733, distance: 127.4
click at [374, 735] on p "Recently renovated spacious penthouse located in the prestigious Chalets del Pa…" at bounding box center [520, 745] width 592 height 102
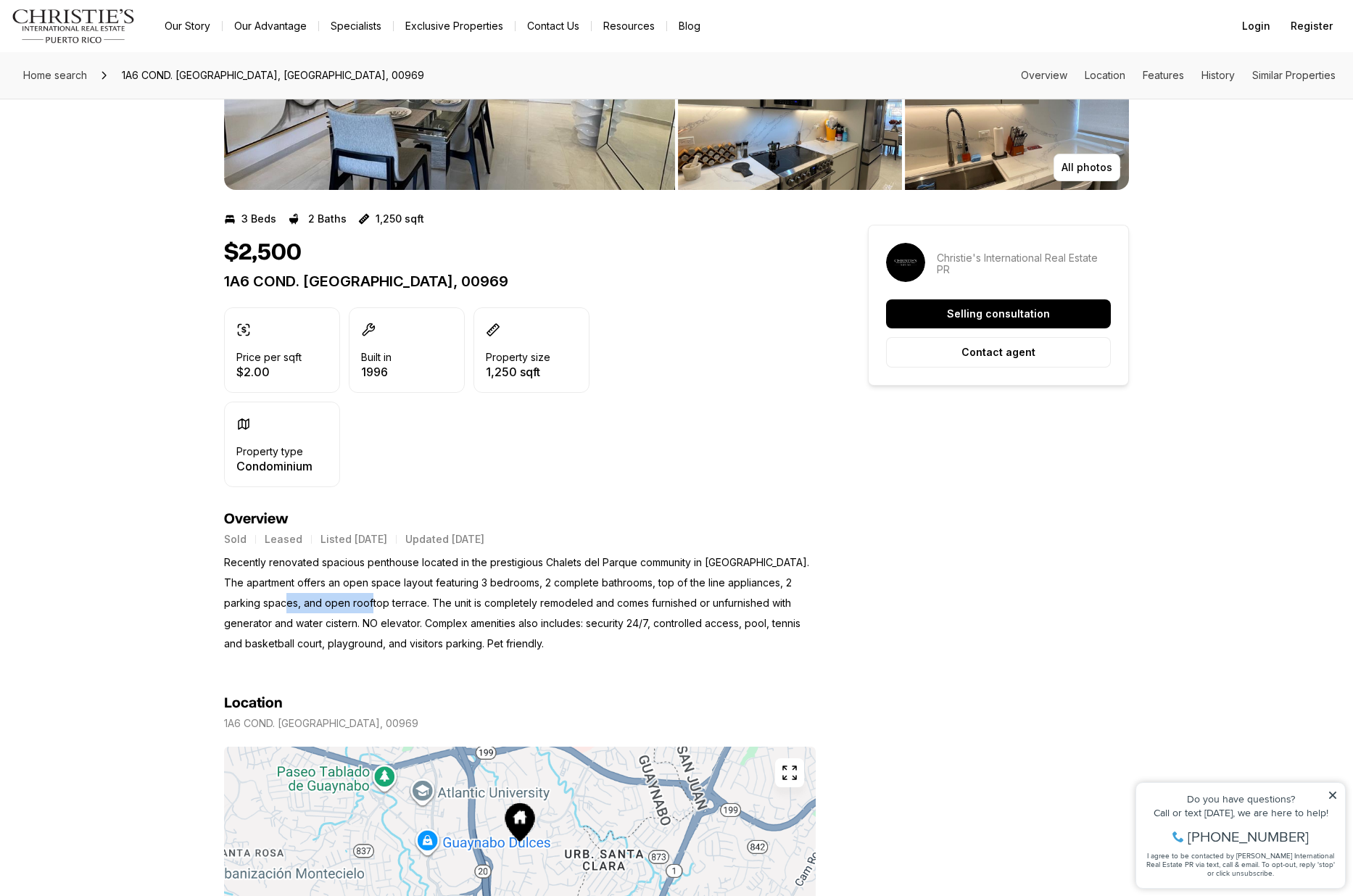
scroll to position [0, 0]
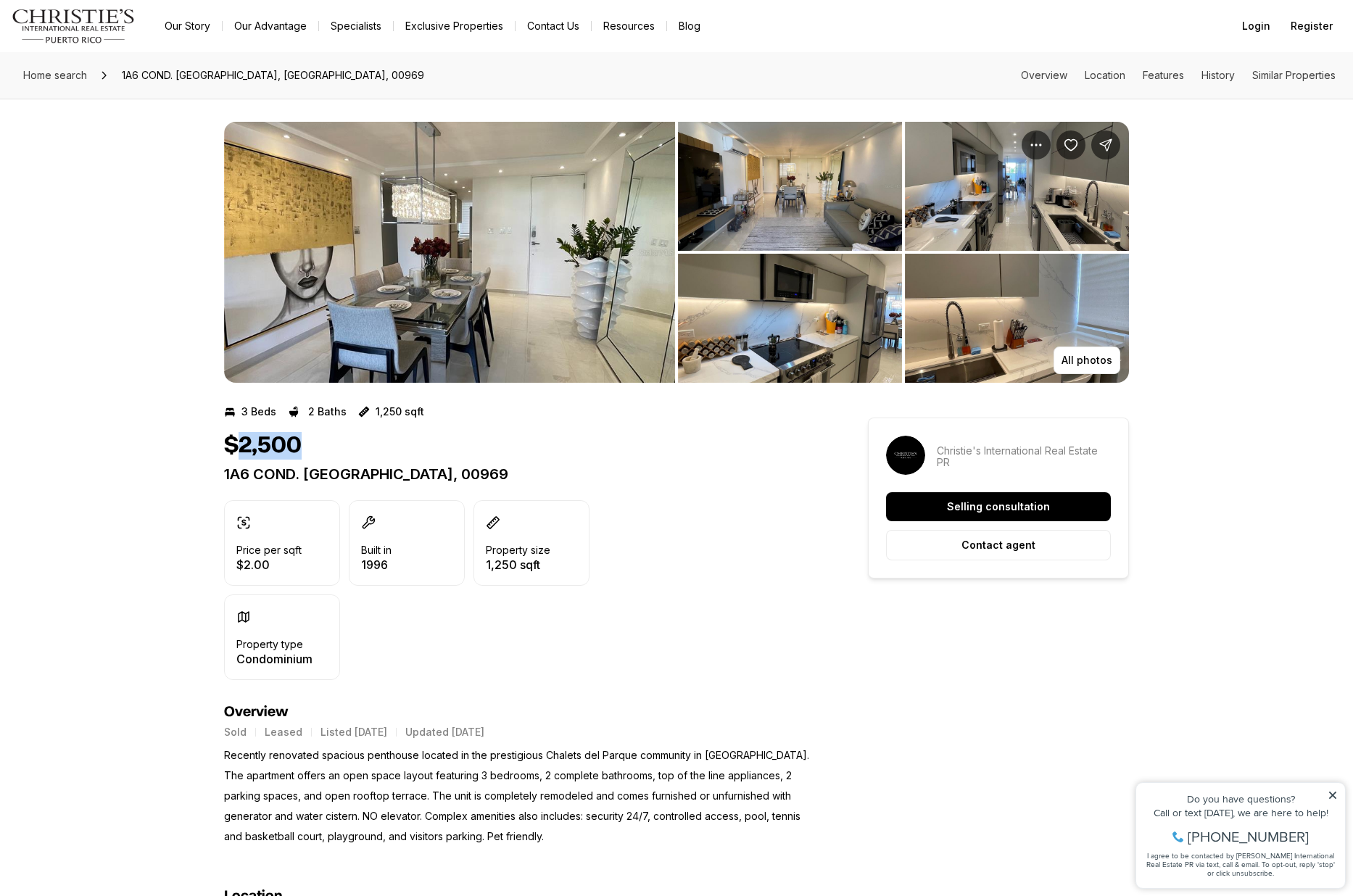
drag, startPoint x: 240, startPoint y: 445, endPoint x: 342, endPoint y: 444, distance: 102.0
click at [342, 444] on div "$2,500" at bounding box center [520, 445] width 592 height 28
drag, startPoint x: 238, startPoint y: 440, endPoint x: 304, endPoint y: 444, distance: 66.1
click at [304, 444] on div "$2,500" at bounding box center [520, 445] width 592 height 28
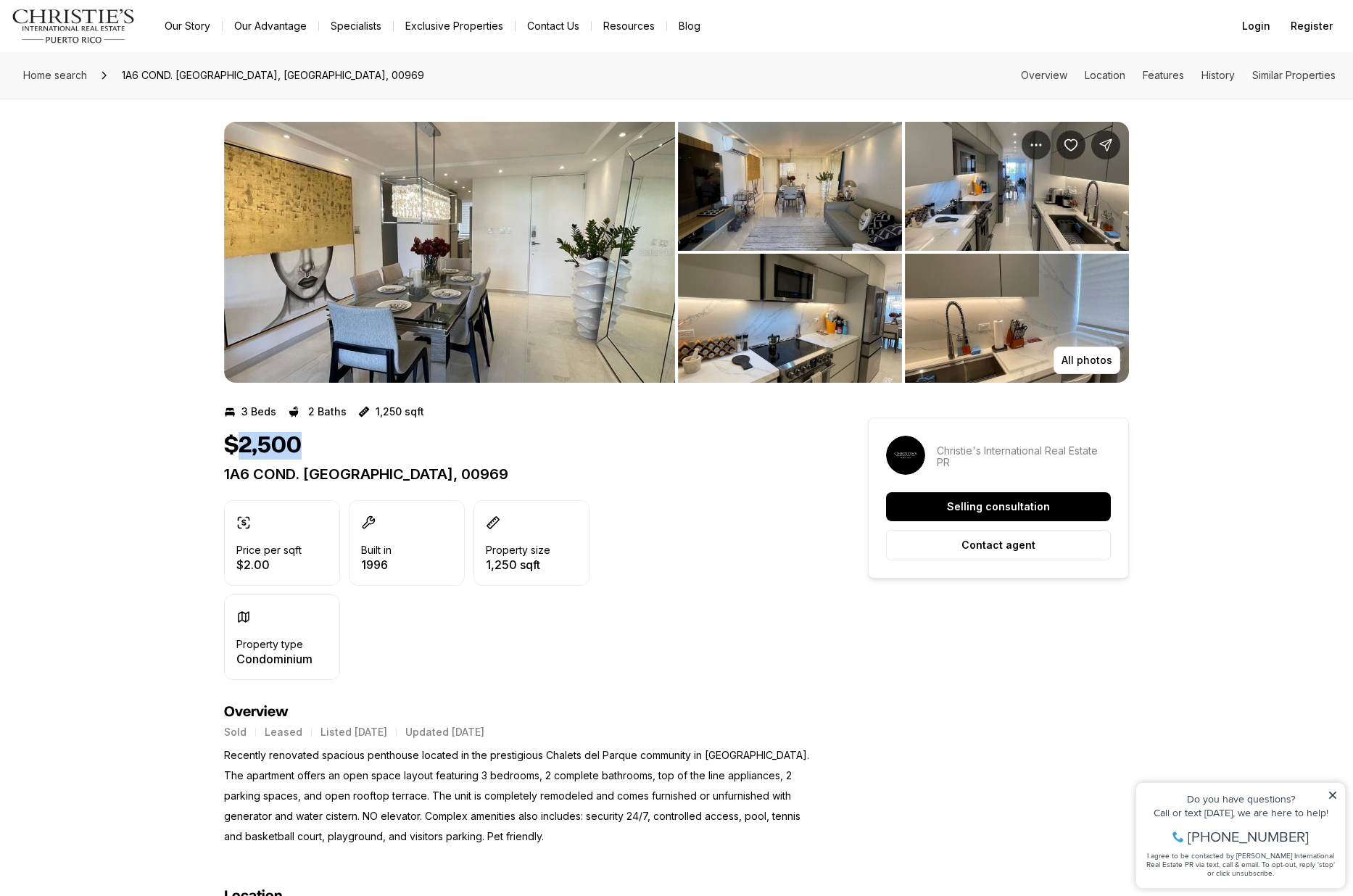
drag, startPoint x: 238, startPoint y: 443, endPoint x: 342, endPoint y: 447, distance: 104.1
click at [342, 447] on div "$2,500" at bounding box center [520, 445] width 592 height 28
drag, startPoint x: 201, startPoint y: 443, endPoint x: 209, endPoint y: 443, distance: 8.0
drag, startPoint x: 223, startPoint y: 439, endPoint x: 332, endPoint y: 454, distance: 110.0
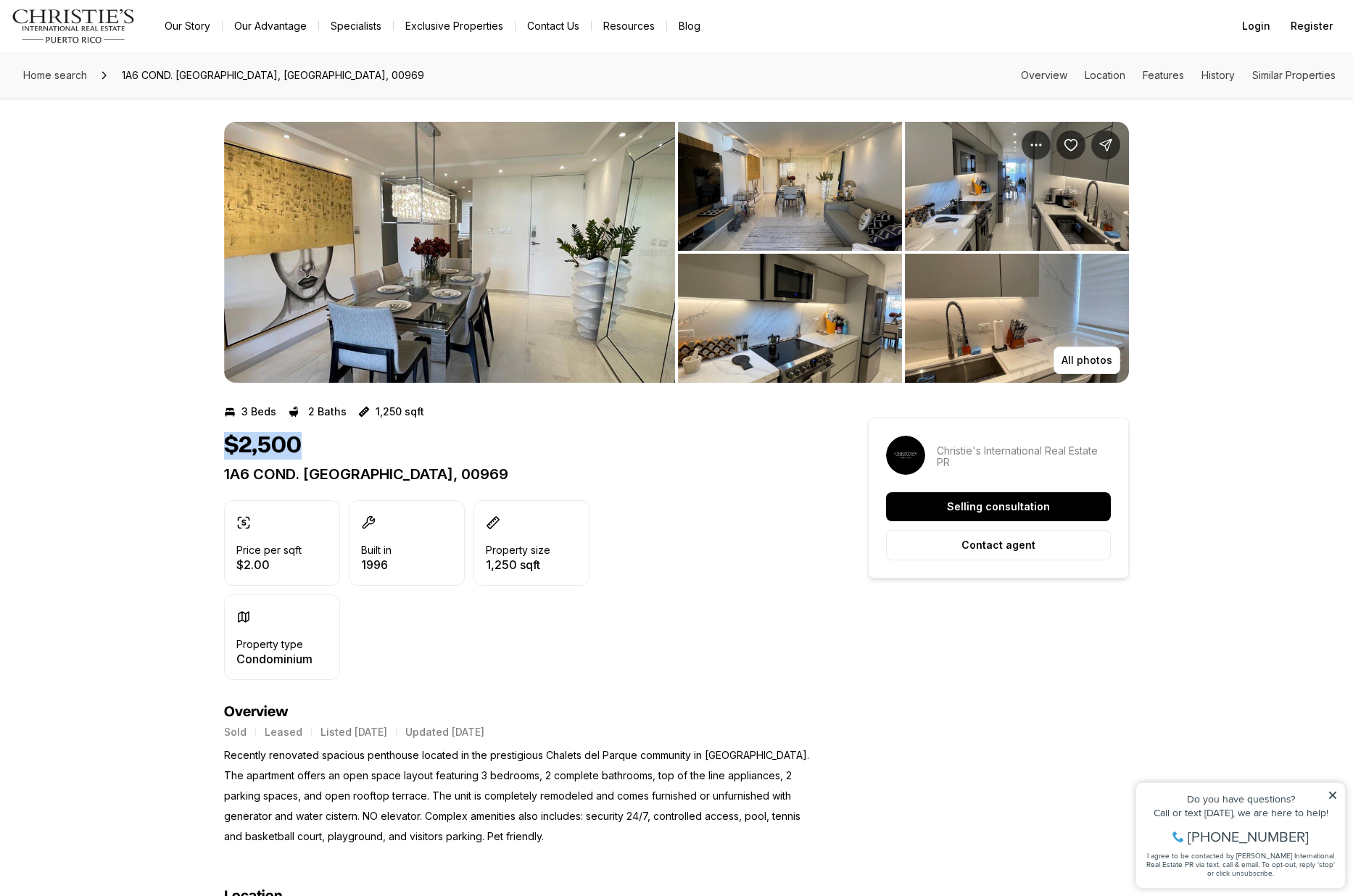
click at [332, 454] on div "$2,500" at bounding box center [520, 445] width 592 height 28
click at [1089, 795] on icon at bounding box center [1333, 796] width 10 height 10
